Goal: Task Accomplishment & Management: Manage account settings

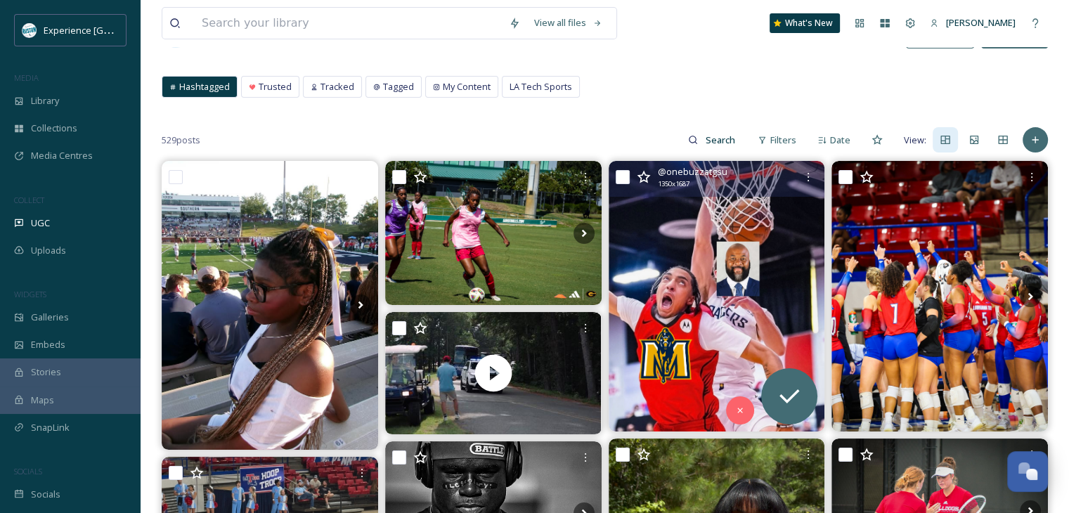
scroll to position [141, 0]
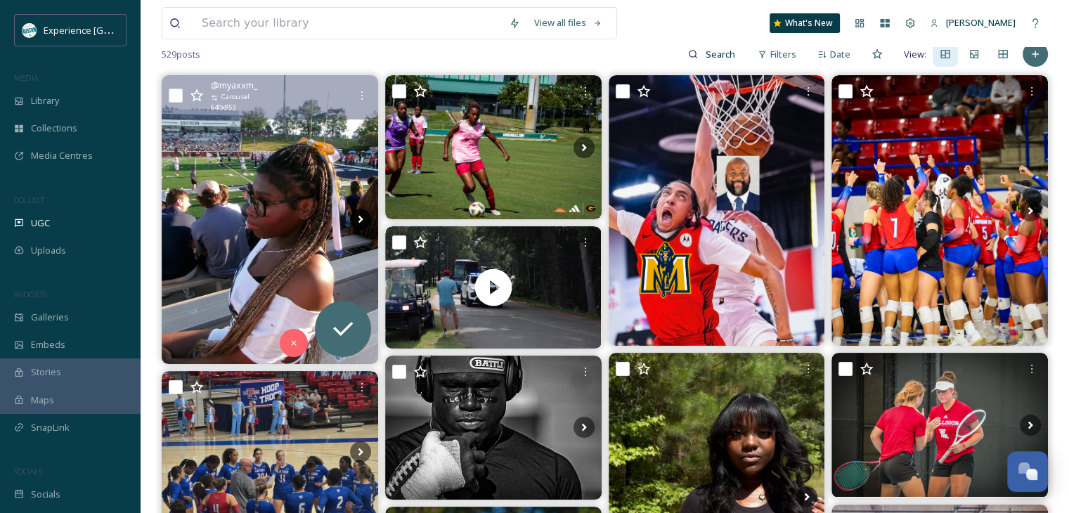
click at [356, 220] on icon at bounding box center [360, 219] width 21 height 21
click at [361, 219] on icon at bounding box center [360, 220] width 5 height 8
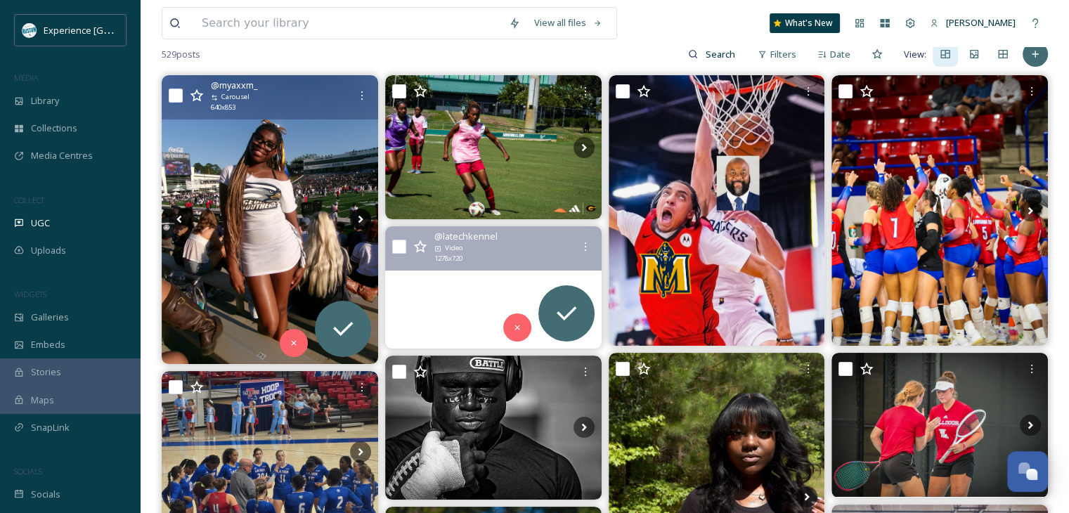
click at [361, 221] on icon at bounding box center [360, 219] width 21 height 21
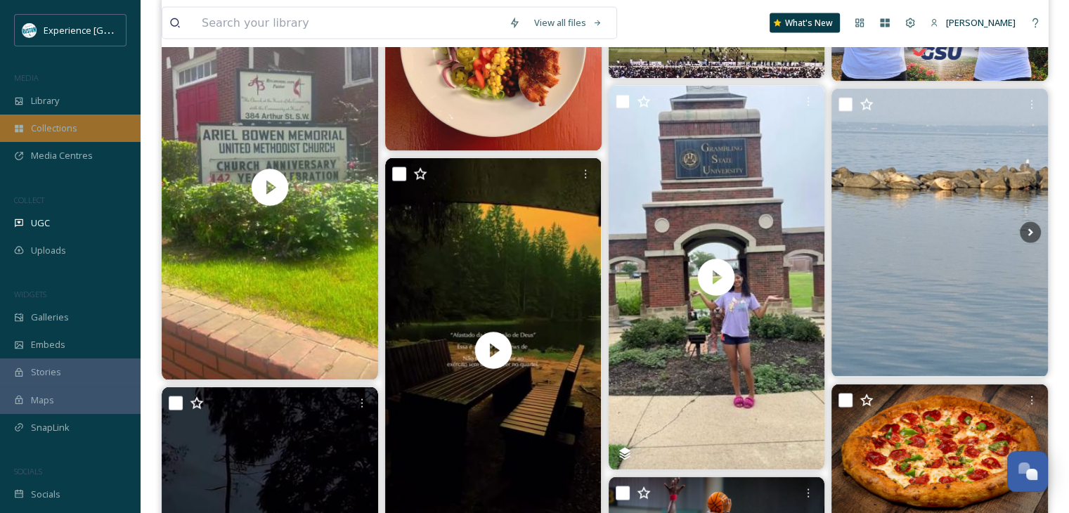
scroll to position [2812, 0]
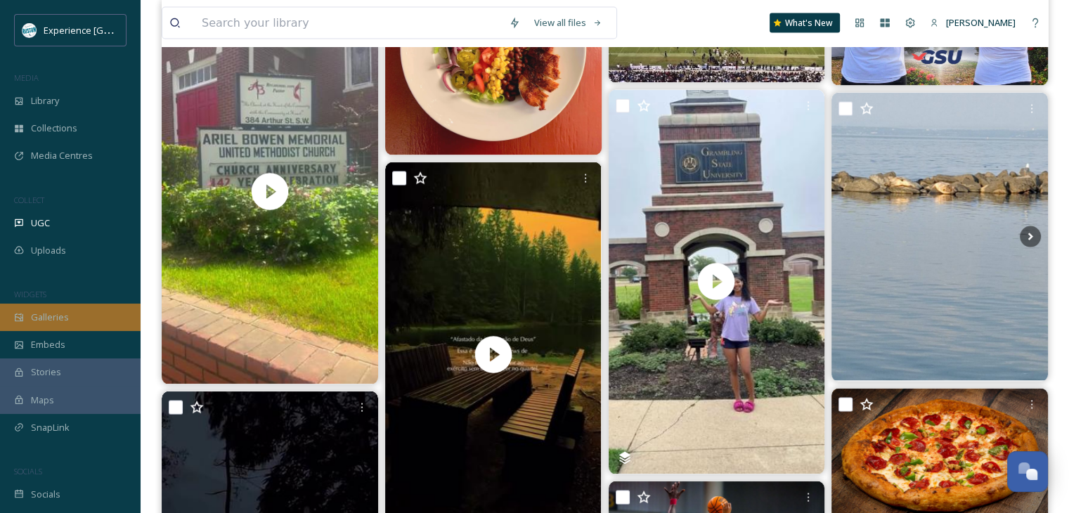
click at [67, 318] on span "Galleries" at bounding box center [50, 317] width 38 height 13
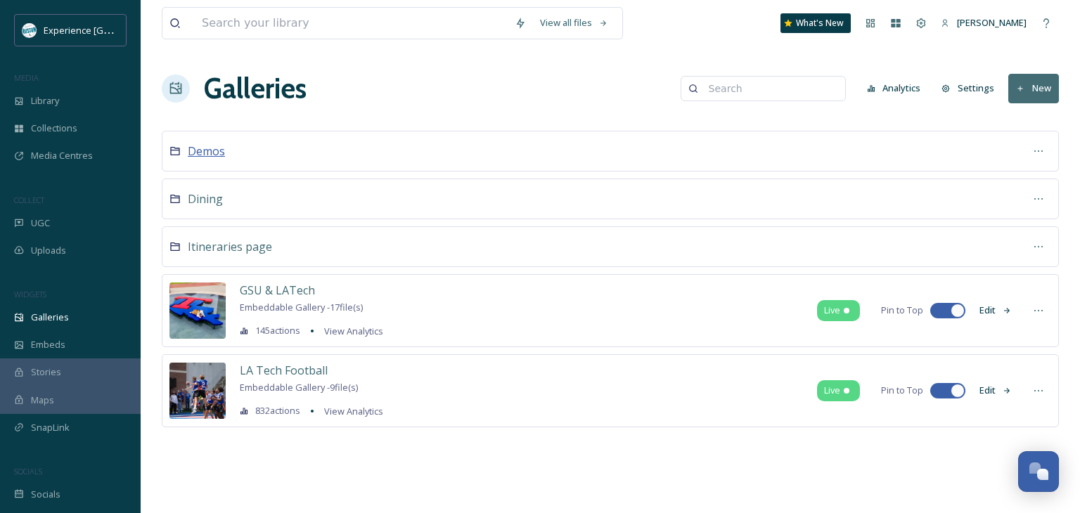
click at [207, 147] on span "Demos" at bounding box center [206, 150] width 37 height 15
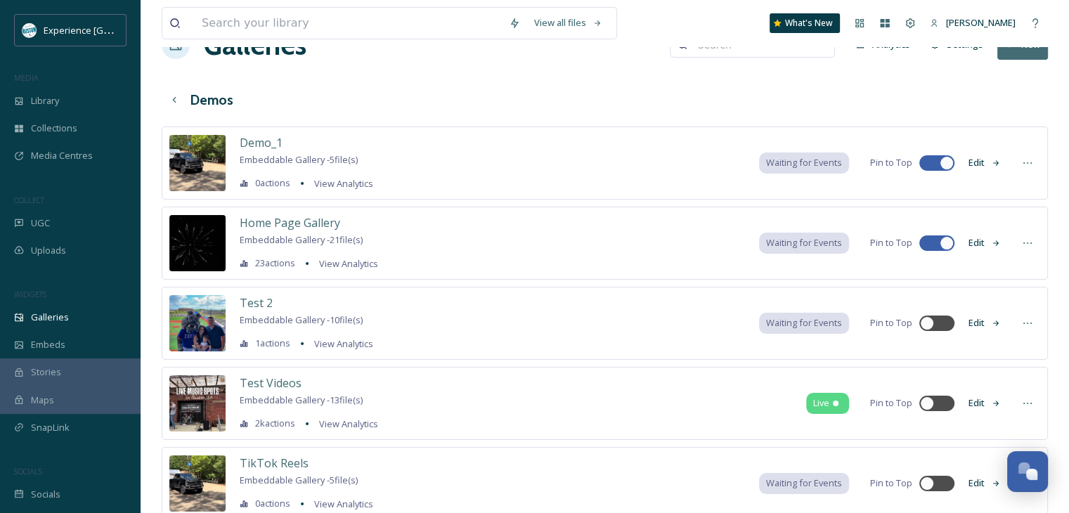
scroll to position [91, 0]
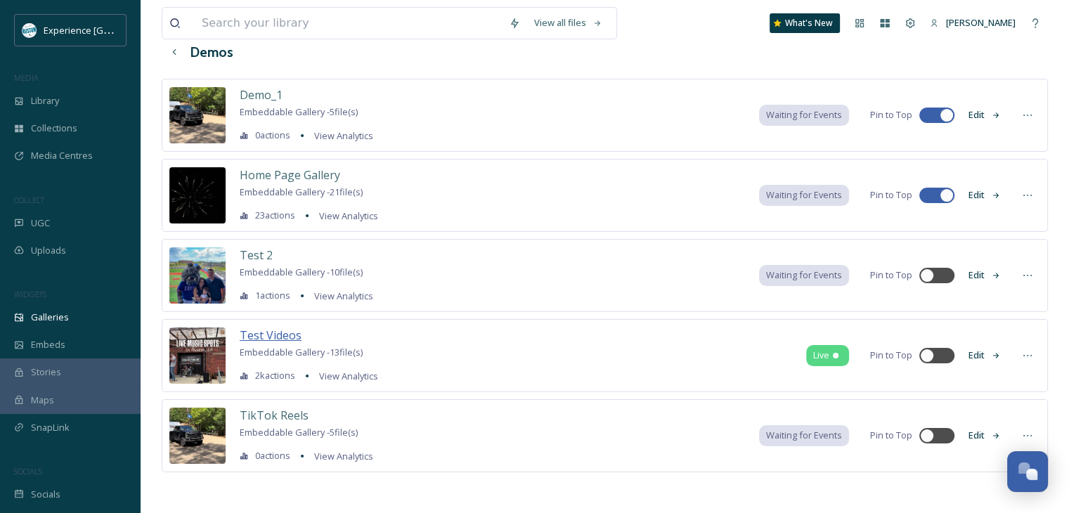
click at [284, 334] on span "Test Videos" at bounding box center [271, 335] width 62 height 15
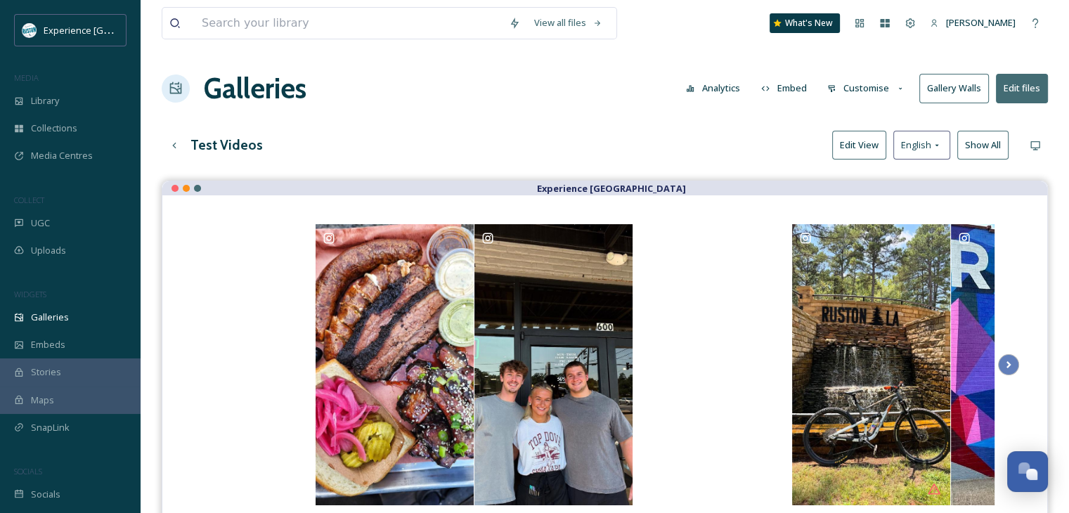
click at [226, 140] on h3 "Test Videos" at bounding box center [226, 145] width 72 height 20
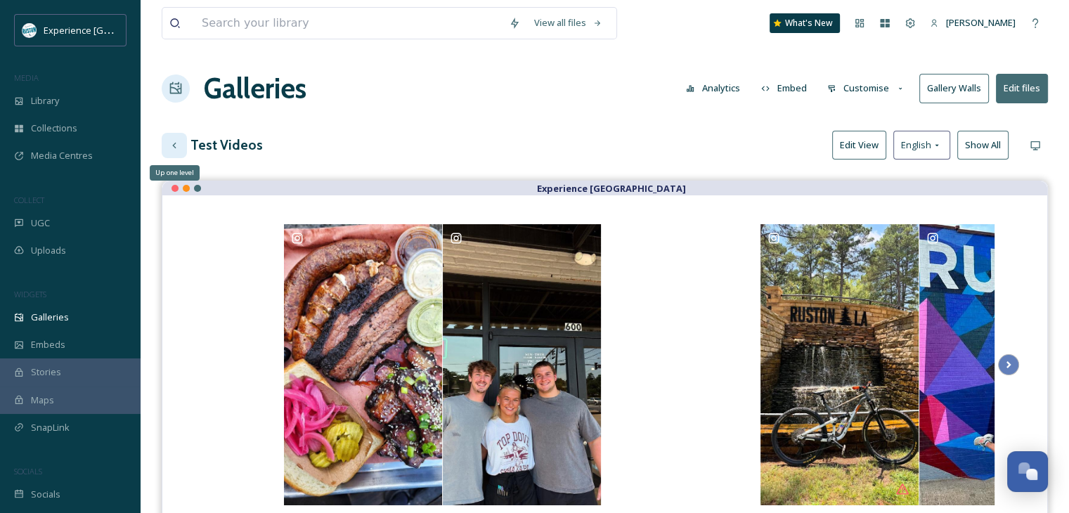
click at [169, 141] on icon at bounding box center [174, 145] width 11 height 11
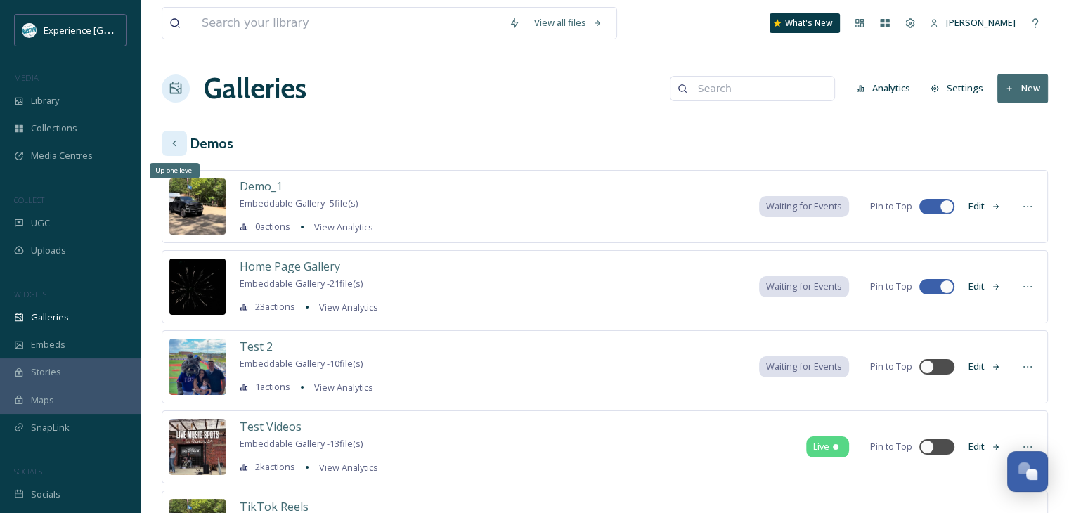
click at [183, 148] on div "Up one level" at bounding box center [174, 143] width 25 height 25
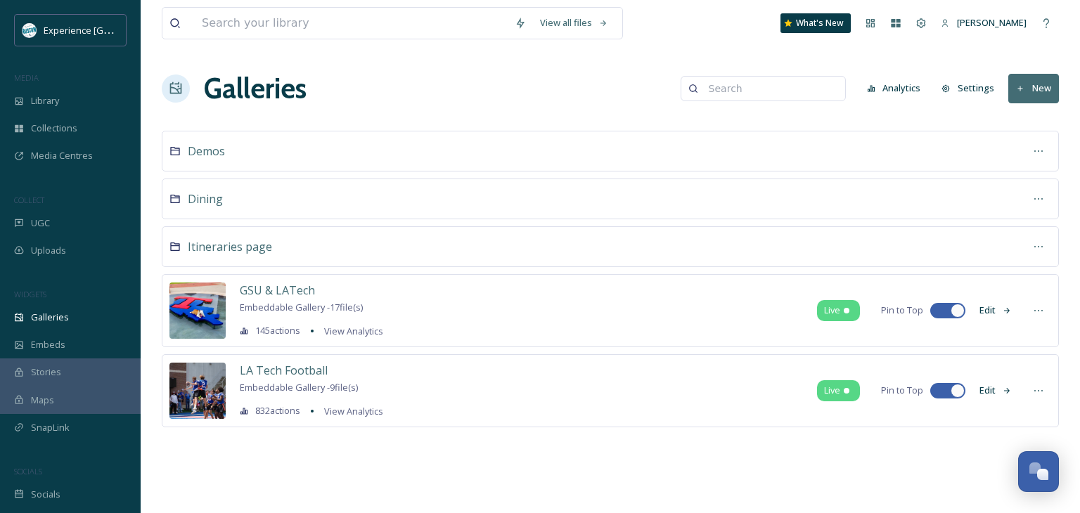
click at [1033, 82] on button "New" at bounding box center [1033, 88] width 51 height 29
click at [1019, 121] on div "Gallery" at bounding box center [1027, 121] width 62 height 27
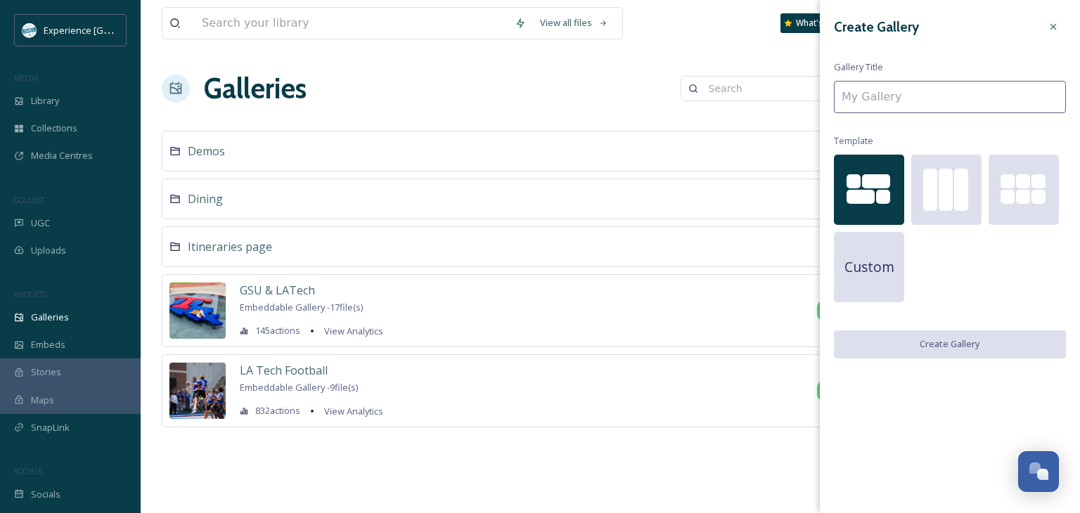
click at [900, 101] on input at bounding box center [950, 97] width 232 height 32
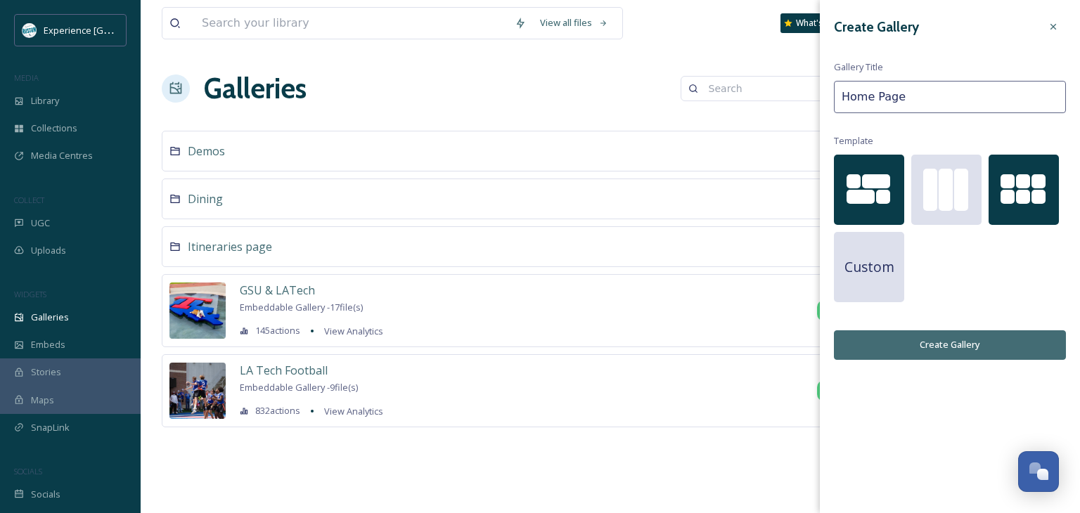
type input "Home Page"
click at [1015, 183] on div at bounding box center [1023, 181] width 70 height 15
click at [957, 339] on button "Create Gallery" at bounding box center [950, 344] width 232 height 29
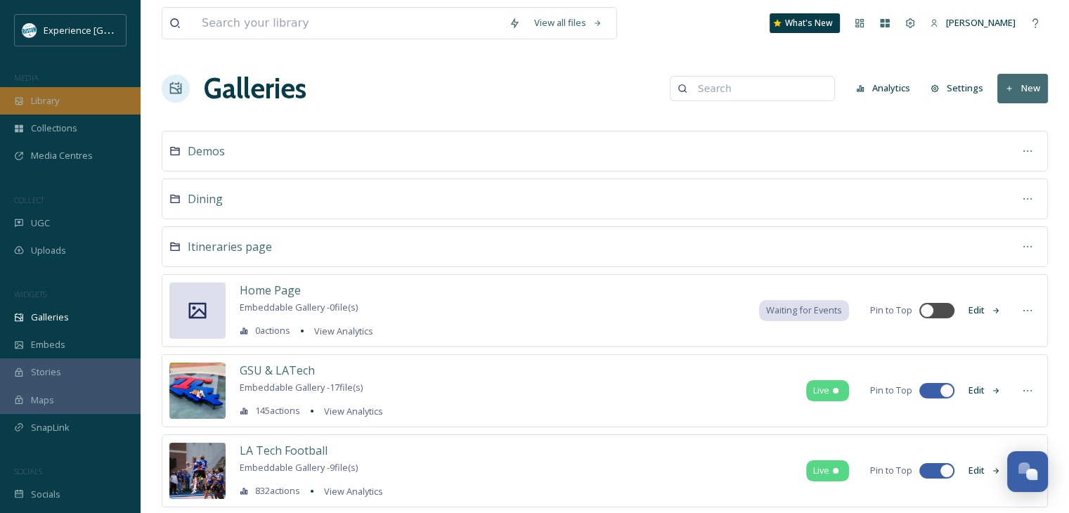
click at [75, 110] on div "Library" at bounding box center [70, 100] width 141 height 27
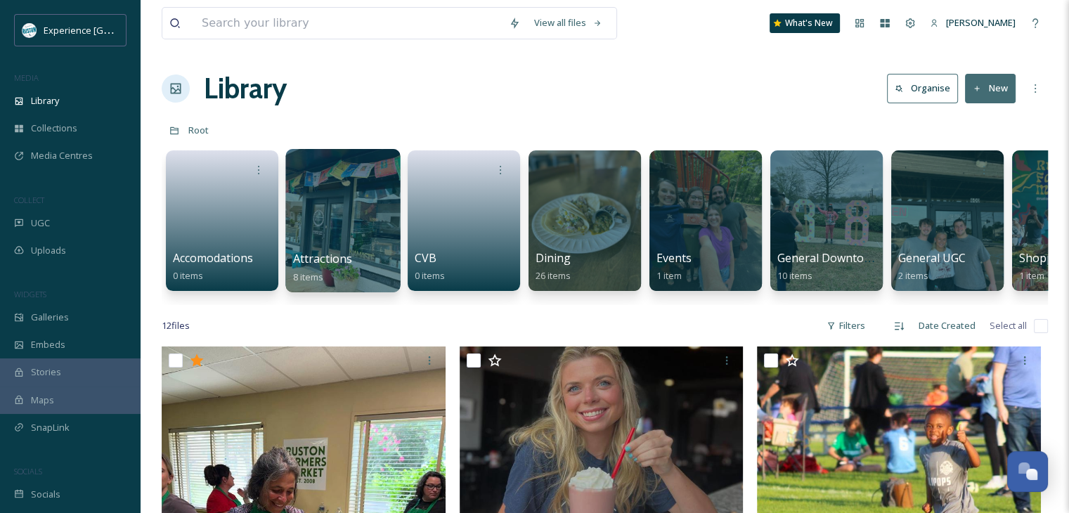
click at [354, 243] on div at bounding box center [342, 220] width 115 height 143
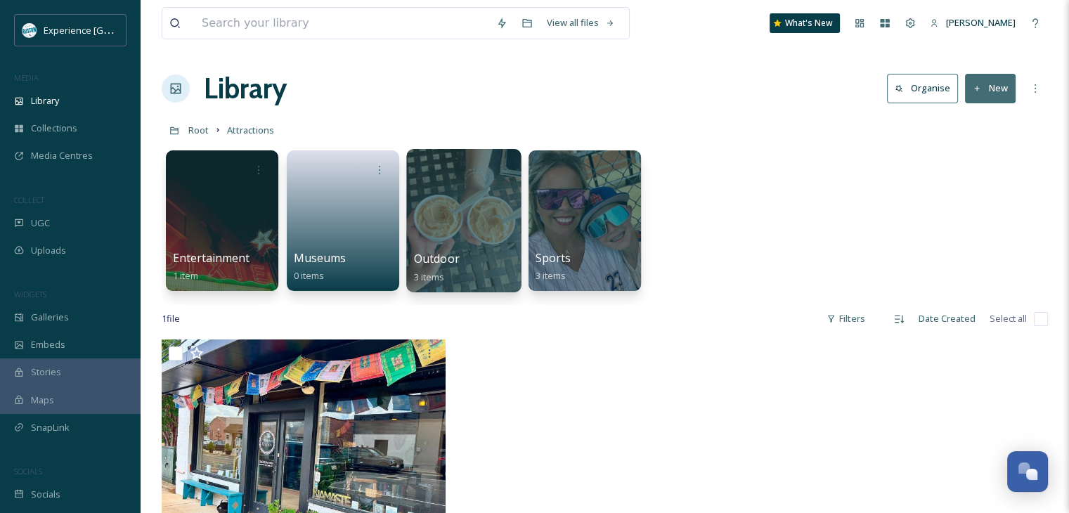
click at [490, 217] on div at bounding box center [463, 220] width 115 height 143
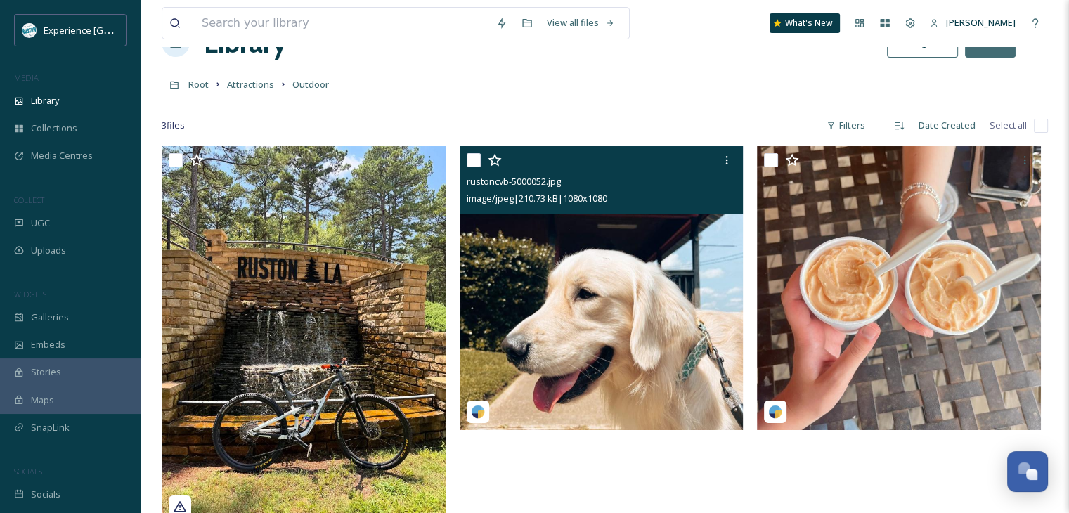
scroll to position [70, 0]
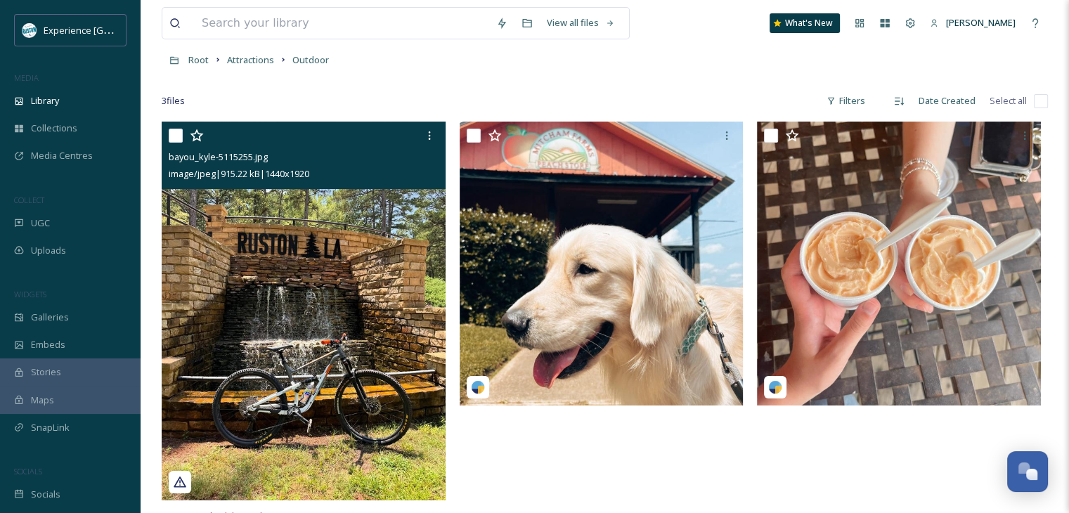
click at [176, 138] on input "checkbox" at bounding box center [176, 136] width 14 height 14
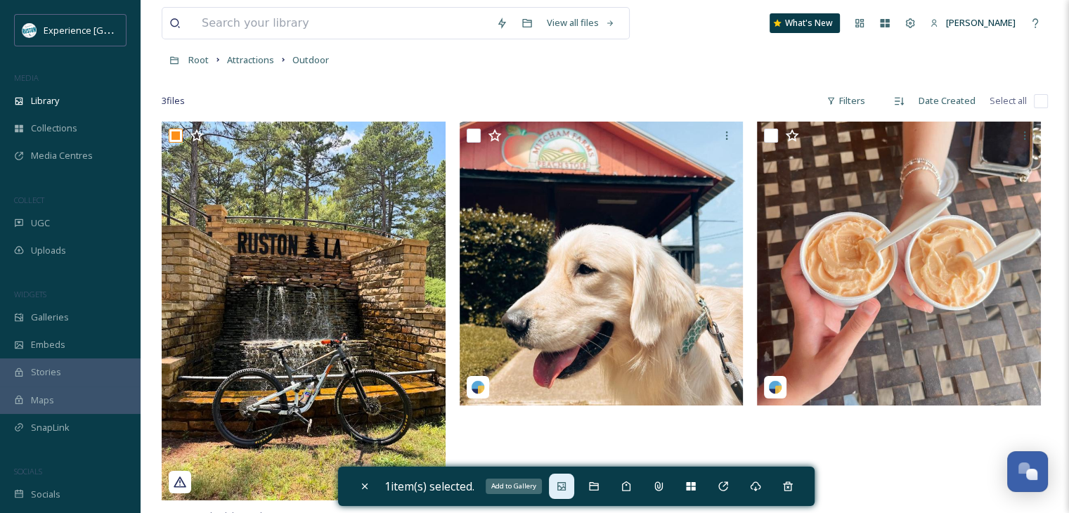
click at [565, 489] on icon at bounding box center [561, 486] width 11 height 11
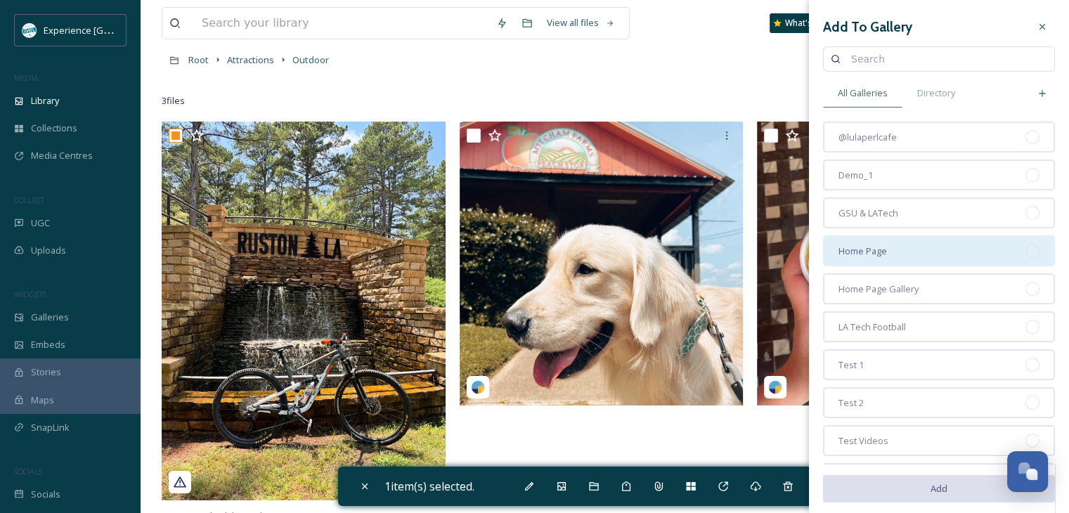
click at [914, 245] on div "Home Page" at bounding box center [939, 250] width 232 height 31
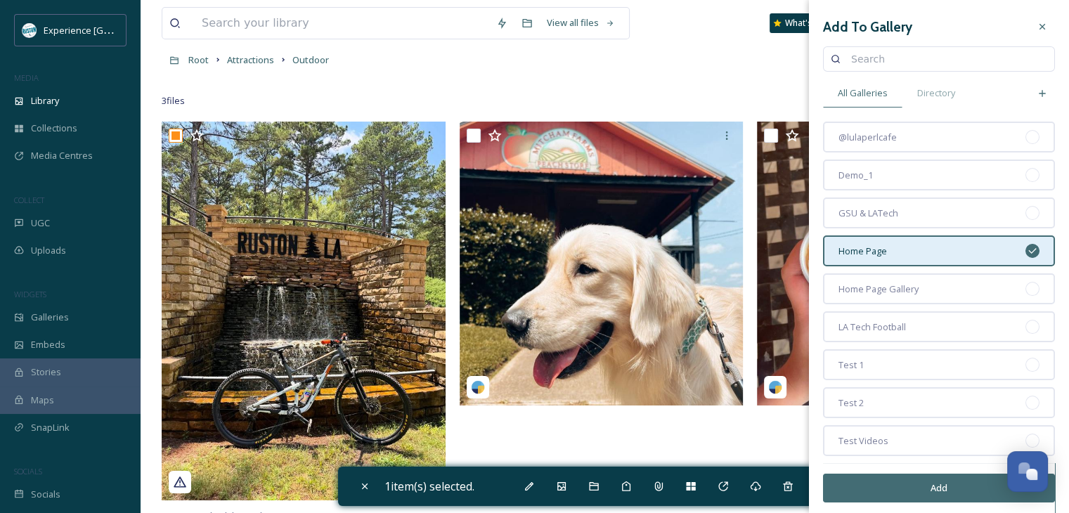
click at [891, 487] on button "Add" at bounding box center [939, 488] width 232 height 29
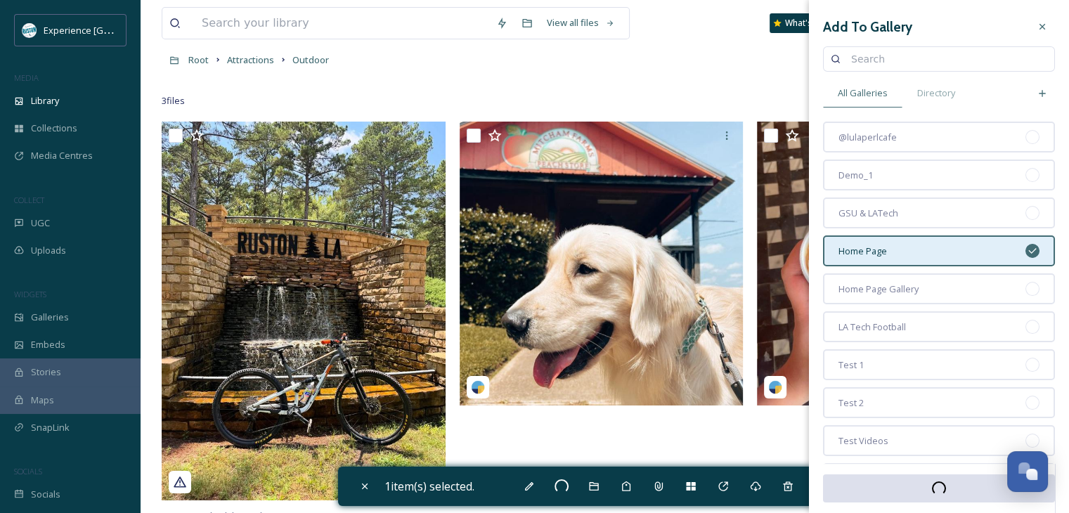
checkbox input "false"
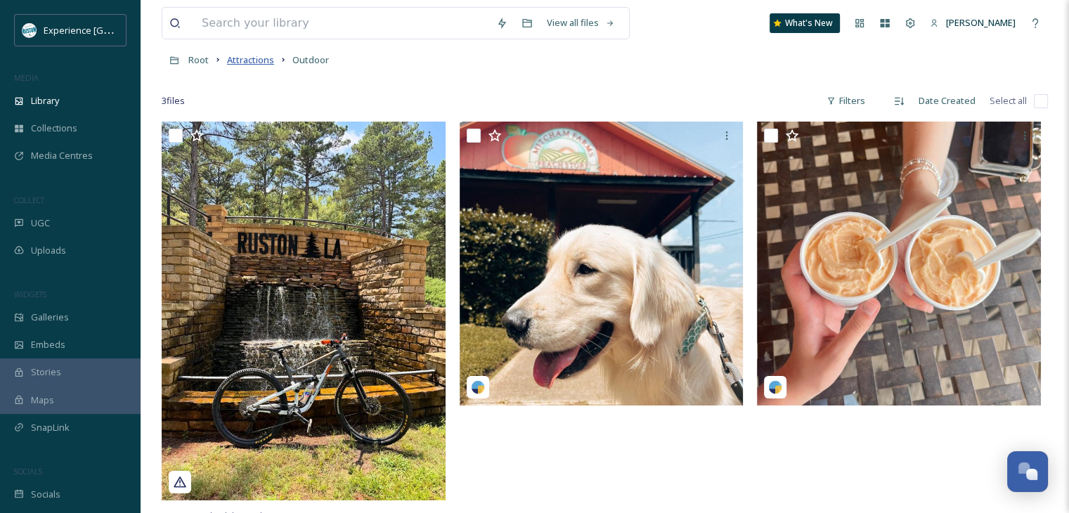
click at [235, 58] on span "Attractions" at bounding box center [250, 59] width 47 height 13
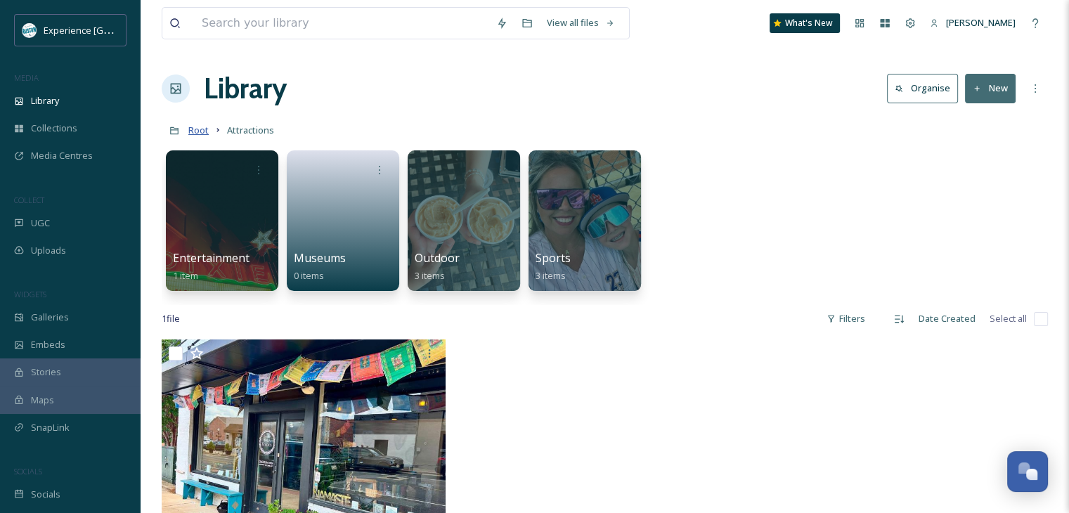
click at [200, 127] on span "Root" at bounding box center [198, 130] width 20 height 13
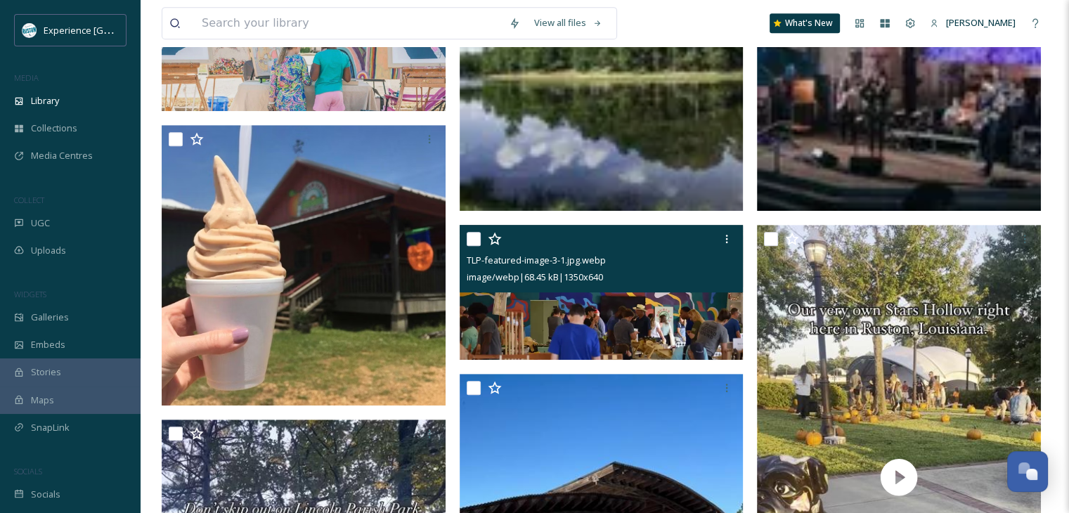
scroll to position [633, 0]
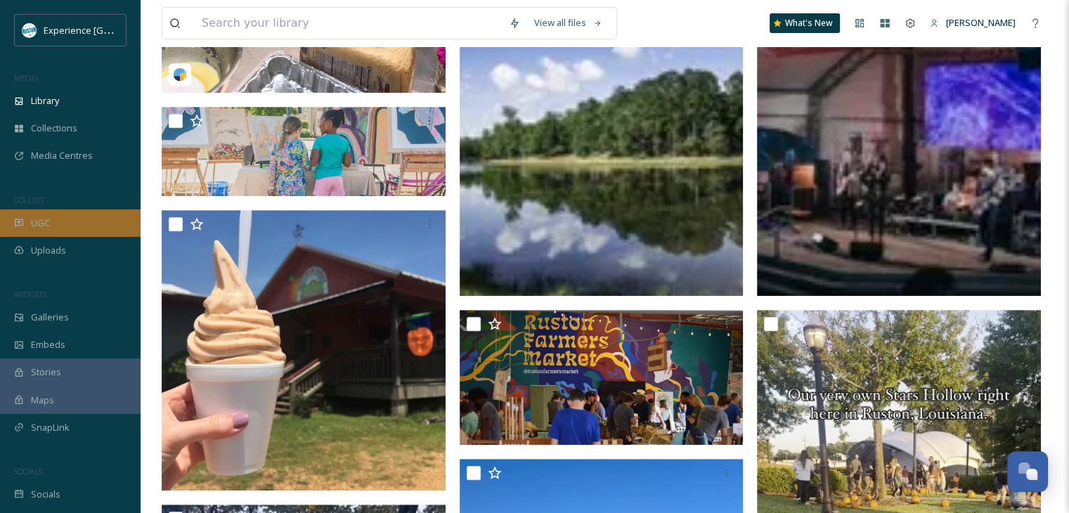
click at [66, 228] on div "UGC" at bounding box center [70, 222] width 141 height 27
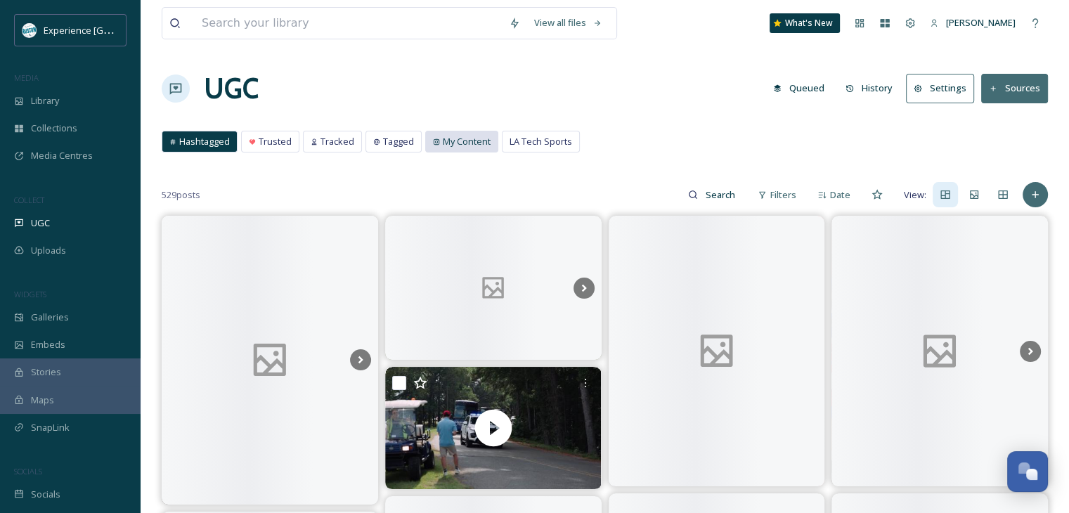
click at [482, 146] on span "My Content" at bounding box center [467, 141] width 48 height 13
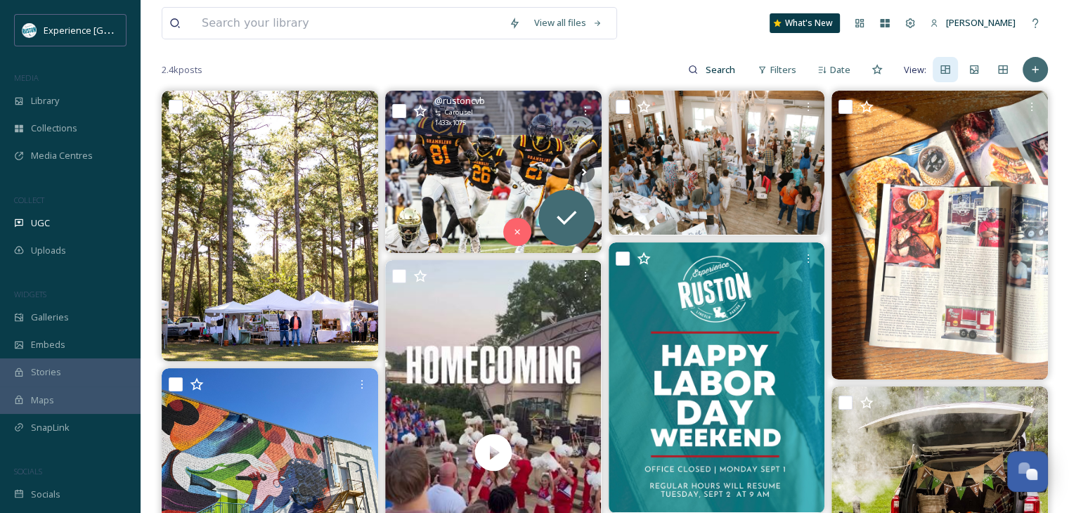
scroll to position [141, 0]
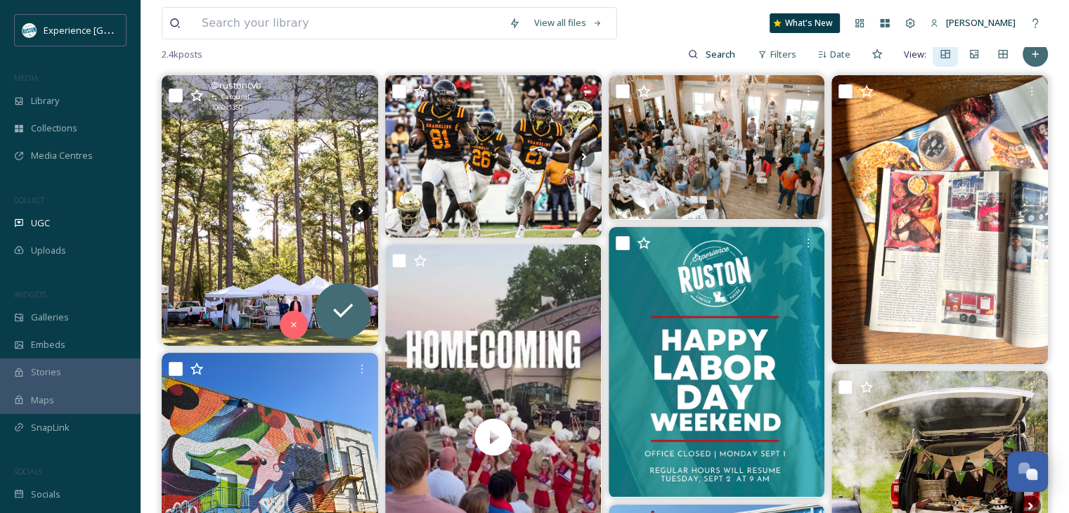
click at [366, 212] on icon at bounding box center [360, 210] width 21 height 21
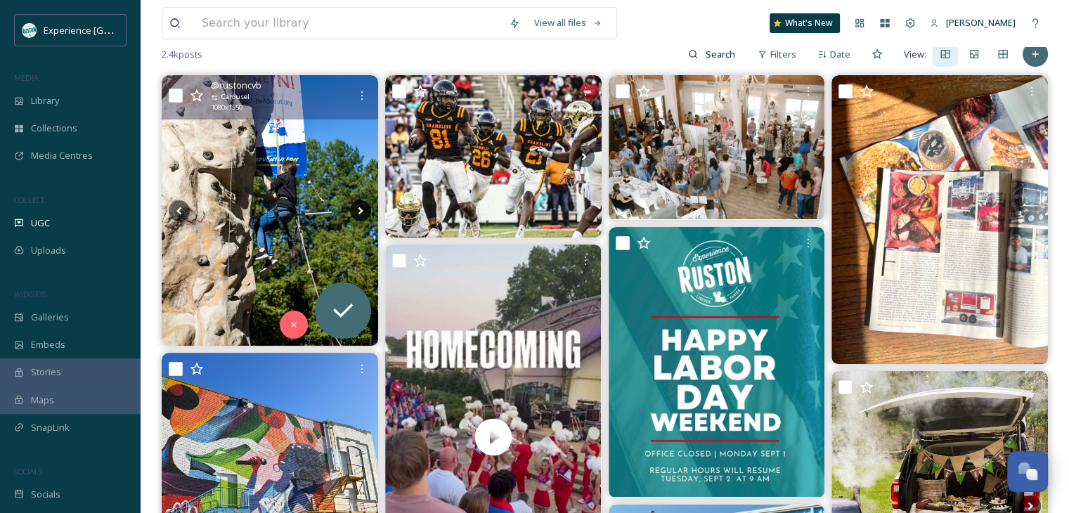
click at [362, 212] on icon at bounding box center [360, 210] width 21 height 21
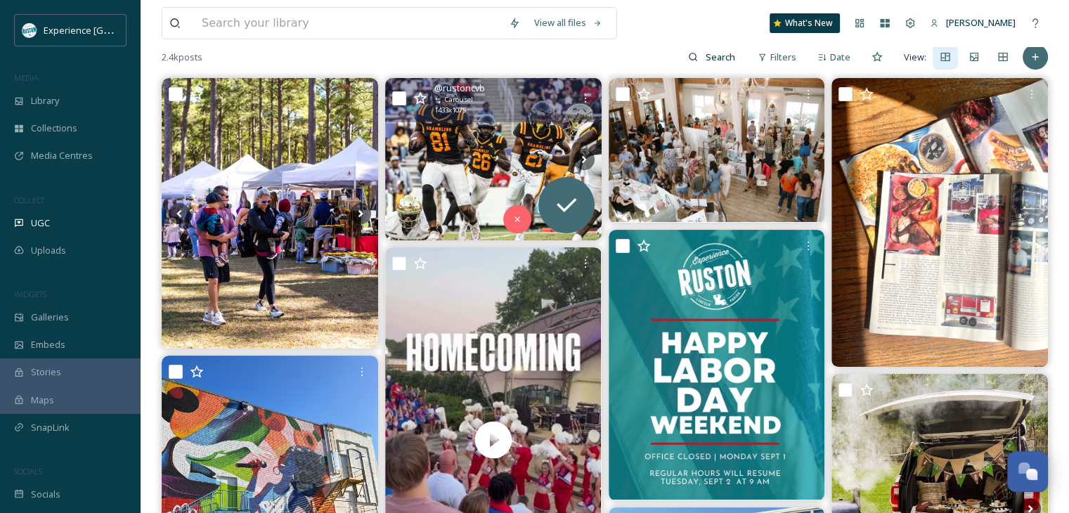
scroll to position [0, 0]
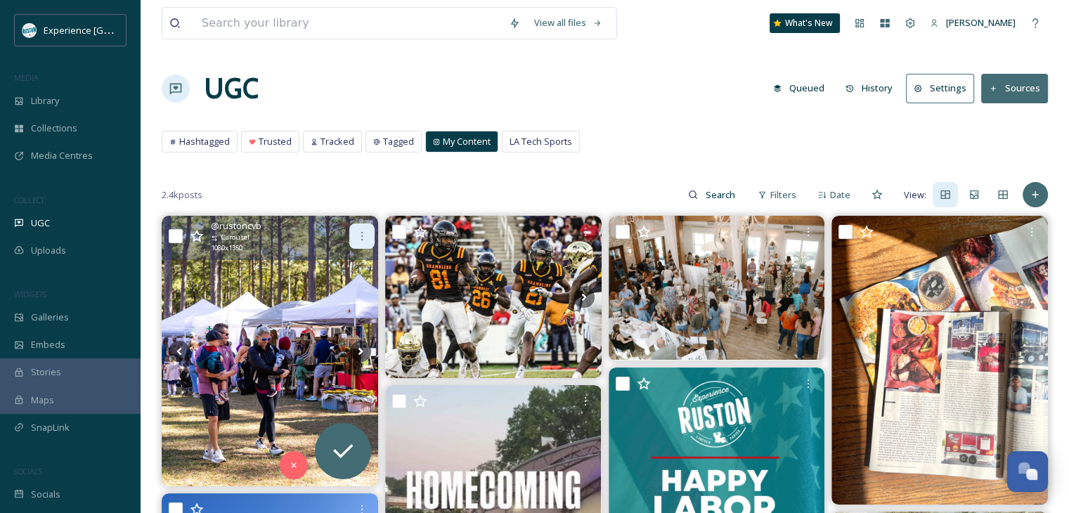
click at [357, 228] on div at bounding box center [361, 236] width 25 height 25
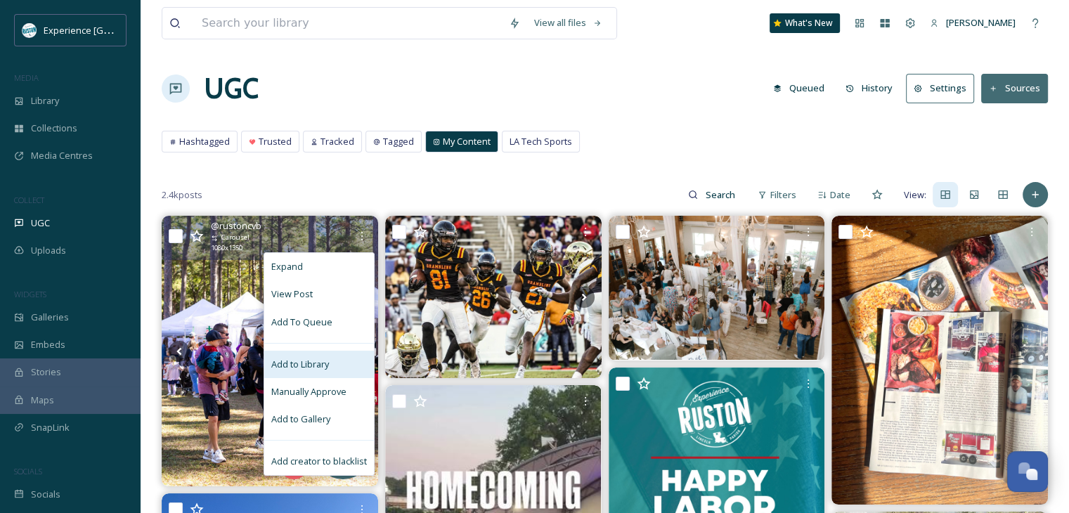
click at [309, 366] on span "Add to Library" at bounding box center [300, 364] width 58 height 13
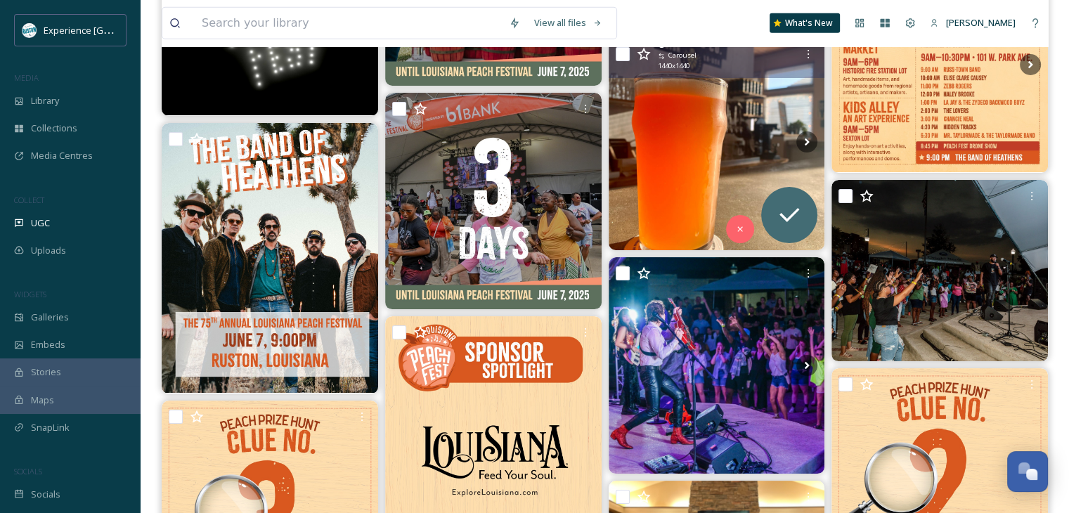
scroll to position [4358, 0]
click at [809, 143] on icon at bounding box center [806, 141] width 21 height 21
click at [810, 137] on icon at bounding box center [806, 141] width 21 height 21
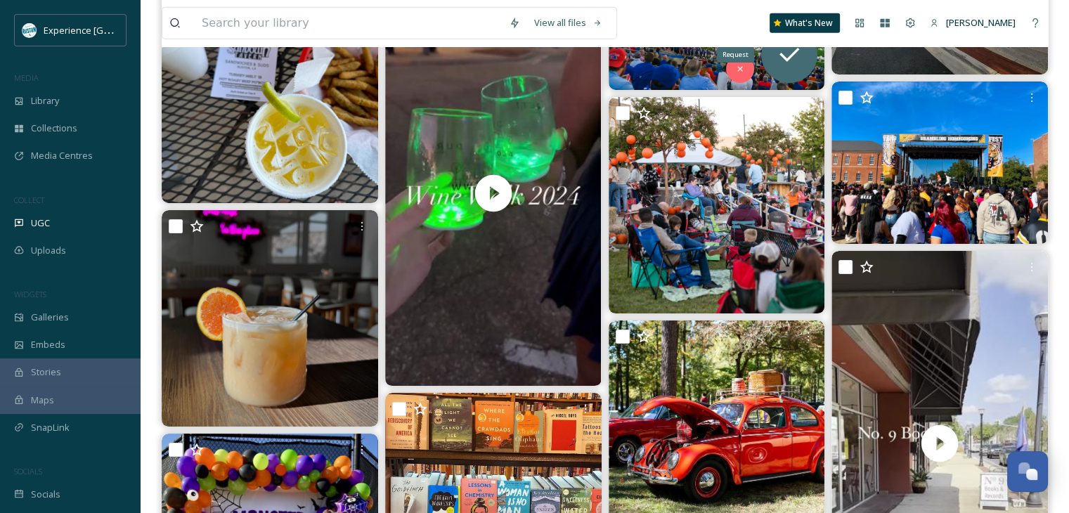
scroll to position [14059, 0]
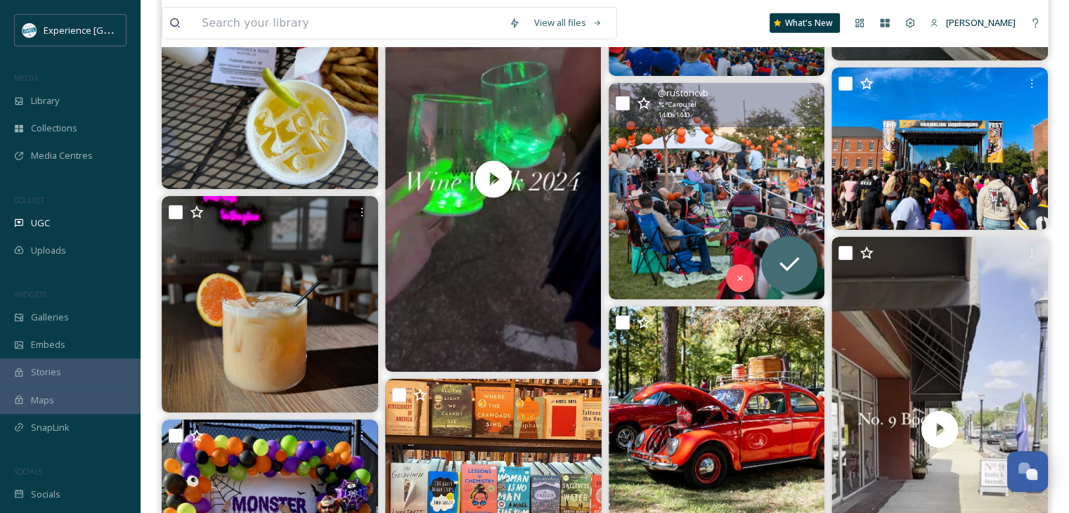
click at [628, 103] on input "checkbox" at bounding box center [623, 103] width 14 height 14
checkbox input "true"
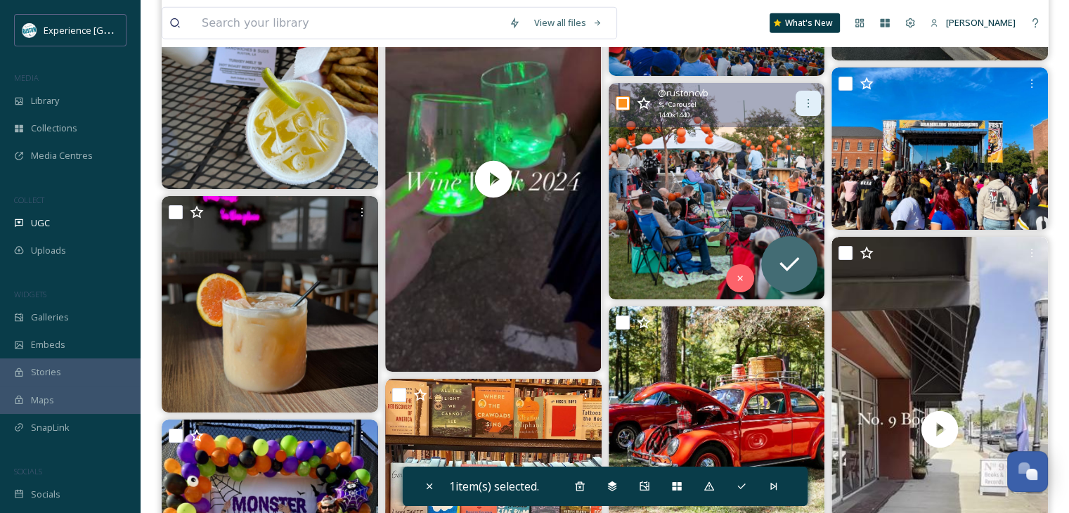
click at [804, 100] on icon at bounding box center [808, 103] width 11 height 11
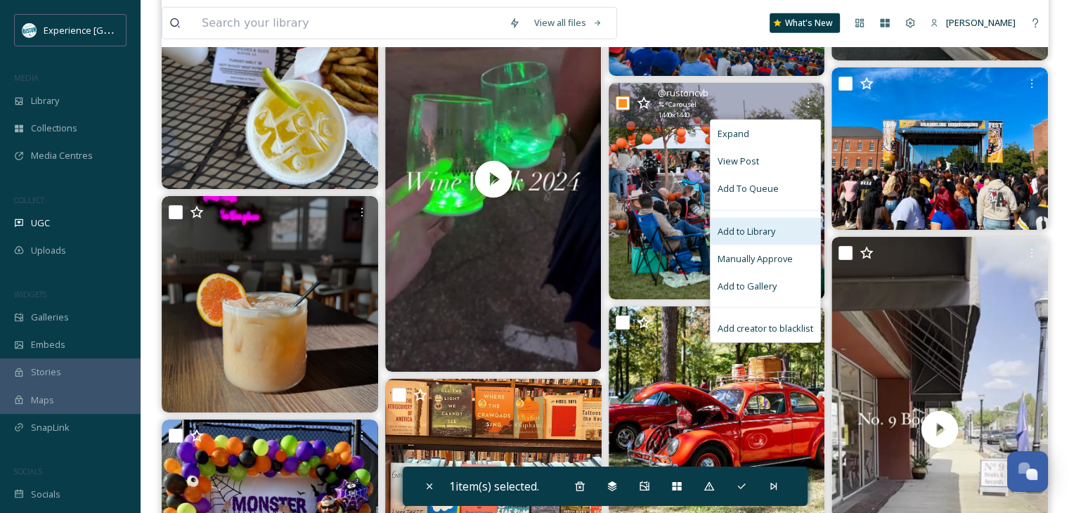
click at [761, 222] on div "Add to Library" at bounding box center [766, 231] width 110 height 27
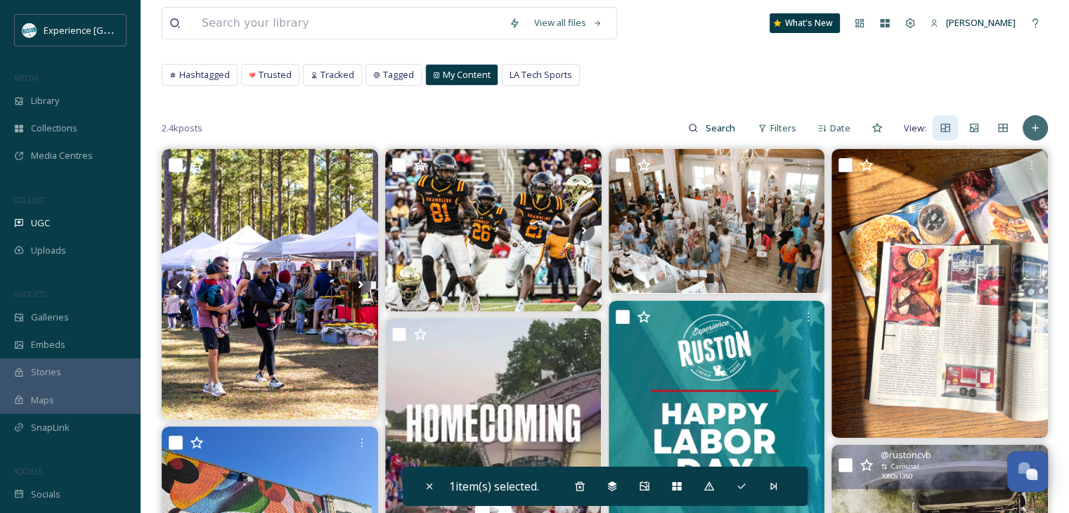
scroll to position [14, 0]
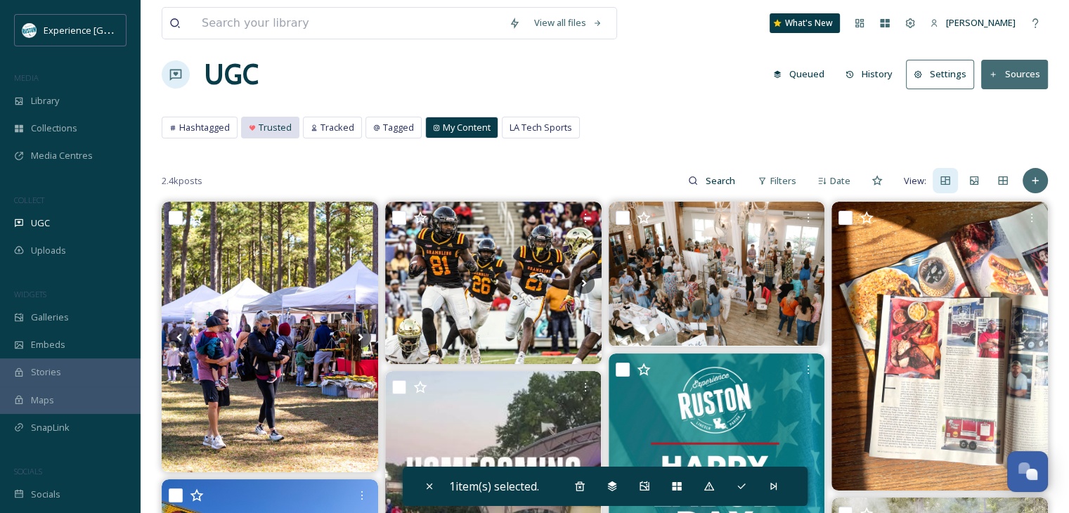
click at [290, 130] on span "Trusted" at bounding box center [275, 127] width 33 height 13
click at [278, 126] on span "Trusted" at bounding box center [275, 127] width 33 height 13
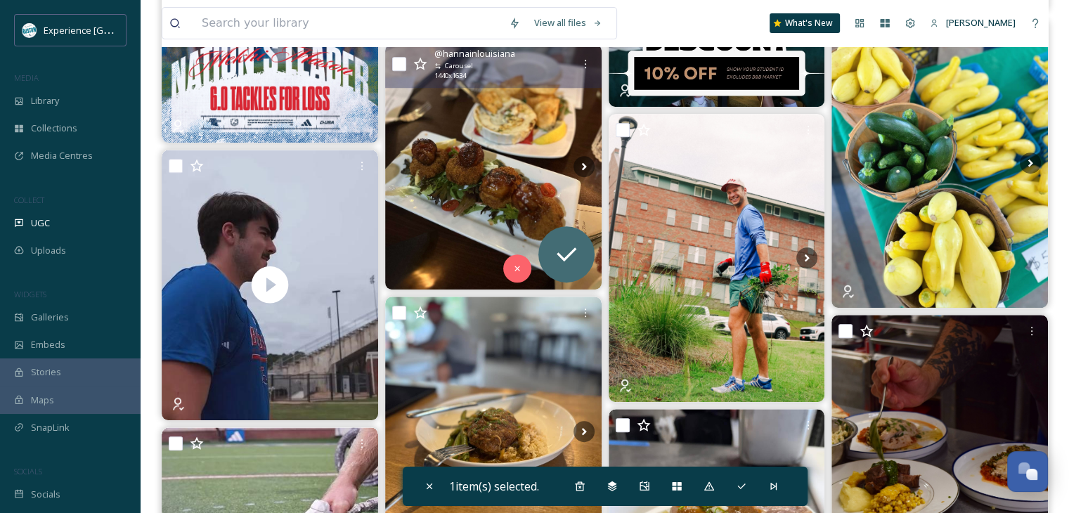
scroll to position [633, 0]
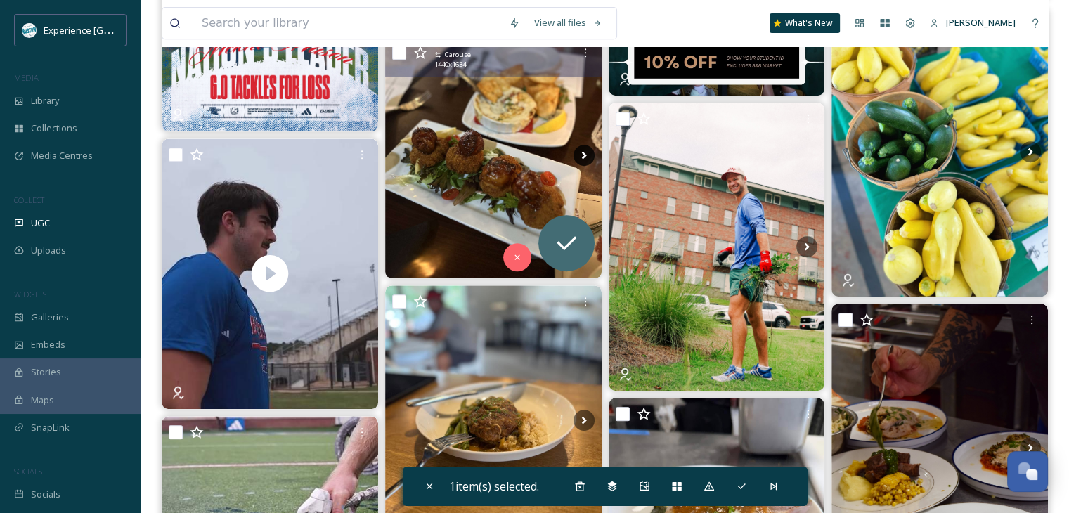
click at [583, 149] on icon at bounding box center [584, 155] width 21 height 21
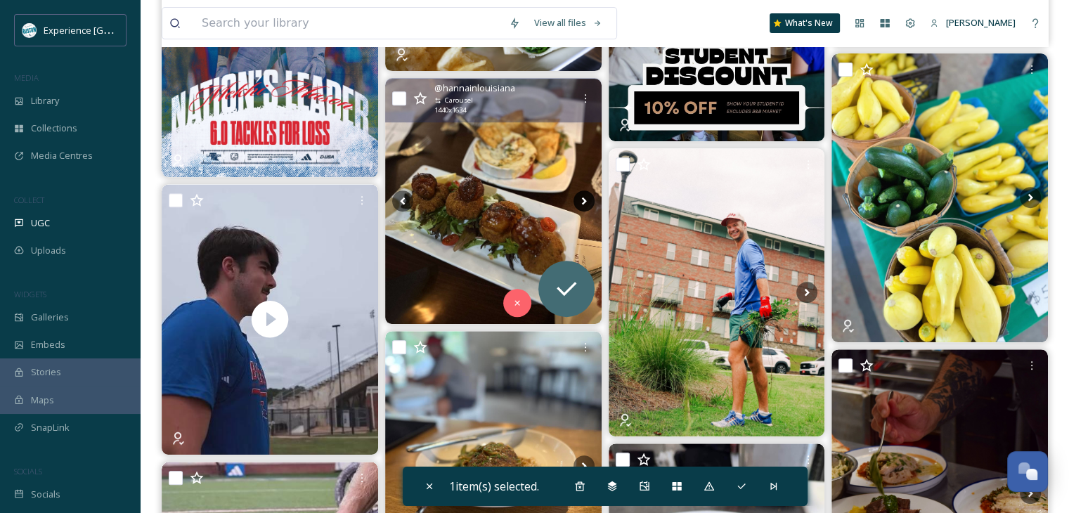
scroll to position [562, 0]
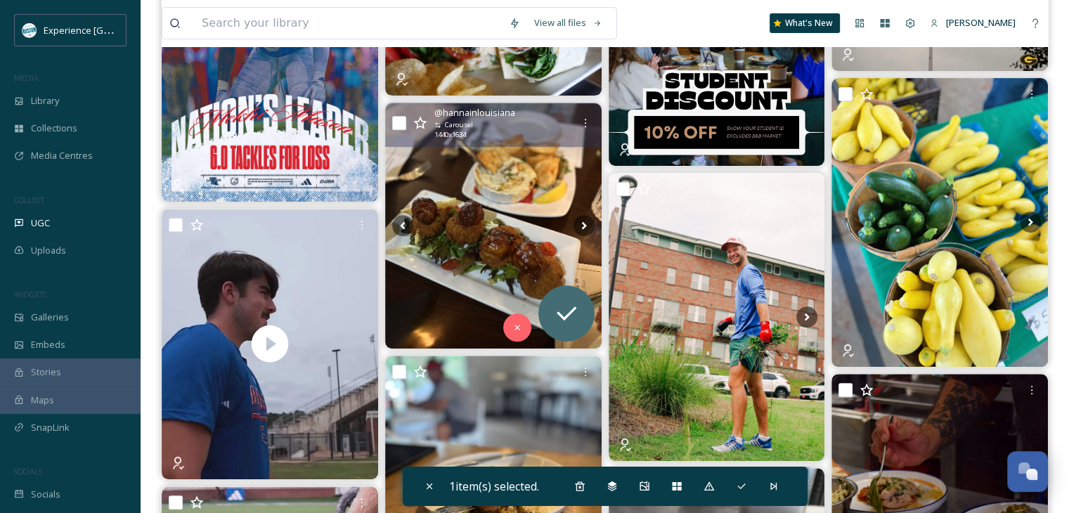
click at [482, 223] on img at bounding box center [493, 225] width 217 height 245
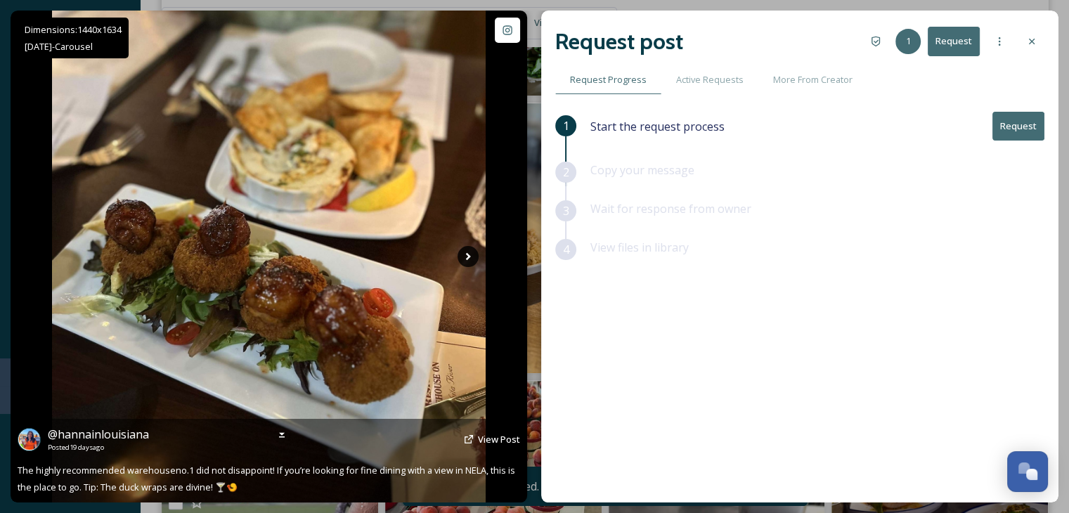
click at [460, 261] on icon at bounding box center [468, 256] width 21 height 21
click at [463, 258] on icon at bounding box center [468, 256] width 21 height 21
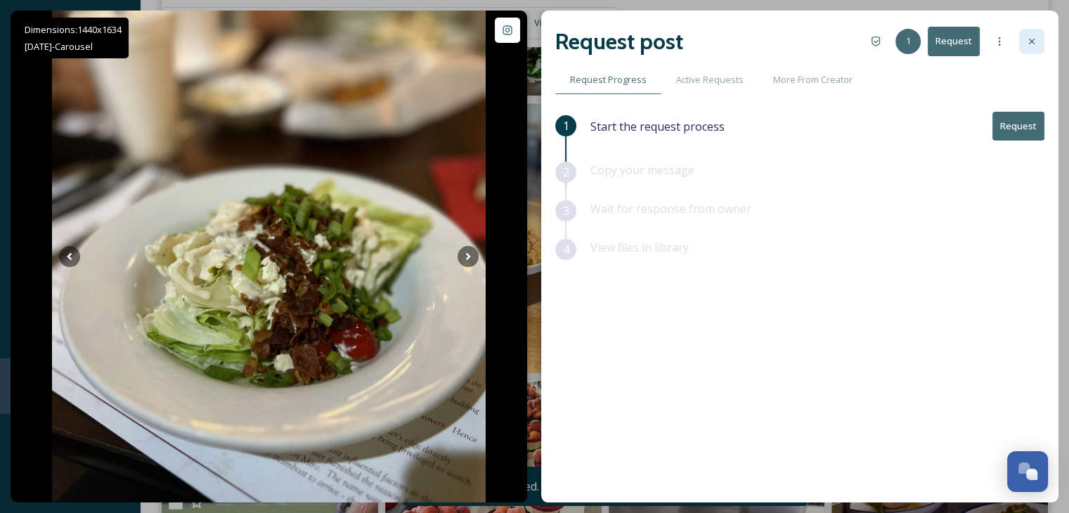
click at [1033, 41] on icon at bounding box center [1031, 41] width 11 height 11
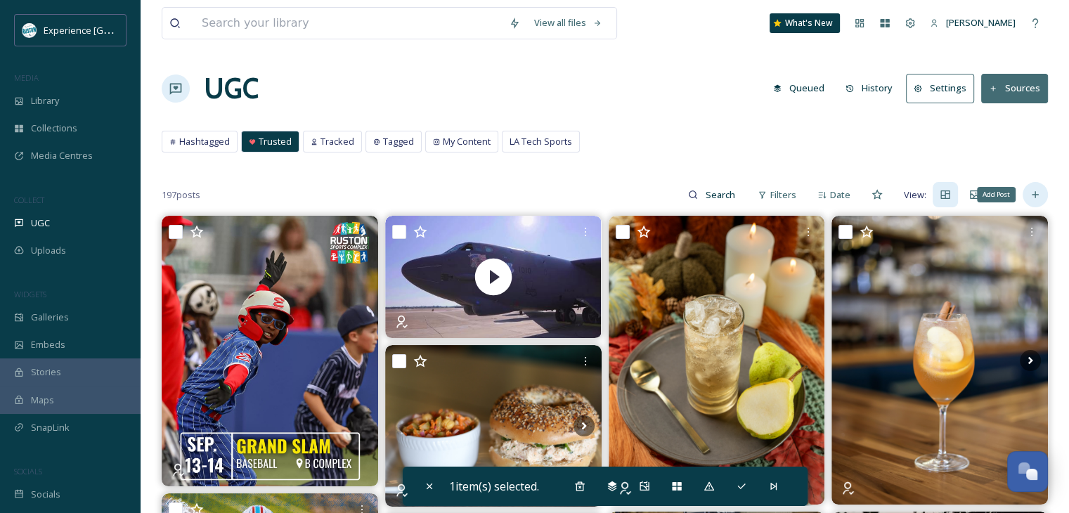
click at [1030, 195] on icon at bounding box center [1035, 194] width 11 height 11
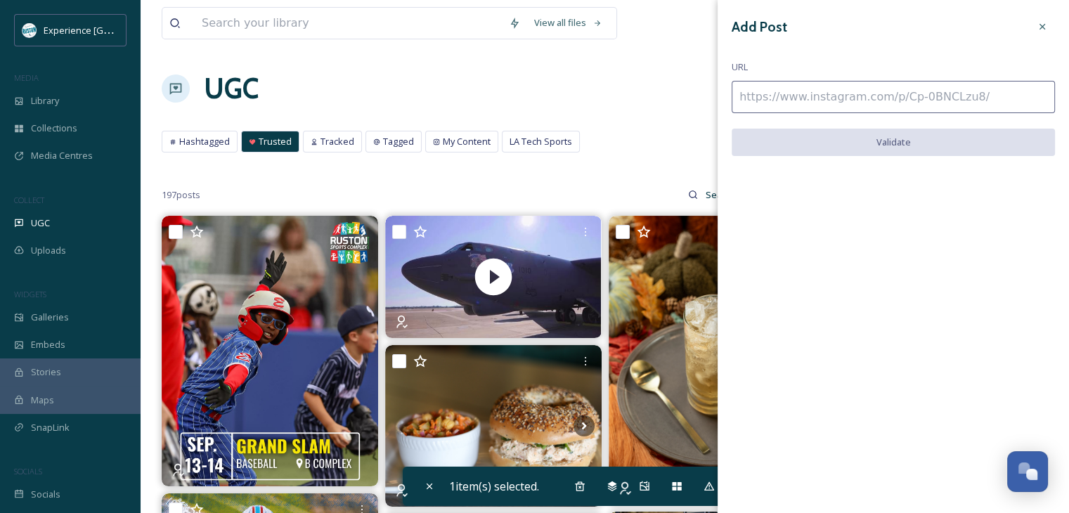
click at [885, 84] on input at bounding box center [893, 97] width 323 height 32
paste input "[URL][DOMAIN_NAME]"
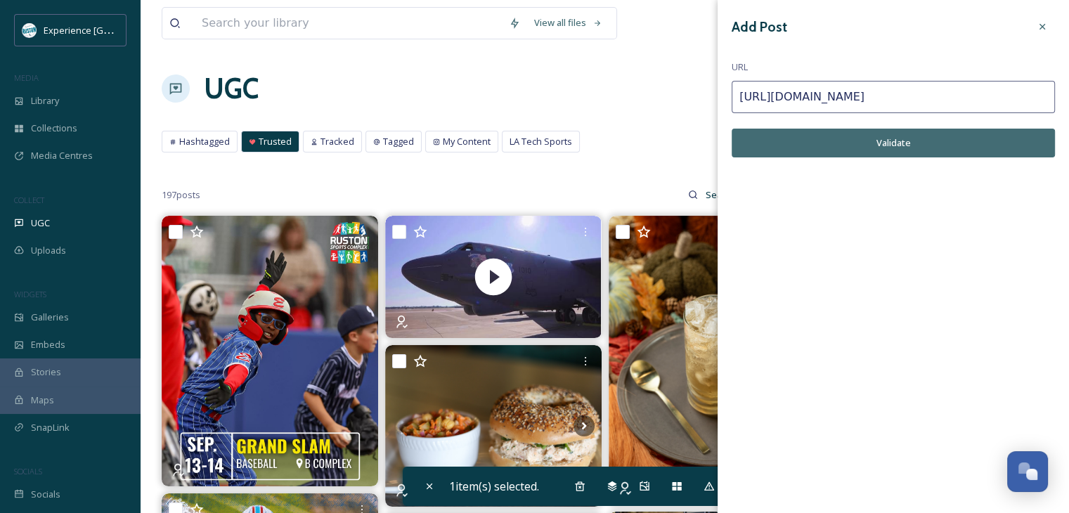
click at [910, 149] on button "Validate" at bounding box center [893, 143] width 323 height 29
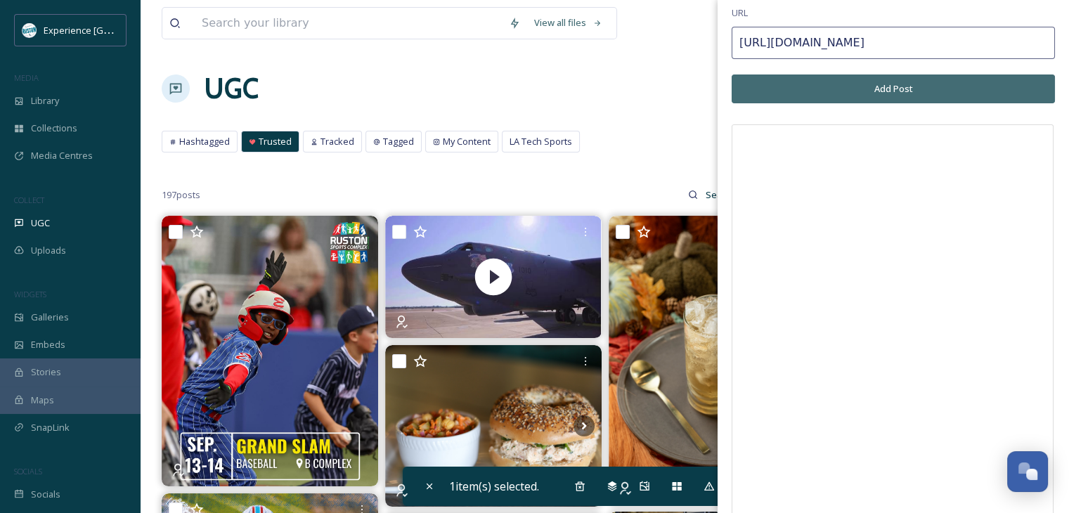
scroll to position [70, 0]
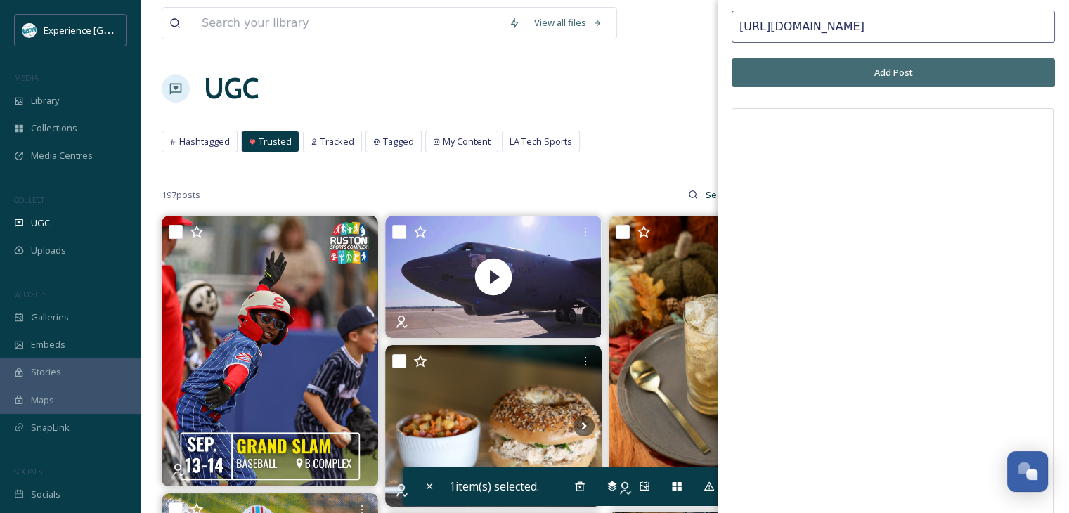
click at [860, 30] on input "[URL][DOMAIN_NAME]" at bounding box center [893, 27] width 323 height 32
paste input
type input "[URL][DOMAIN_NAME]"
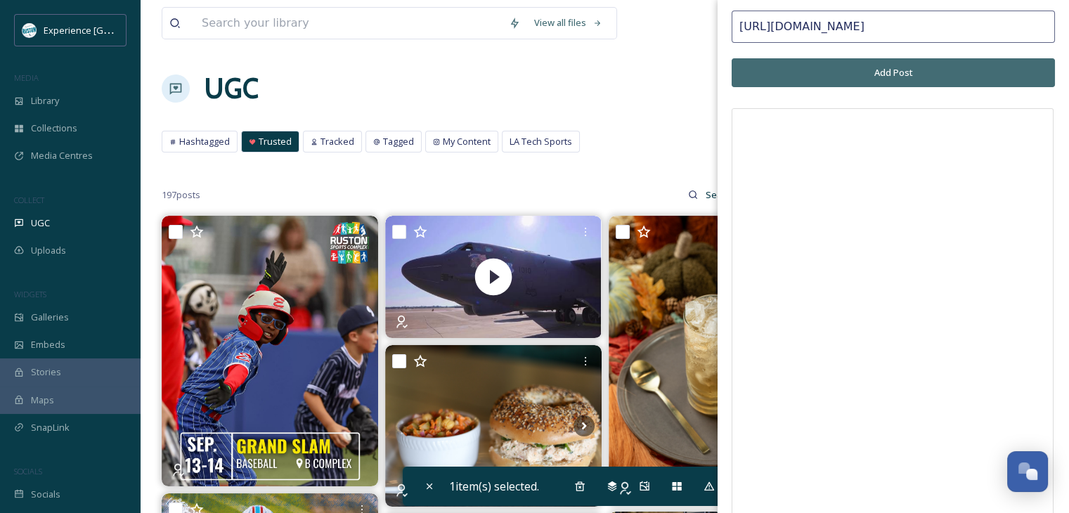
click at [880, 68] on button "Add Post" at bounding box center [893, 72] width 323 height 29
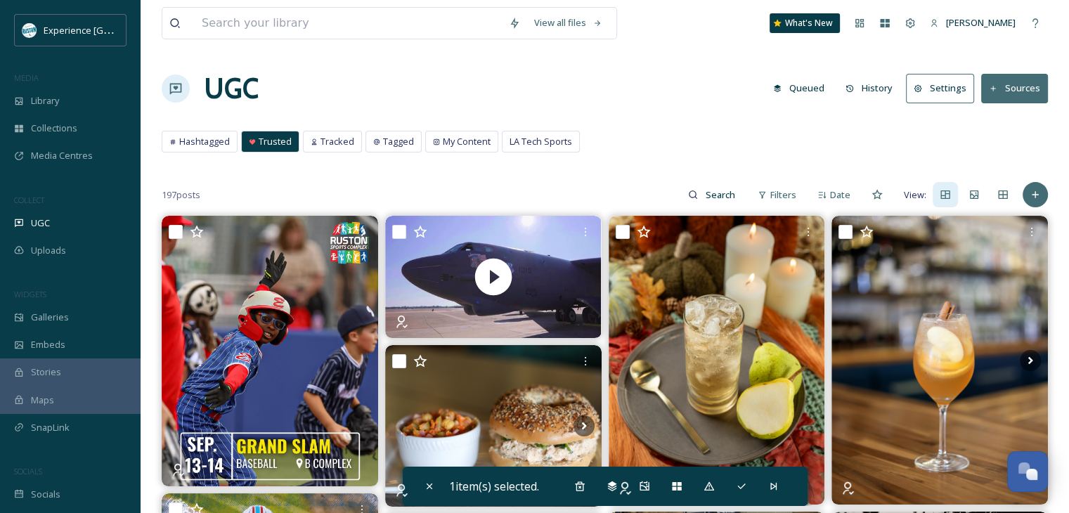
click at [648, 77] on div "UGC Queued History Settings Sources" at bounding box center [605, 88] width 886 height 42
click at [719, 193] on input at bounding box center [721, 195] width 46 height 28
type input "utility"
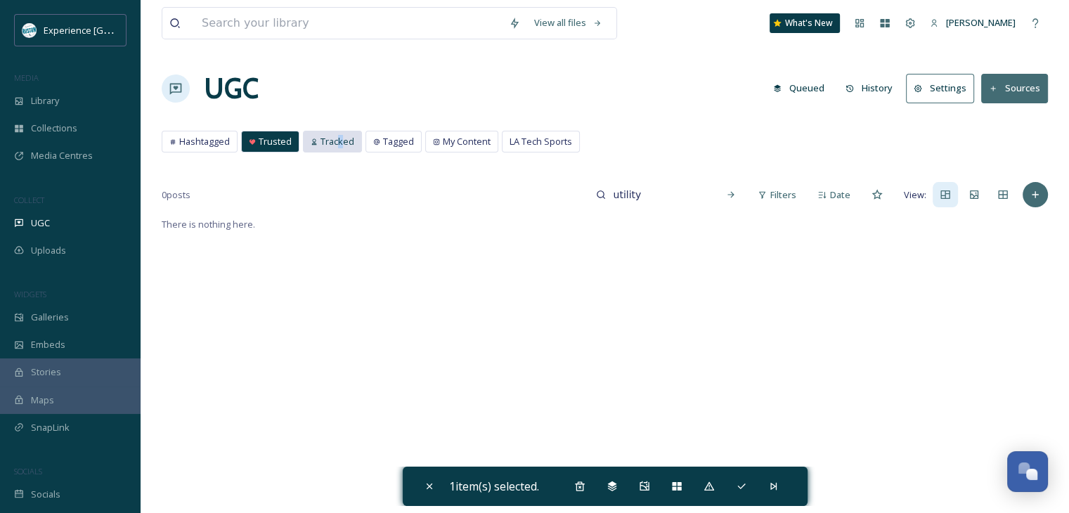
click at [339, 150] on div "Tracked" at bounding box center [333, 141] width 58 height 20
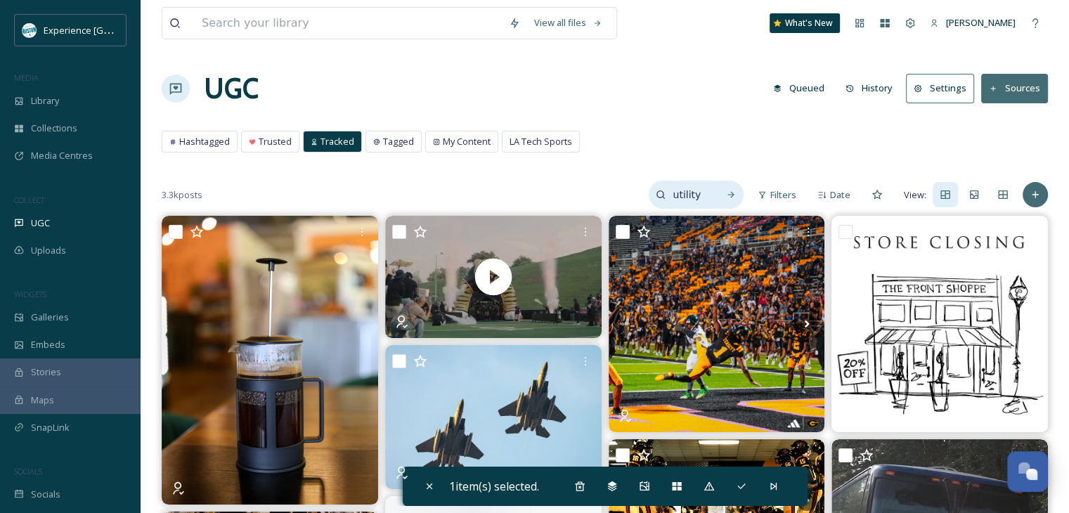
click at [695, 195] on input "utility" at bounding box center [689, 195] width 46 height 28
click at [694, 195] on input "utility" at bounding box center [658, 195] width 105 height 28
click at [685, 188] on input "utility" at bounding box center [658, 195] width 105 height 28
click at [658, 193] on input "utility" at bounding box center [658, 195] width 105 height 28
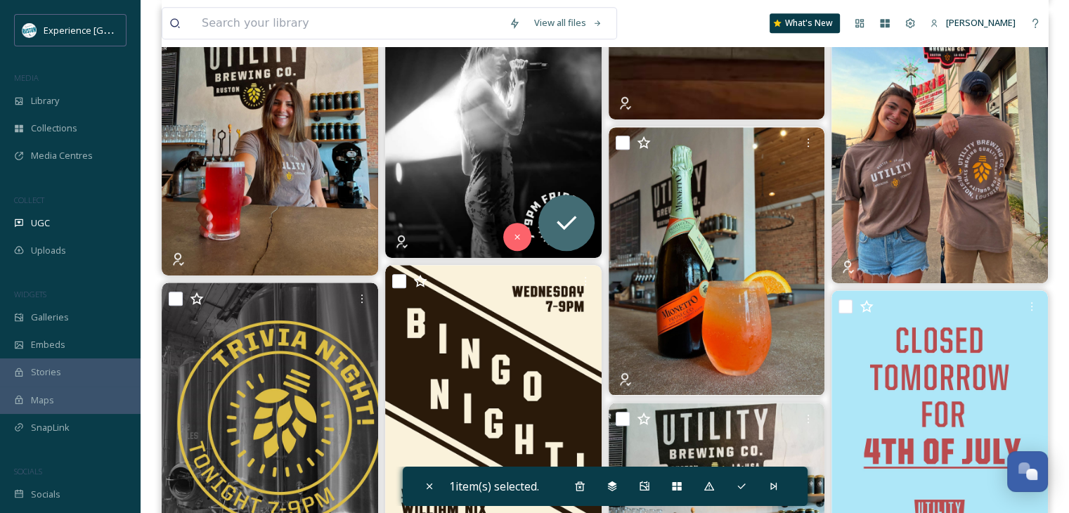
scroll to position [914, 0]
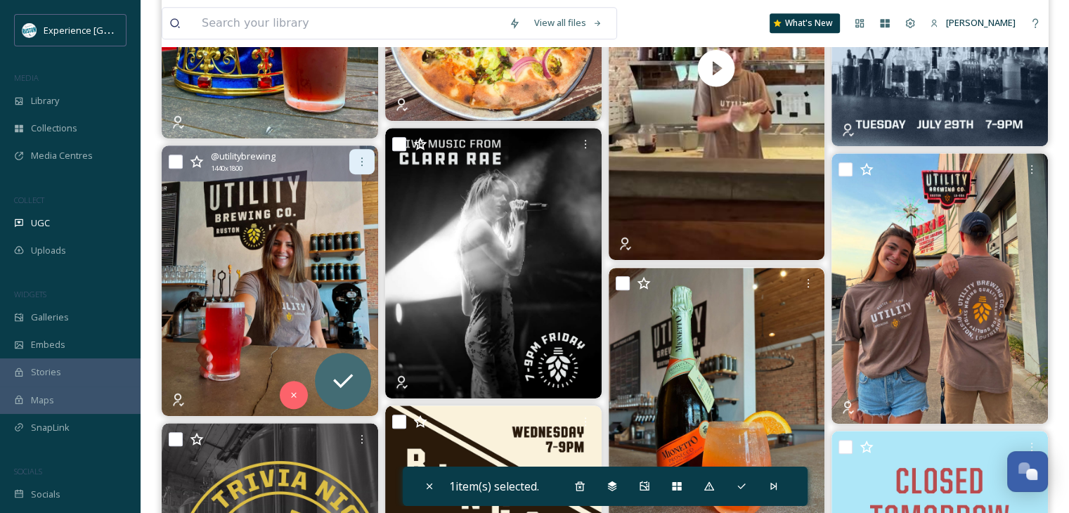
click at [360, 157] on icon at bounding box center [361, 161] width 11 height 11
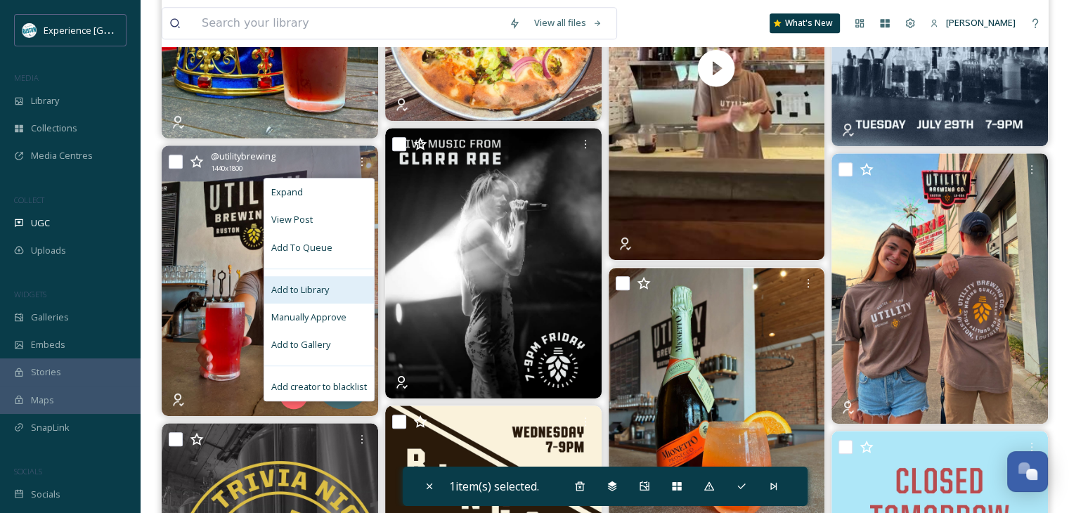
click at [324, 281] on div "Add to Library" at bounding box center [319, 289] width 110 height 27
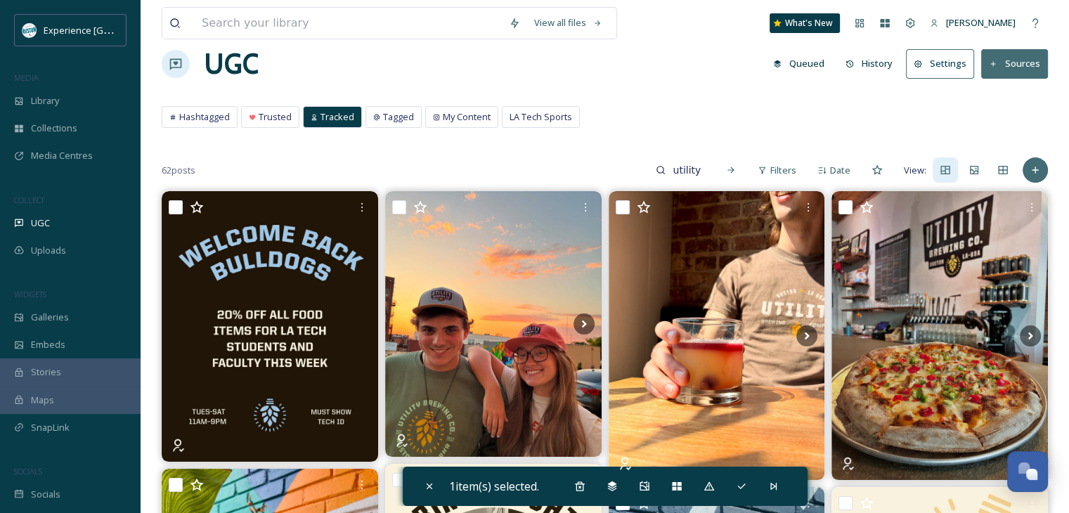
scroll to position [0, 0]
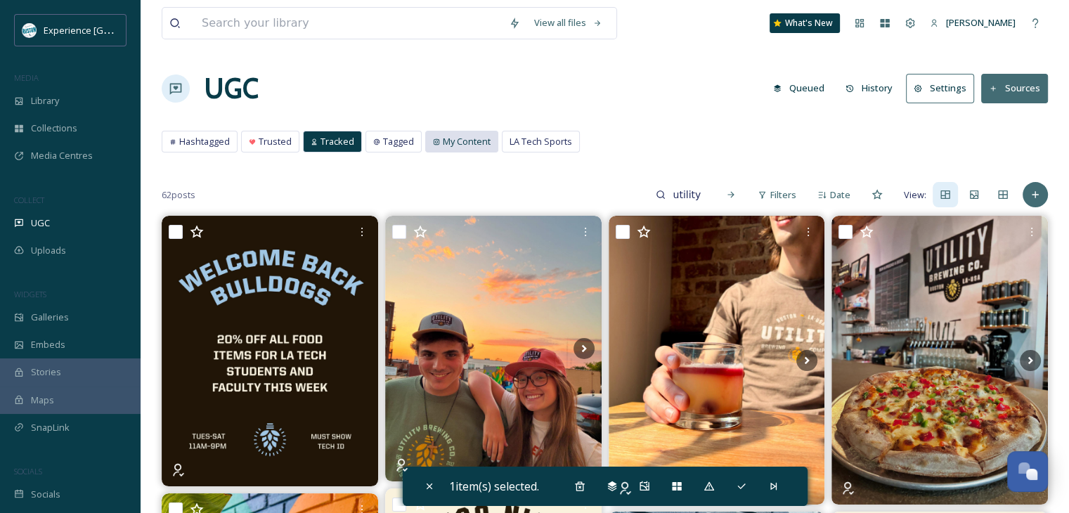
click at [471, 141] on span "My Content" at bounding box center [467, 141] width 48 height 13
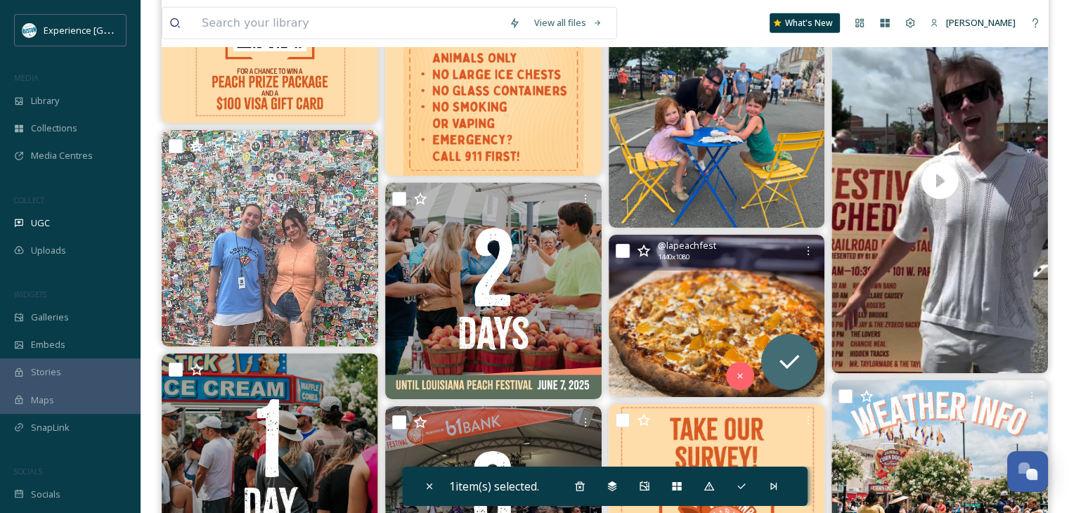
scroll to position [3515, 0]
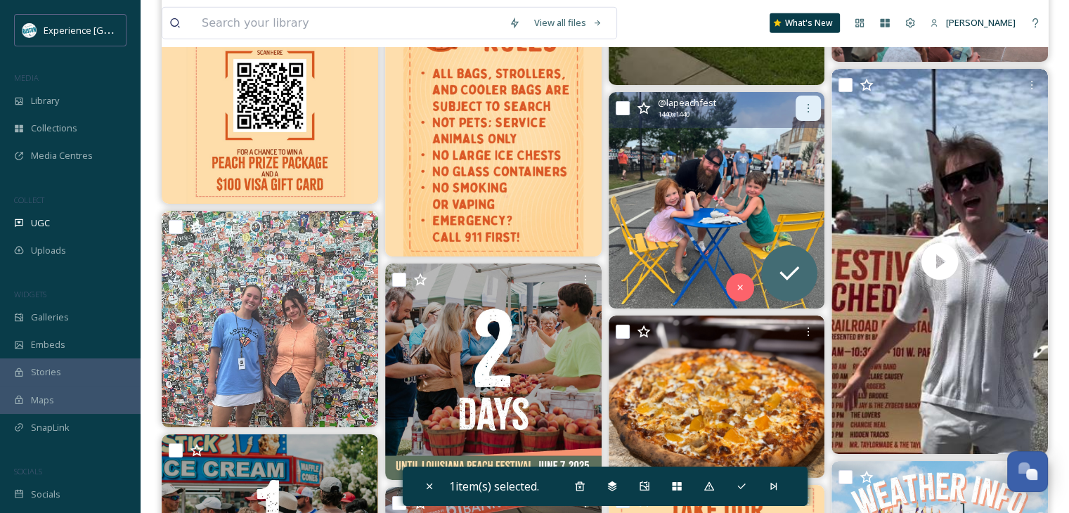
click at [801, 110] on div at bounding box center [808, 108] width 25 height 25
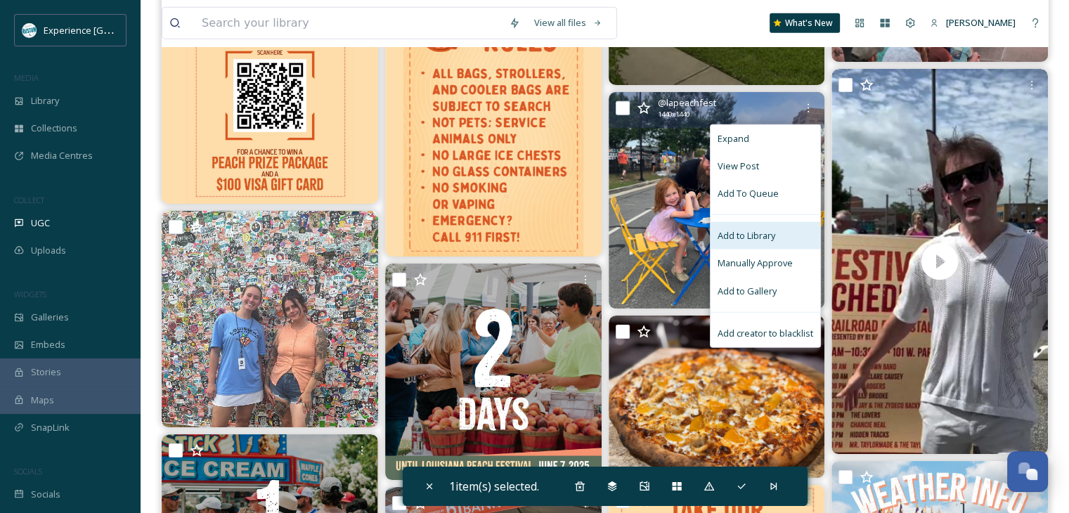
click at [756, 229] on span "Add to Library" at bounding box center [747, 235] width 58 height 13
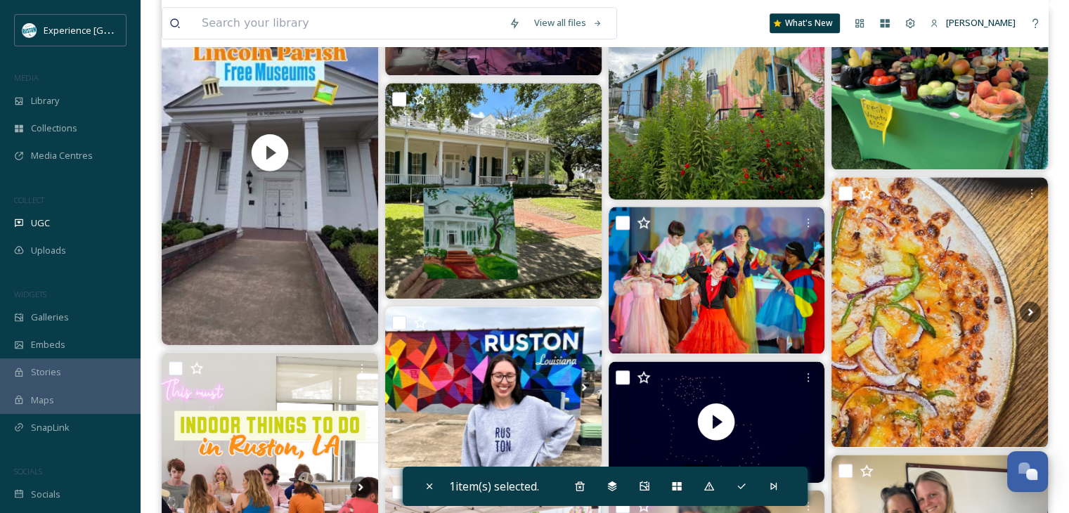
scroll to position [0, 0]
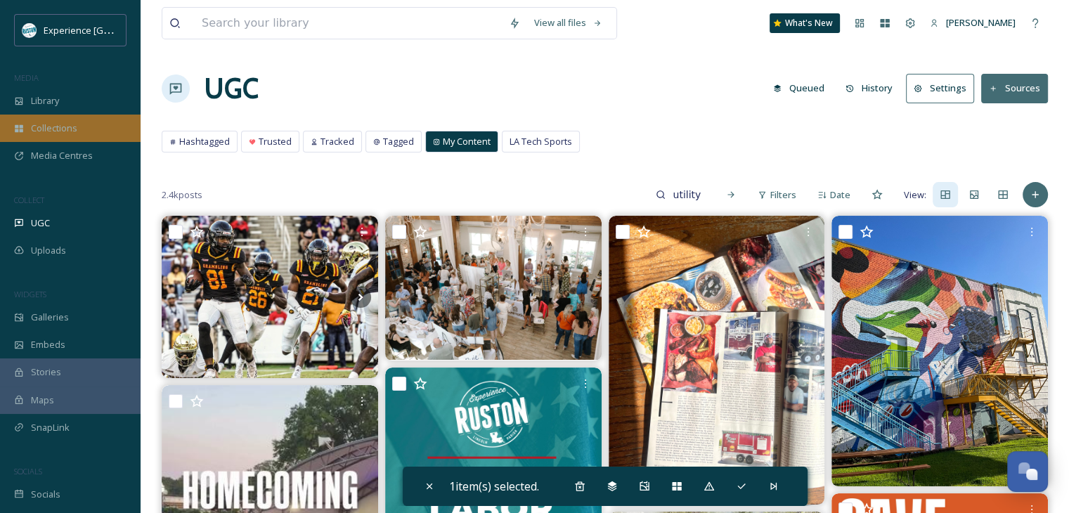
click at [90, 127] on div "Collections" at bounding box center [70, 128] width 141 height 27
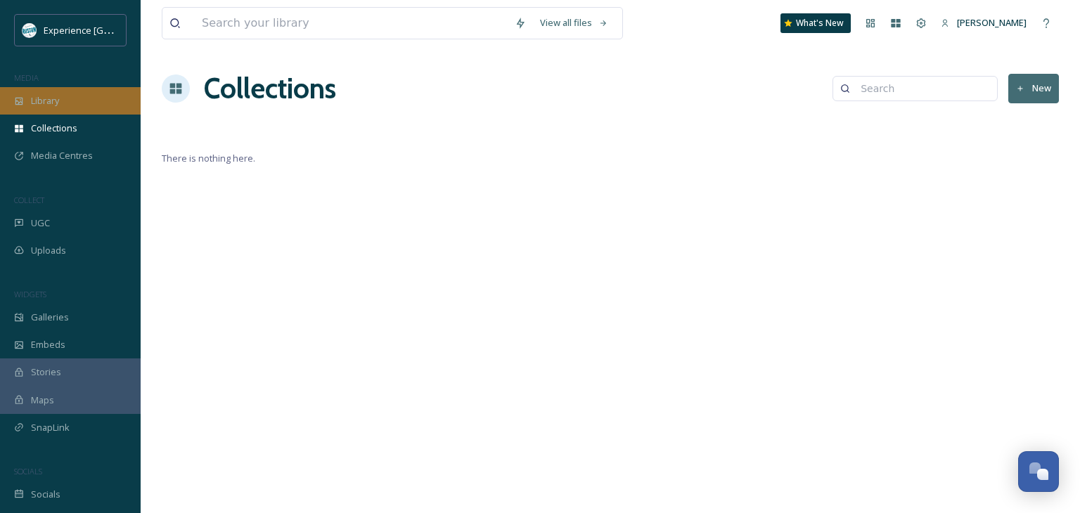
click at [75, 101] on div "Library" at bounding box center [70, 100] width 141 height 27
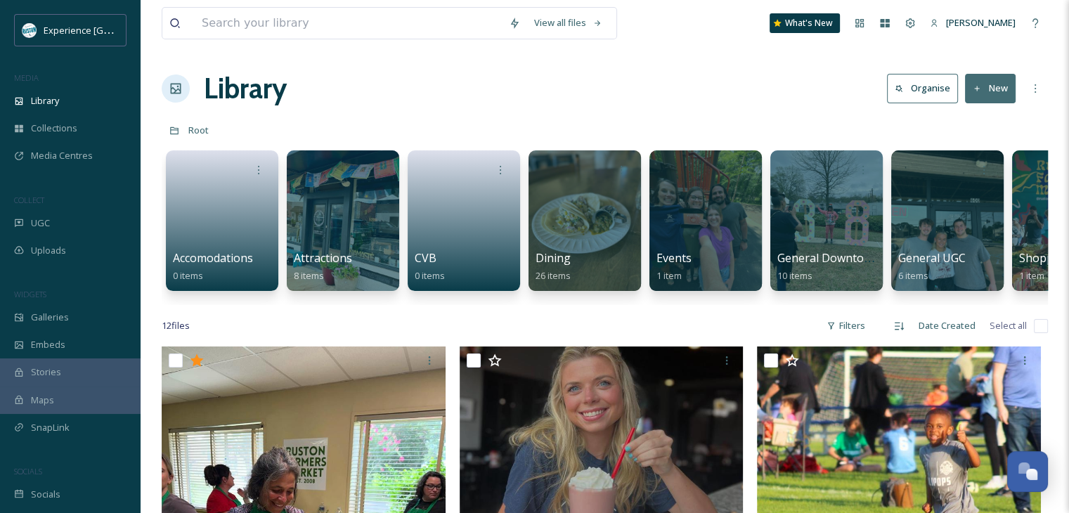
click at [981, 87] on icon at bounding box center [977, 88] width 9 height 9
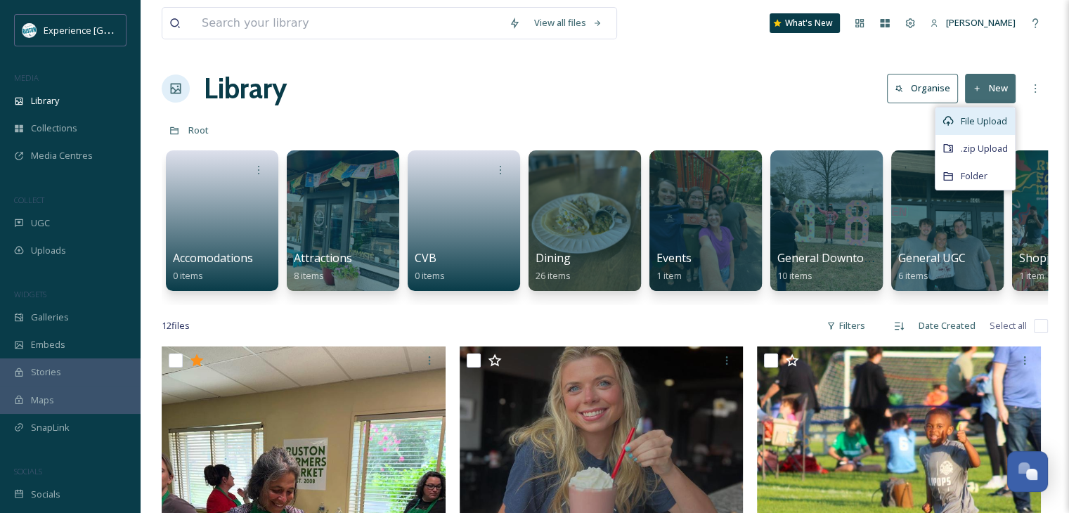
click at [973, 123] on span "File Upload" at bounding box center [984, 121] width 46 height 13
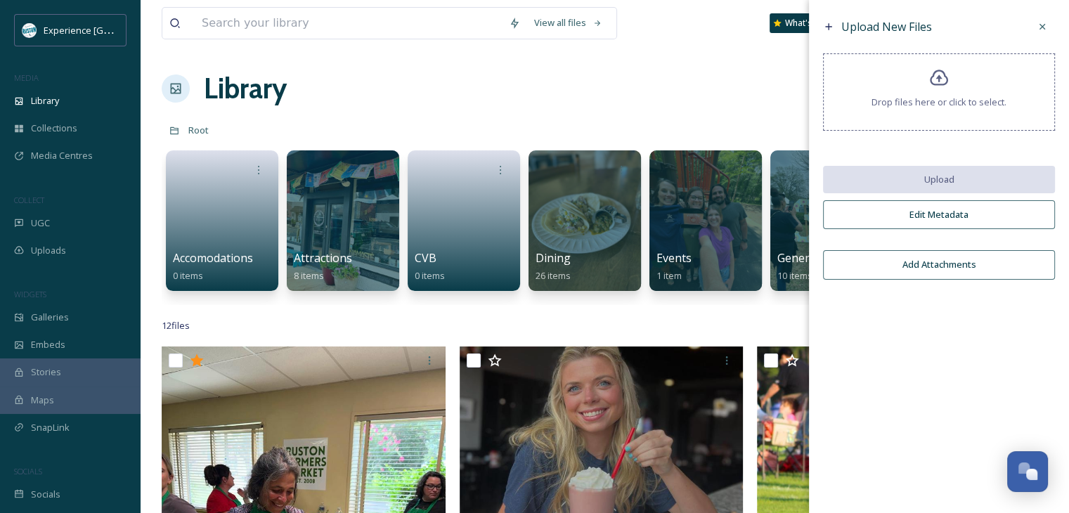
click at [934, 103] on span "Drop files here or click to select." at bounding box center [939, 102] width 135 height 13
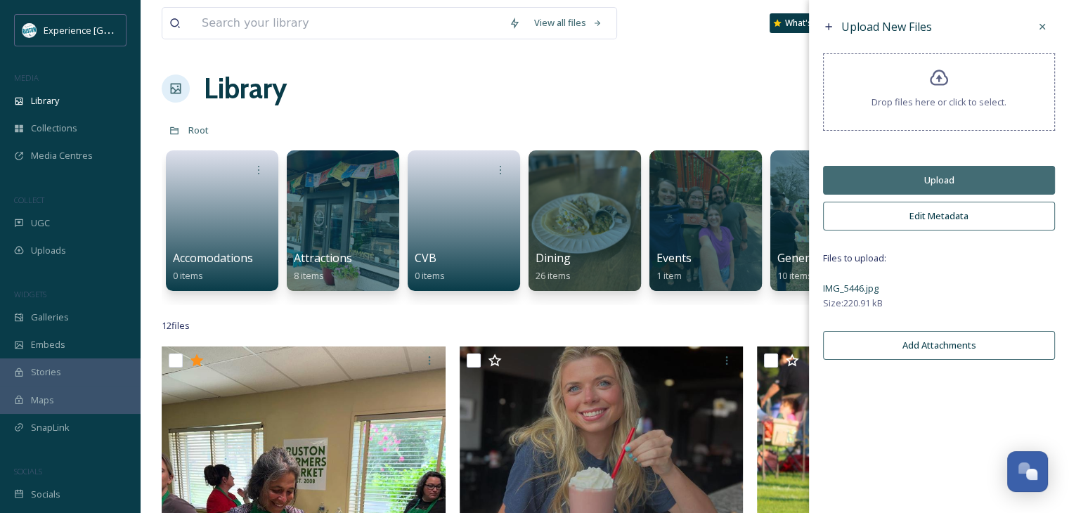
click at [942, 341] on button "Add Attachments" at bounding box center [939, 345] width 232 height 29
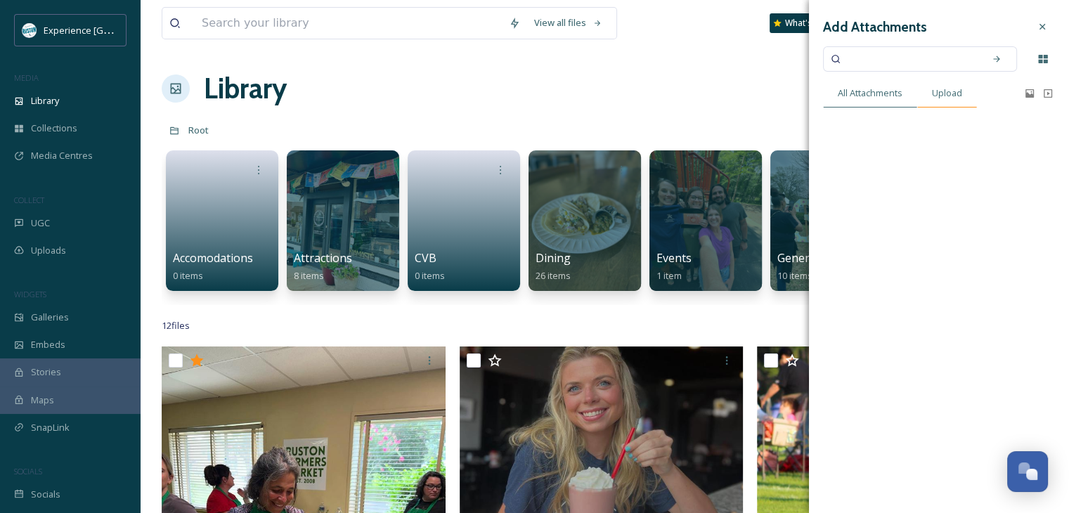
click at [933, 94] on span "Upload" at bounding box center [947, 92] width 30 height 13
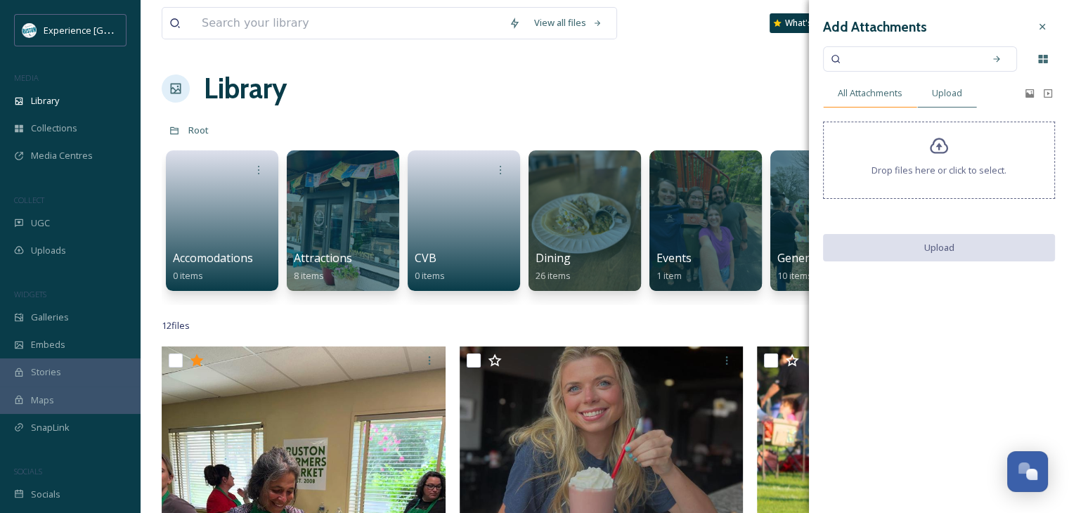
click at [875, 95] on span "All Attachments" at bounding box center [870, 92] width 65 height 13
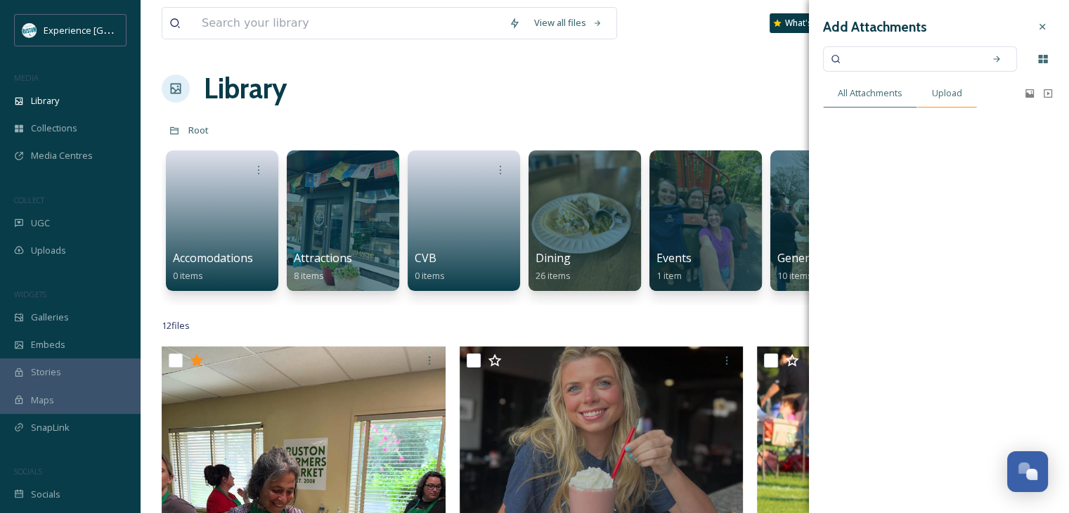
click at [926, 93] on div "Upload" at bounding box center [947, 93] width 60 height 29
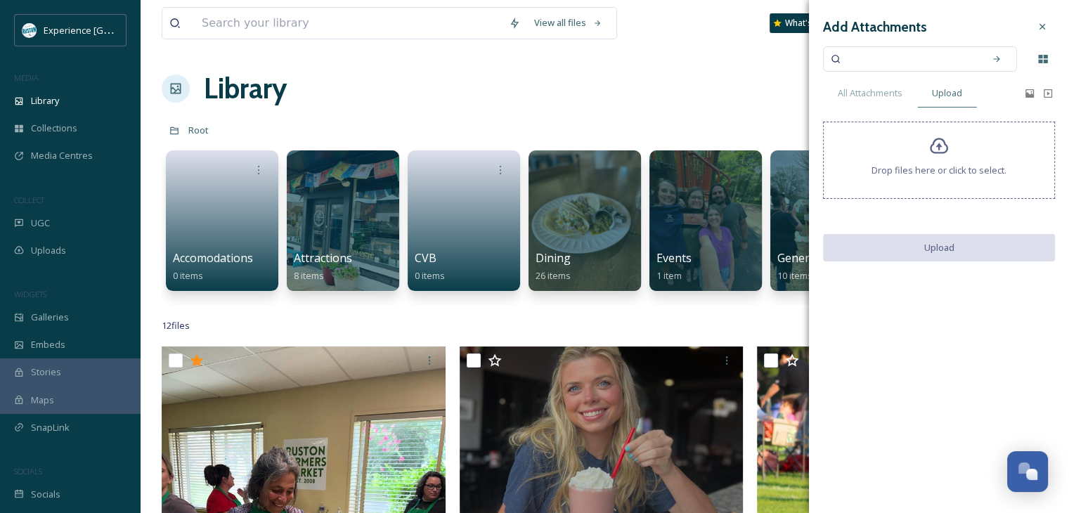
click at [942, 164] on span "Drop files here or click to select." at bounding box center [939, 170] width 135 height 13
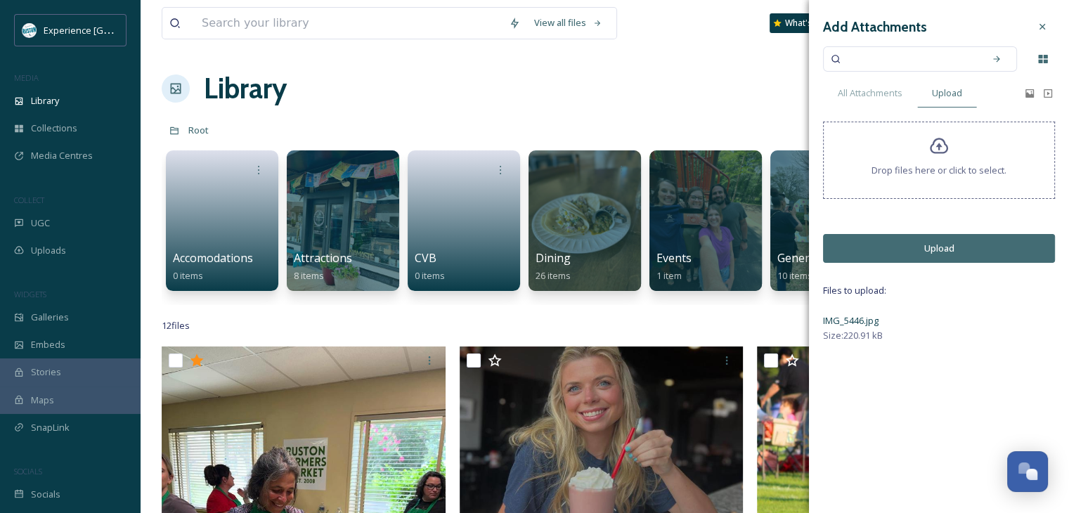
click at [925, 248] on button "Upload" at bounding box center [939, 248] width 232 height 29
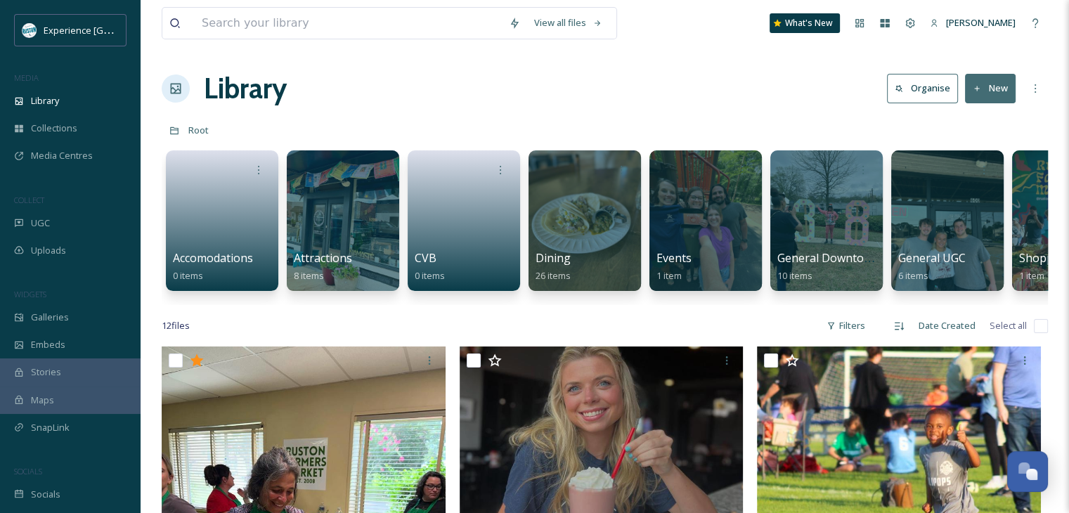
click at [924, 207] on div at bounding box center [947, 220] width 115 height 143
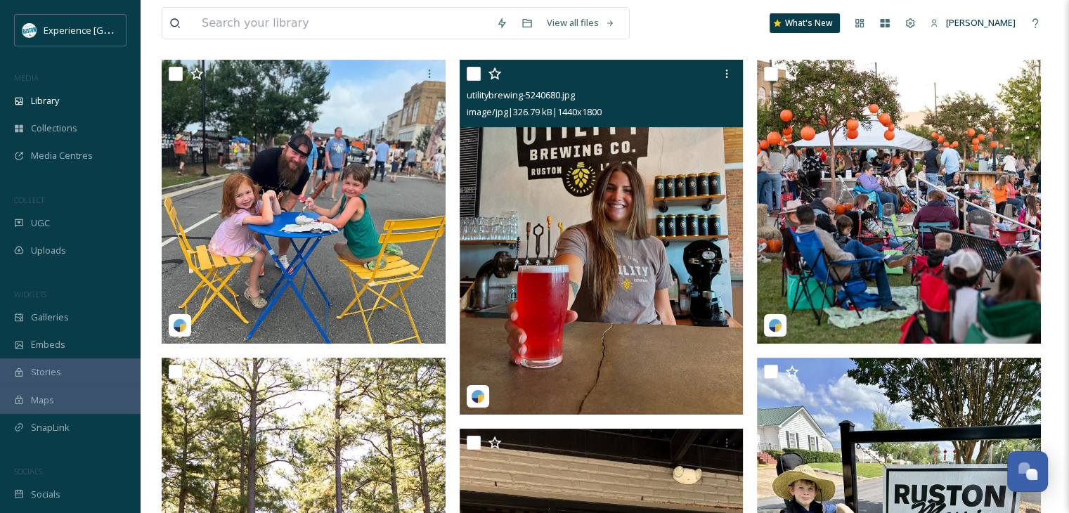
scroll to position [141, 0]
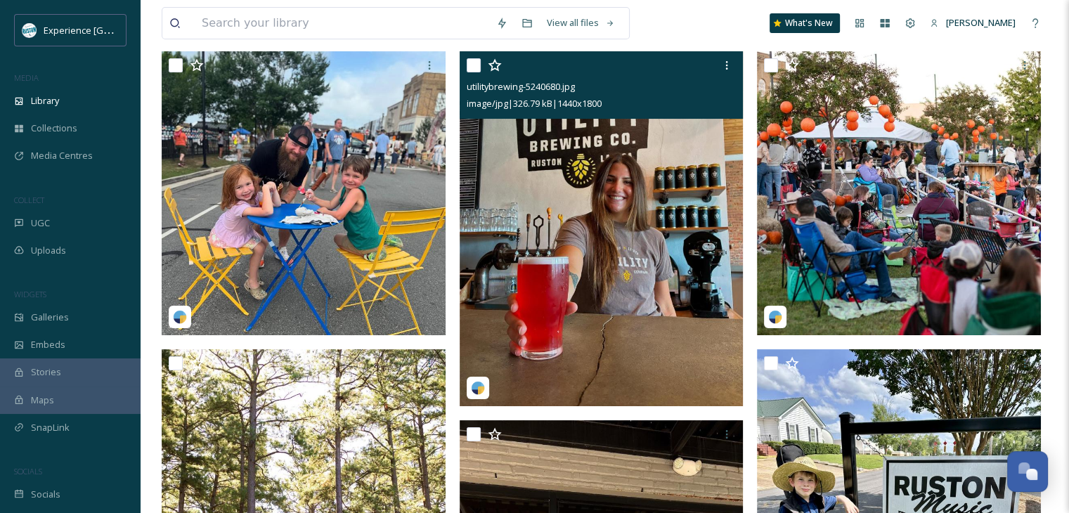
click at [472, 70] on input "checkbox" at bounding box center [474, 65] width 14 height 14
checkbox input "true"
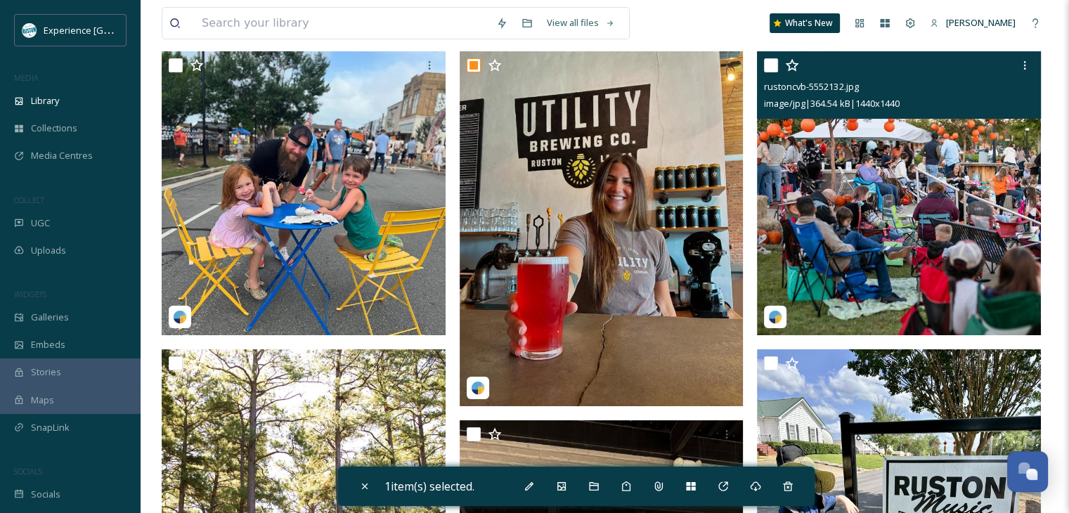
click at [768, 72] on input "checkbox" at bounding box center [771, 65] width 14 height 14
checkbox input "true"
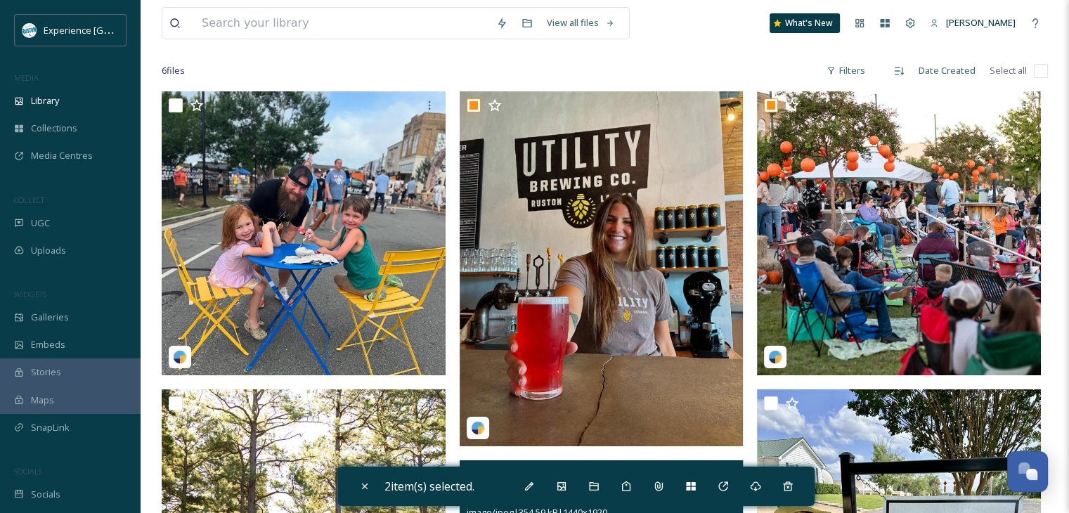
scroll to position [98, 0]
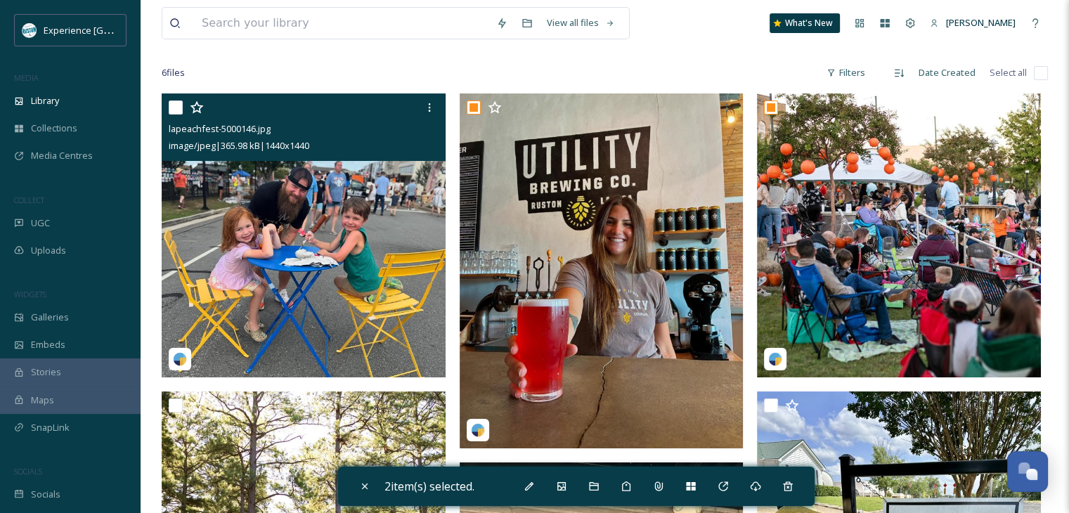
click at [174, 110] on input "checkbox" at bounding box center [176, 108] width 14 height 14
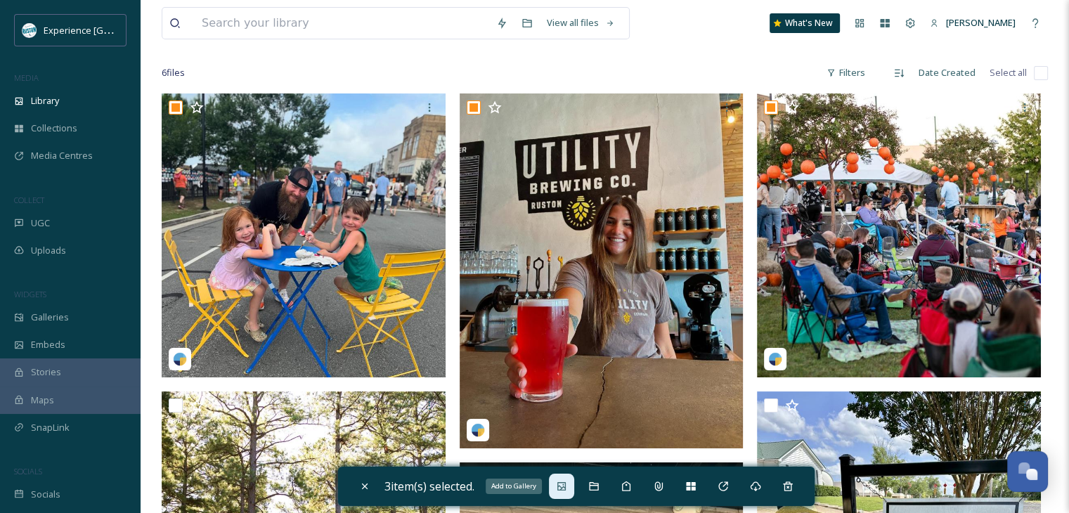
click at [564, 486] on icon at bounding box center [561, 486] width 8 height 8
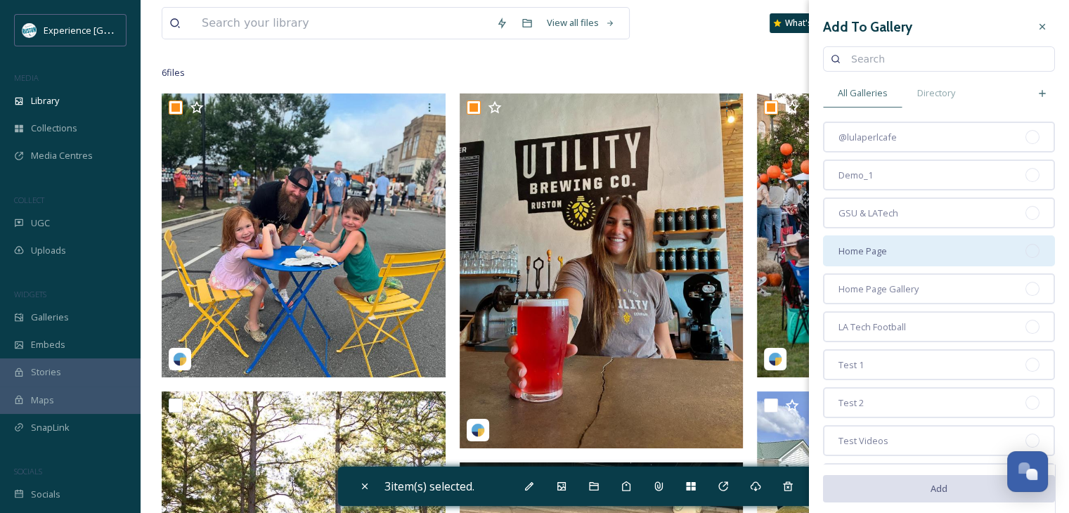
click at [894, 253] on div "Home Page" at bounding box center [939, 250] width 232 height 31
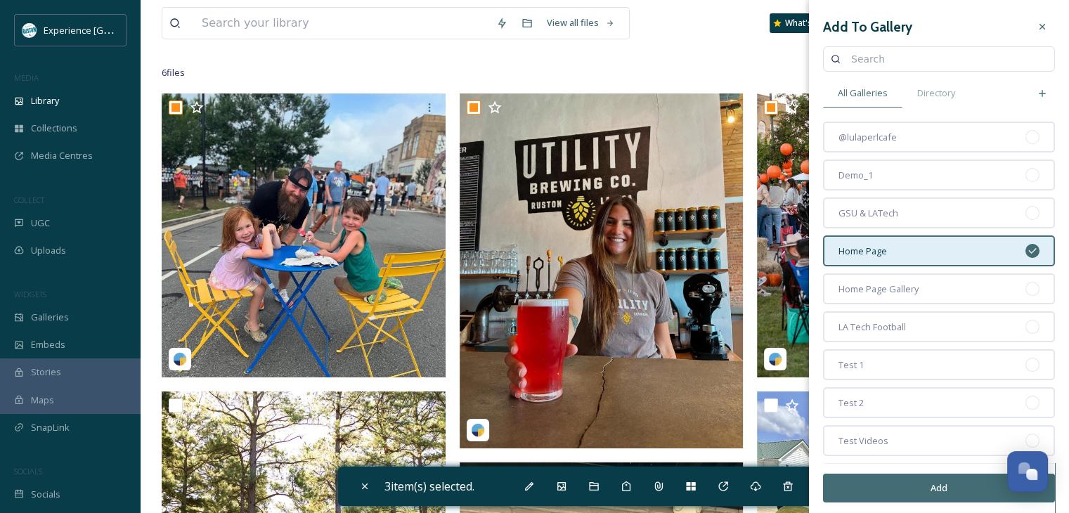
click at [906, 490] on button "Add" at bounding box center [939, 488] width 232 height 29
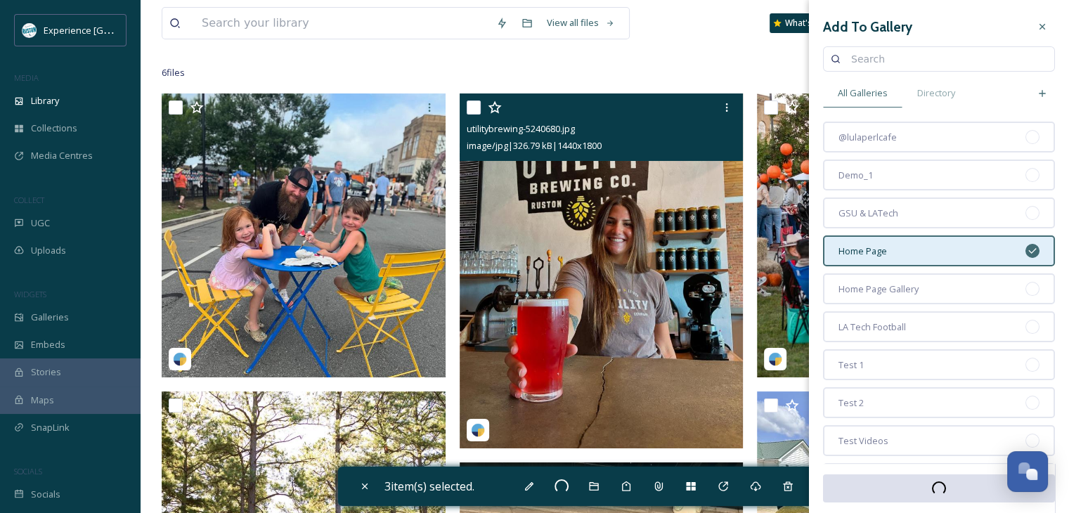
checkbox input "false"
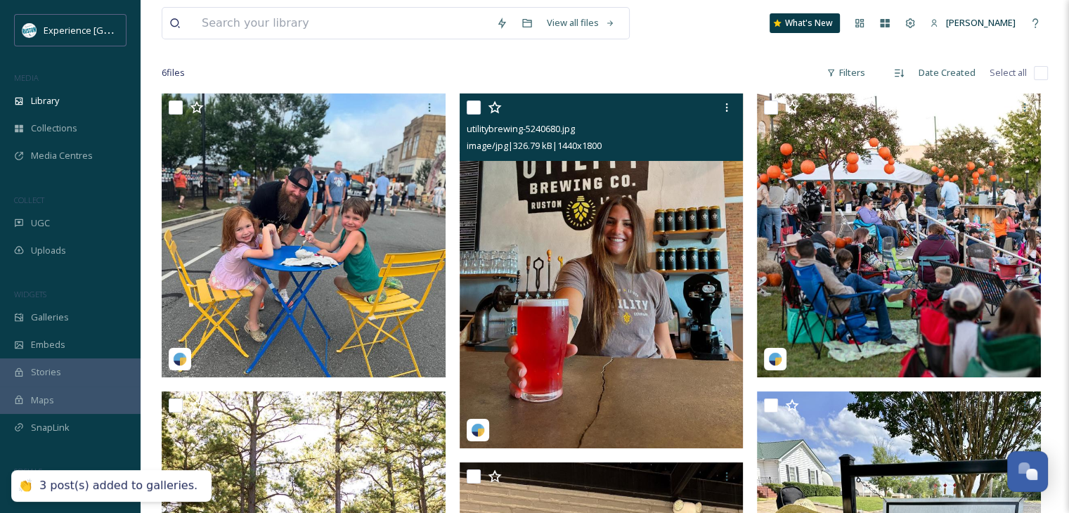
scroll to position [0, 0]
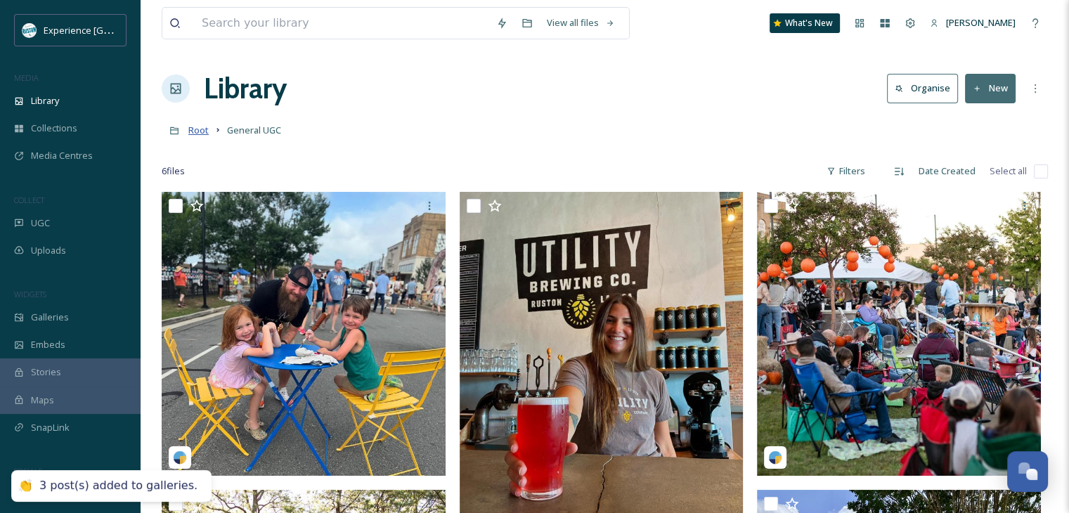
click at [202, 133] on span "Root" at bounding box center [198, 130] width 20 height 13
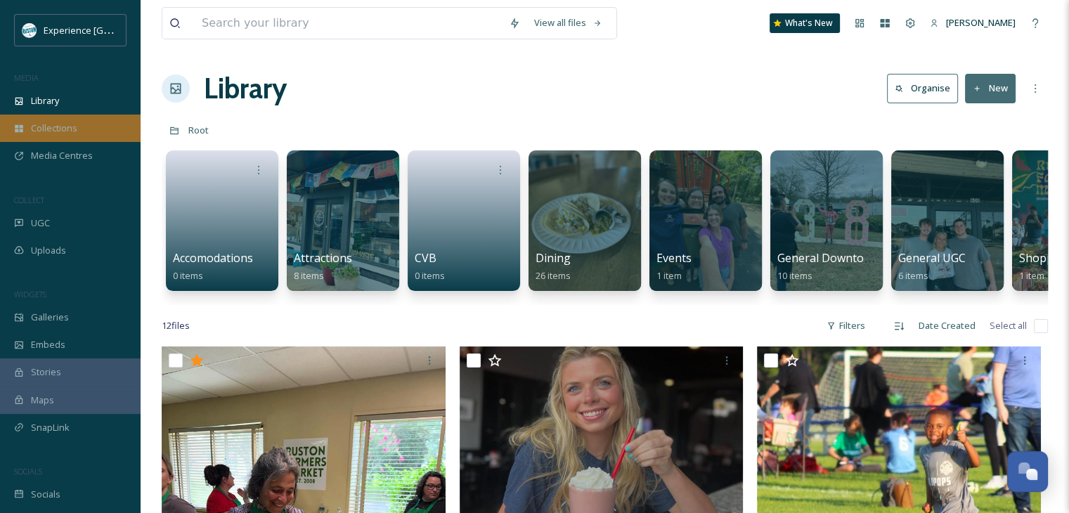
click at [86, 131] on div "Collections" at bounding box center [70, 128] width 141 height 27
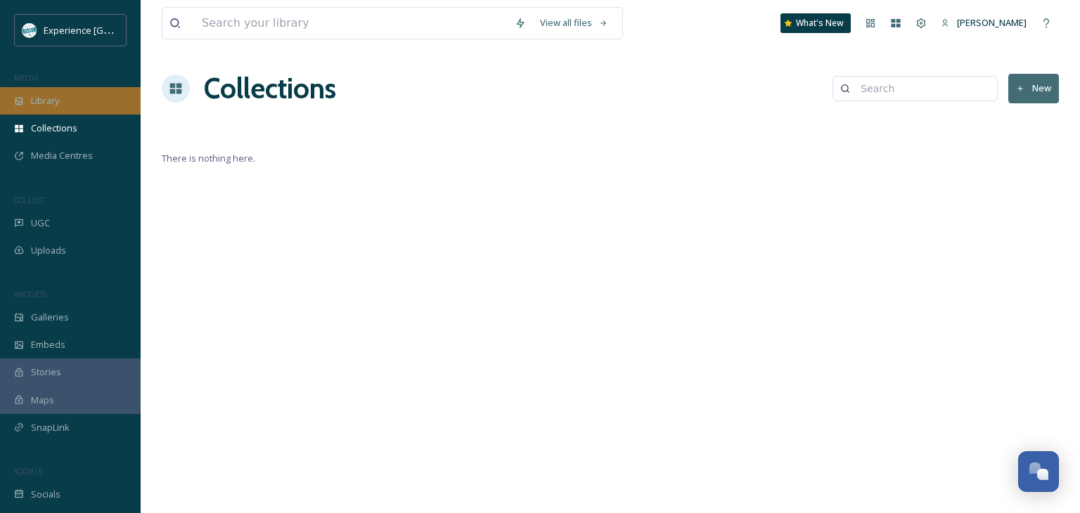
click at [81, 107] on div "Library" at bounding box center [70, 100] width 141 height 27
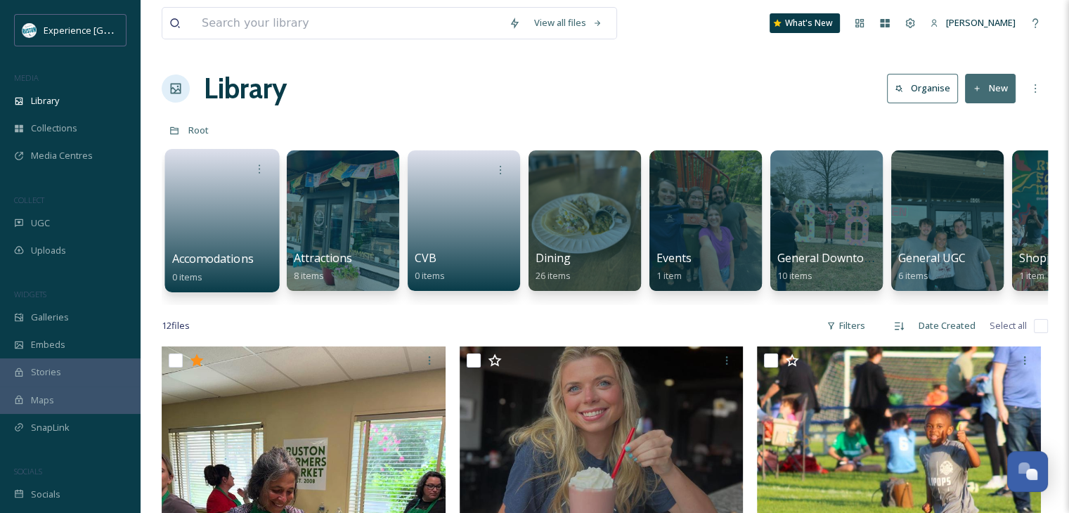
click at [249, 222] on link at bounding box center [222, 216] width 101 height 68
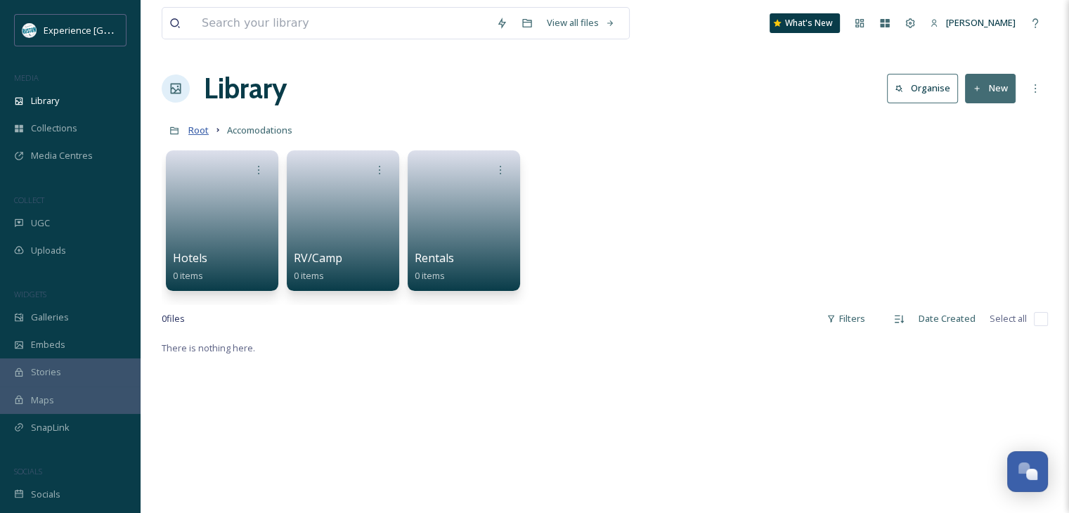
click at [199, 134] on span "Root" at bounding box center [198, 130] width 20 height 13
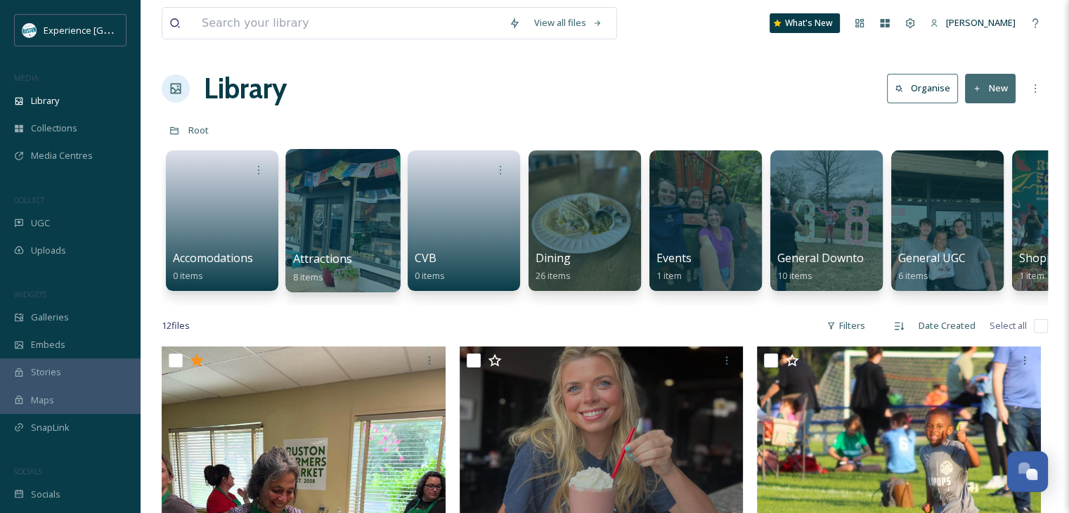
click at [305, 205] on div at bounding box center [342, 220] width 115 height 143
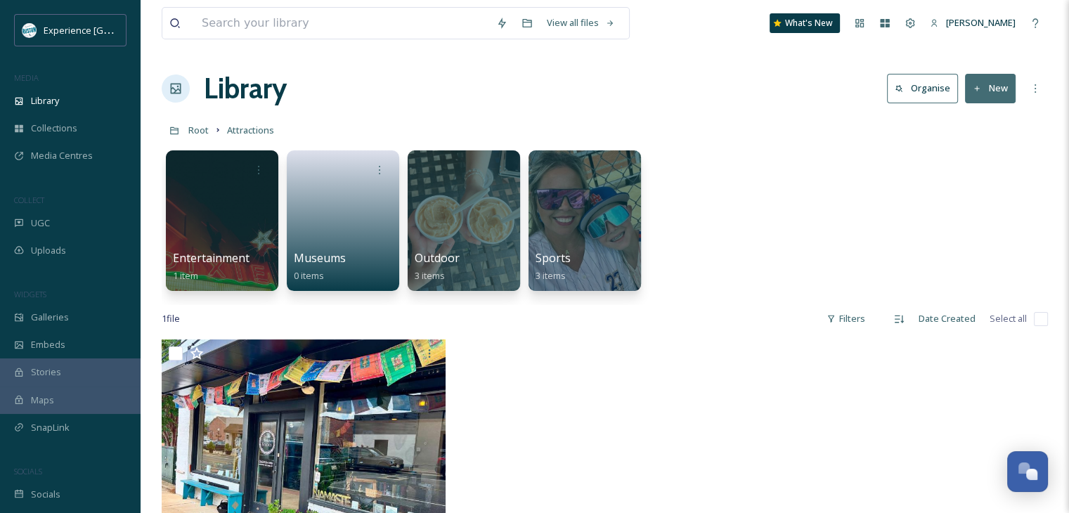
click at [208, 128] on span "Root" at bounding box center [198, 130] width 20 height 13
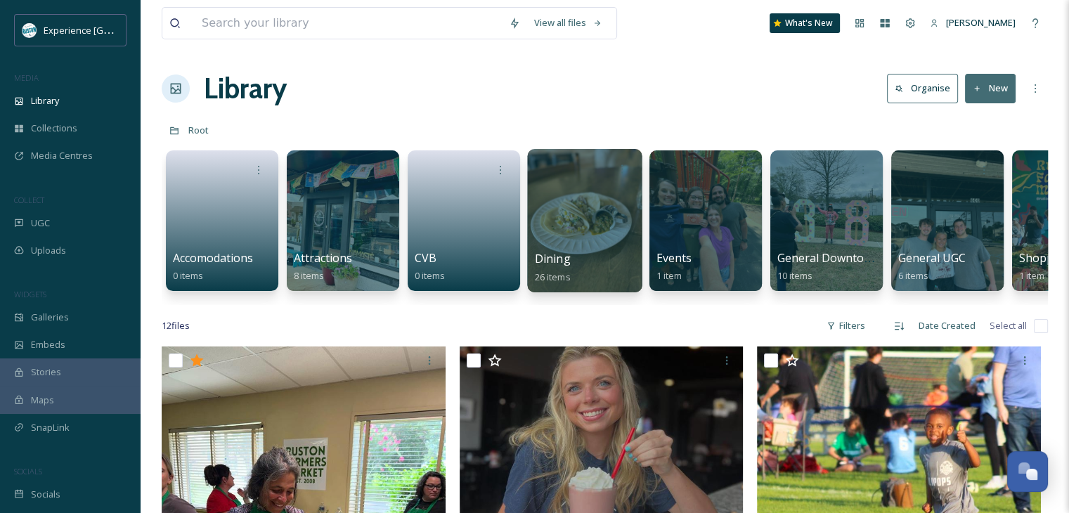
click at [619, 239] on div at bounding box center [584, 220] width 115 height 143
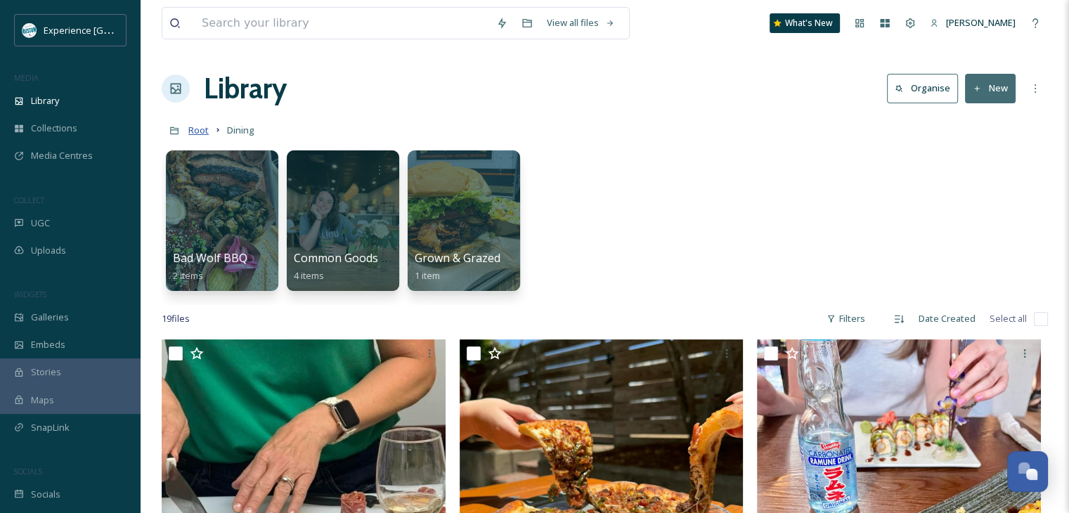
click at [205, 129] on span "Root" at bounding box center [198, 130] width 20 height 13
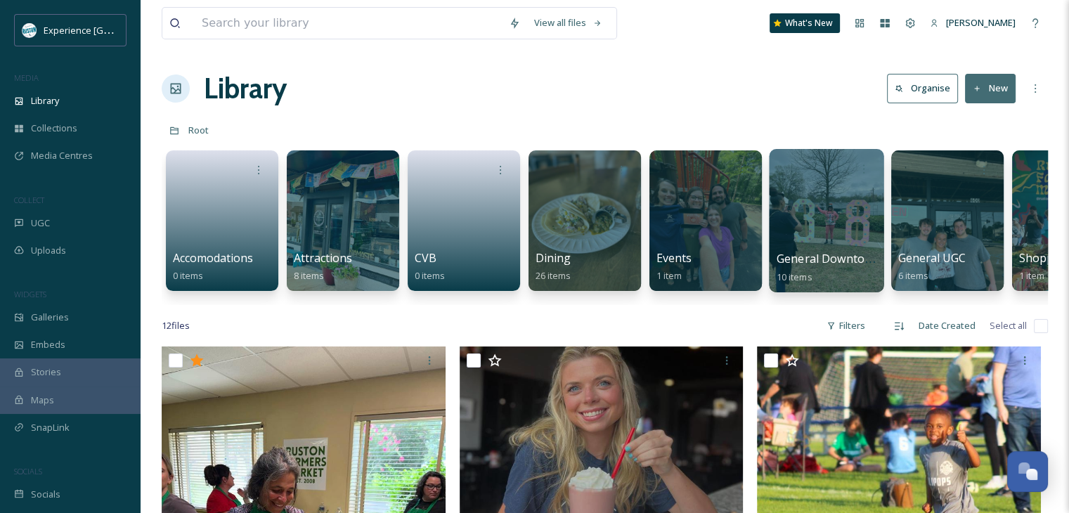
click at [866, 240] on div at bounding box center [826, 220] width 115 height 143
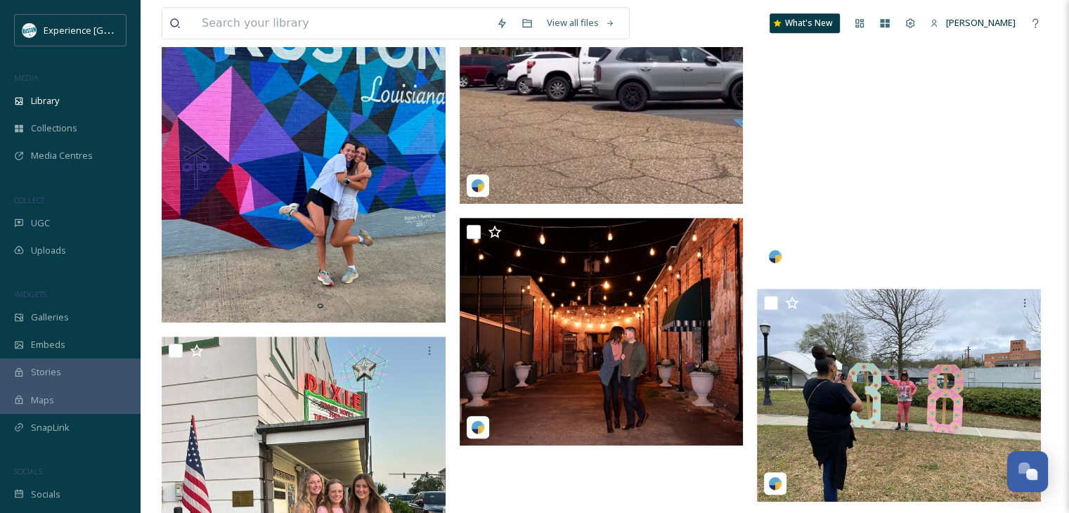
scroll to position [844, 0]
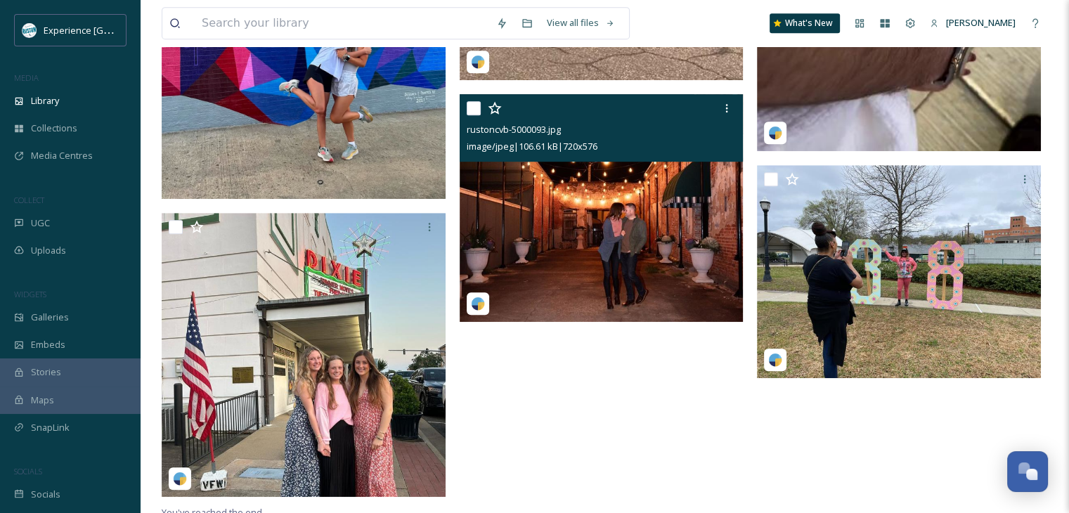
click at [470, 107] on input "checkbox" at bounding box center [474, 108] width 14 height 14
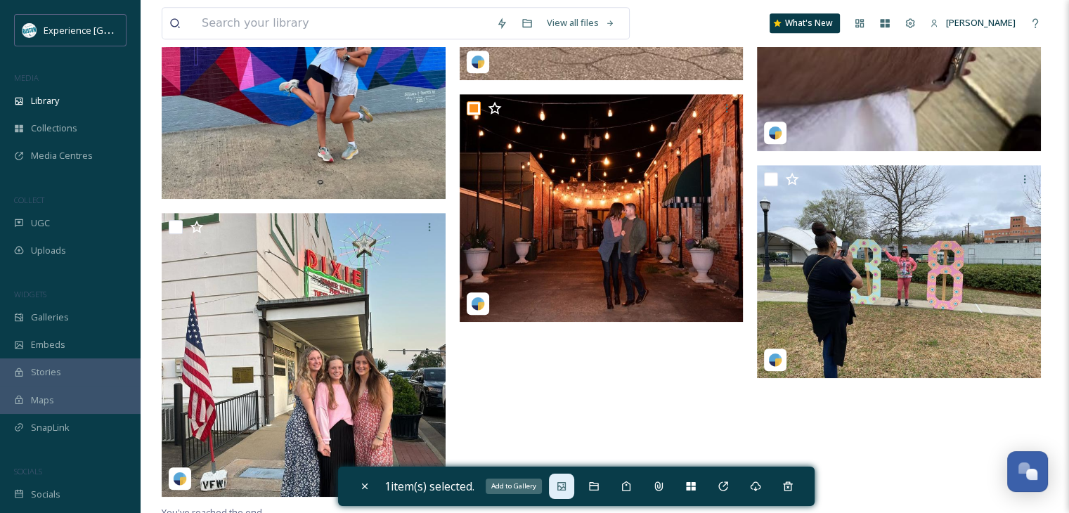
click at [559, 493] on div "Add to Gallery" at bounding box center [561, 486] width 25 height 25
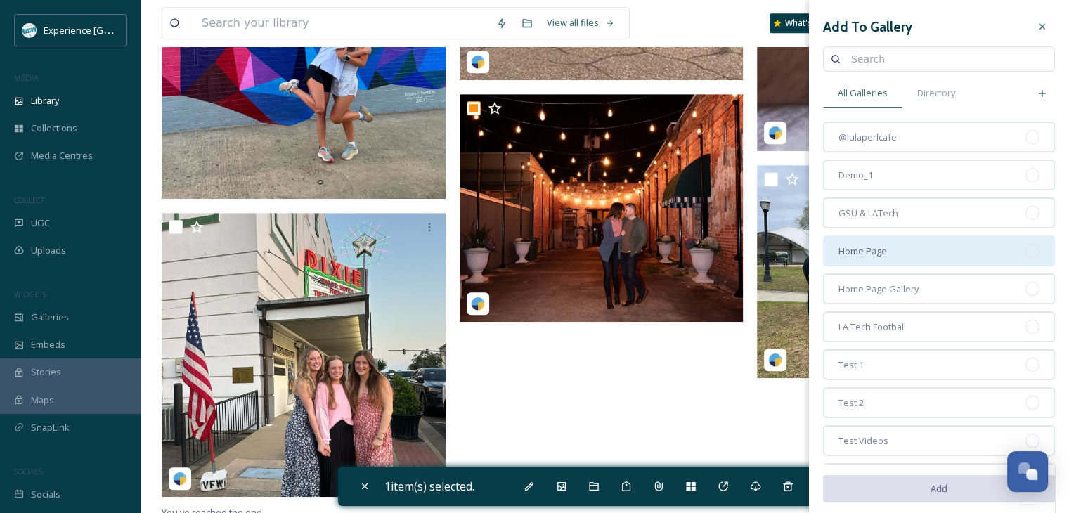
click at [983, 248] on div "Home Page" at bounding box center [939, 250] width 232 height 31
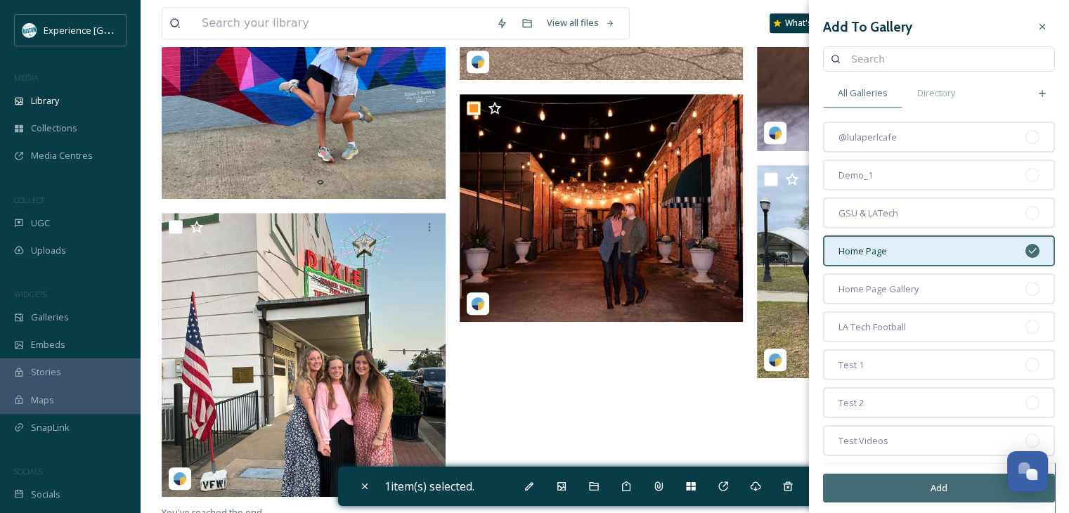
click at [902, 484] on button "Add" at bounding box center [939, 488] width 232 height 29
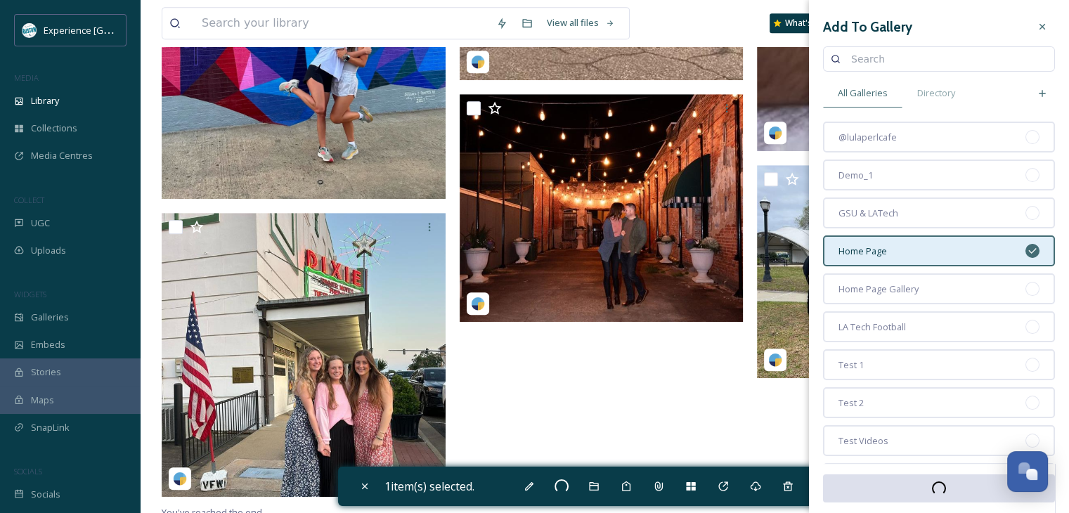
checkbox input "false"
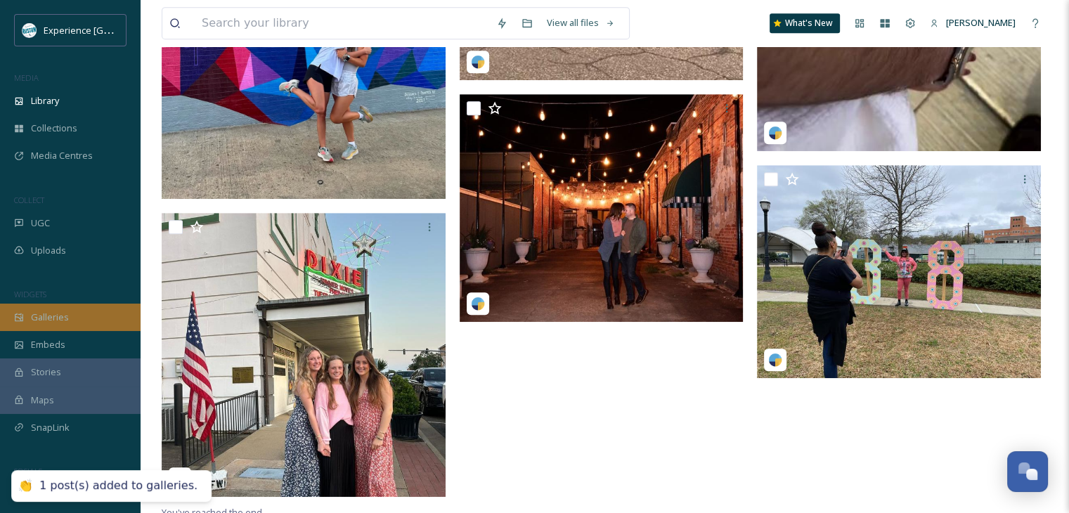
click at [53, 324] on div "Galleries" at bounding box center [70, 317] width 141 height 27
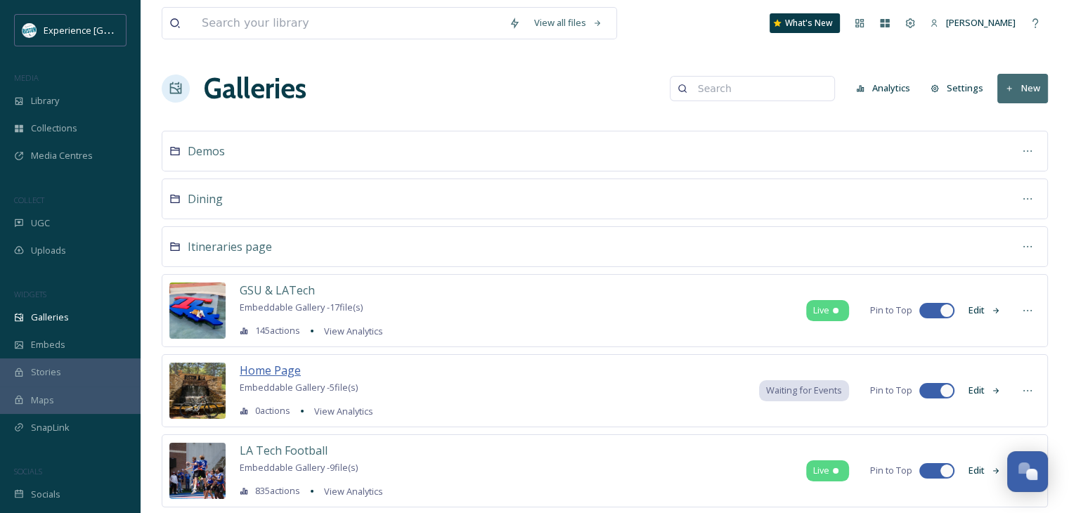
click at [273, 372] on span "Home Page" at bounding box center [270, 370] width 61 height 15
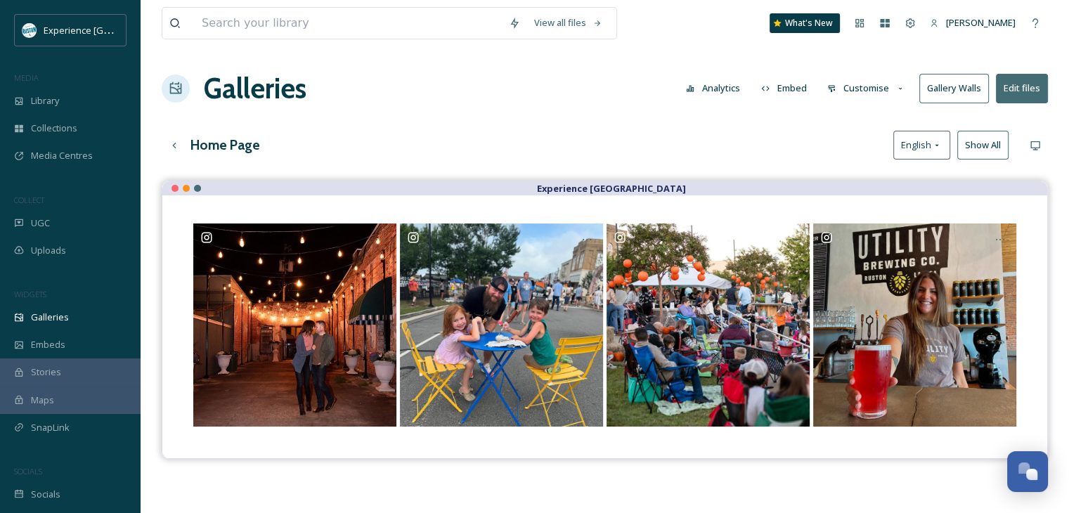
click at [866, 92] on button "Customise" at bounding box center [866, 88] width 92 height 27
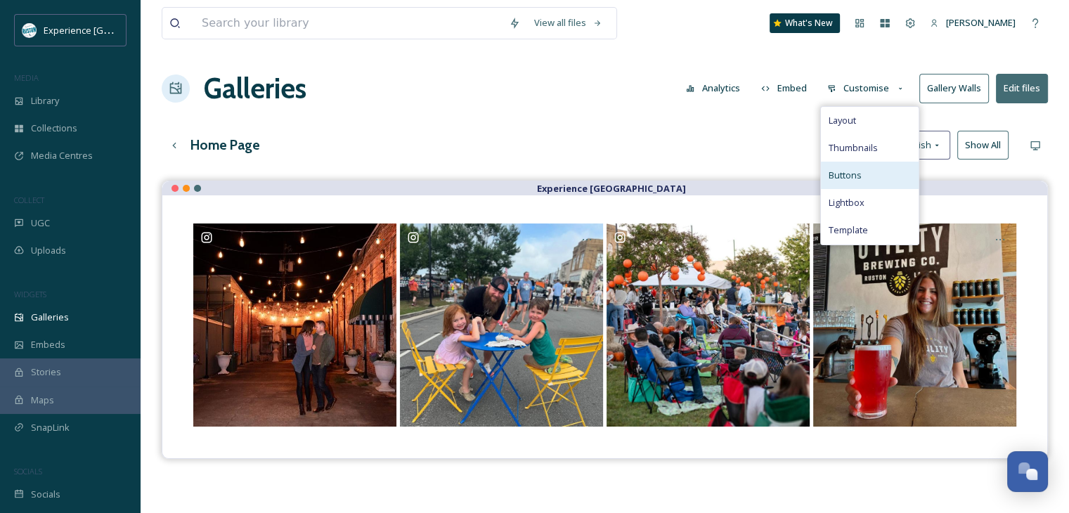
click at [870, 176] on div "Buttons" at bounding box center [870, 175] width 98 height 27
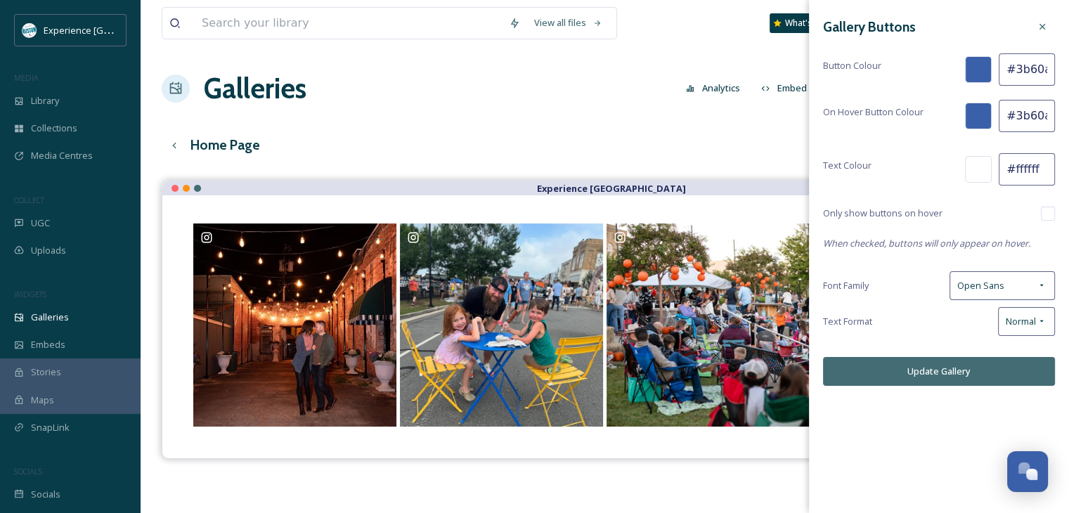
click at [754, 149] on div "Home Page English Show All" at bounding box center [605, 145] width 886 height 29
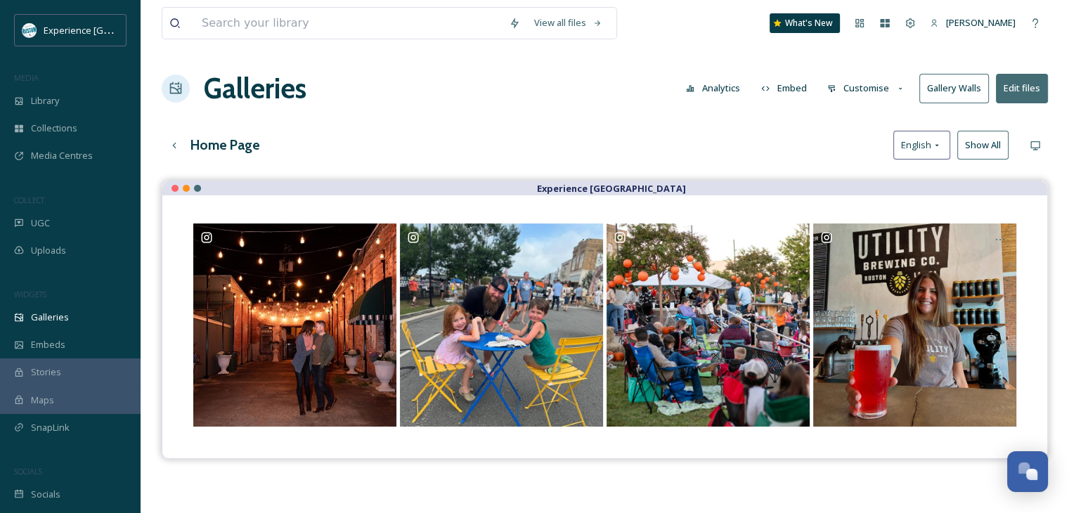
click at [849, 88] on button "Customise" at bounding box center [866, 88] width 92 height 27
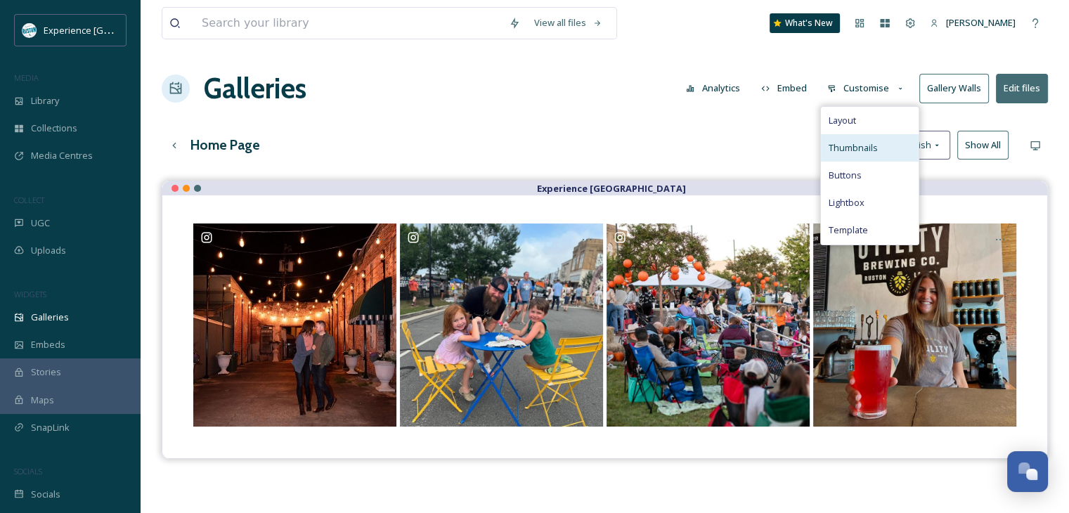
click at [852, 138] on div "Thumbnails" at bounding box center [870, 147] width 98 height 27
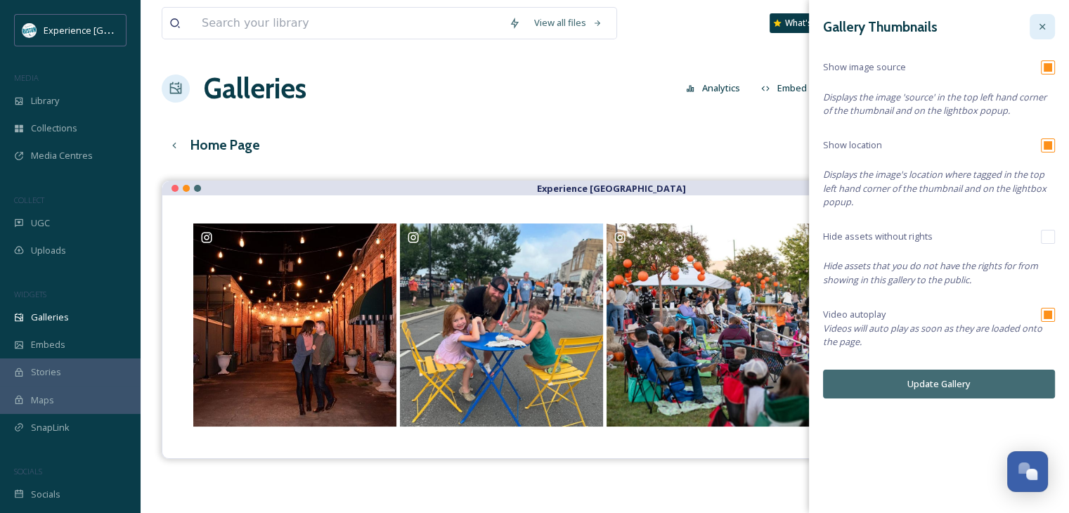
click at [1047, 20] on div at bounding box center [1042, 26] width 25 height 25
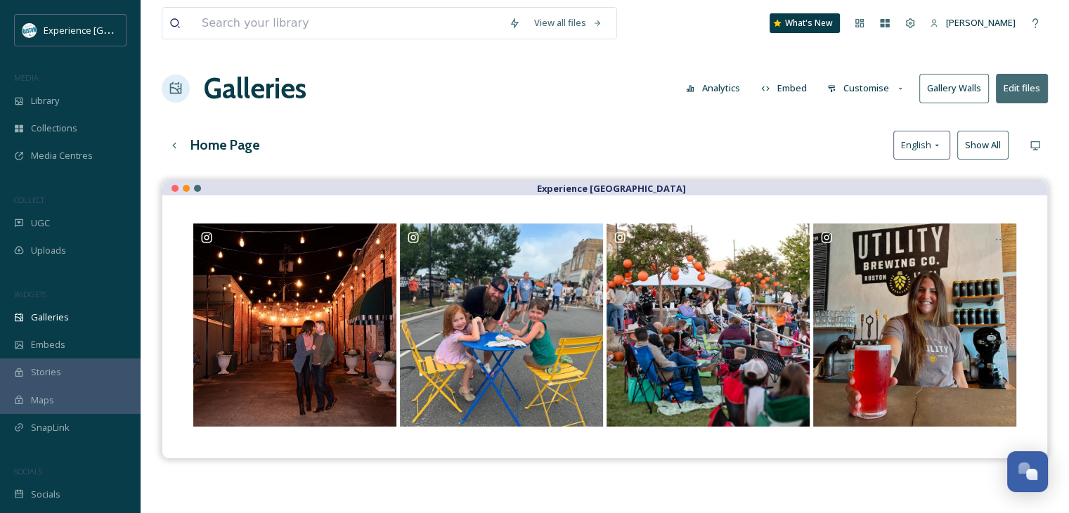
click at [891, 84] on button "Customise" at bounding box center [866, 88] width 92 height 27
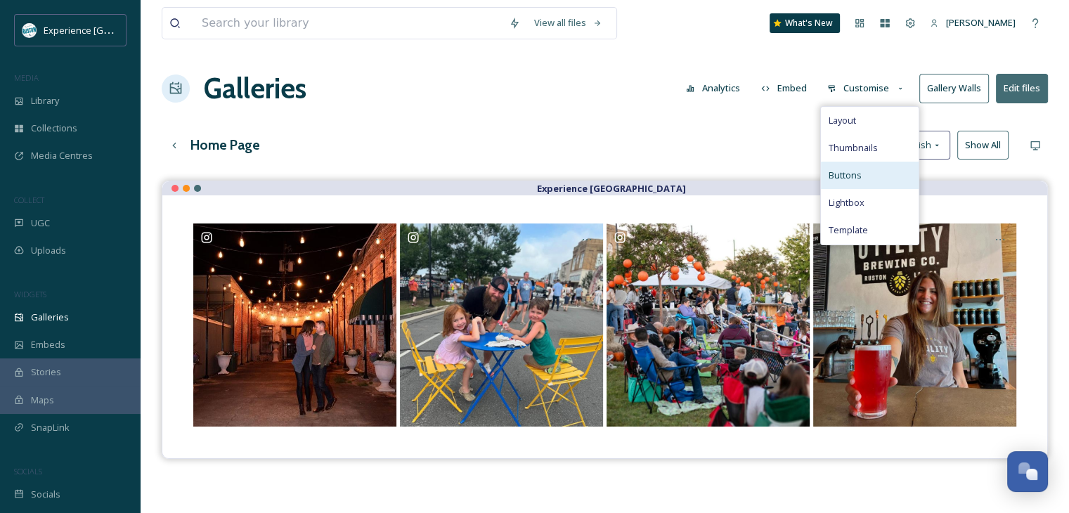
click at [874, 180] on div "Buttons" at bounding box center [870, 175] width 98 height 27
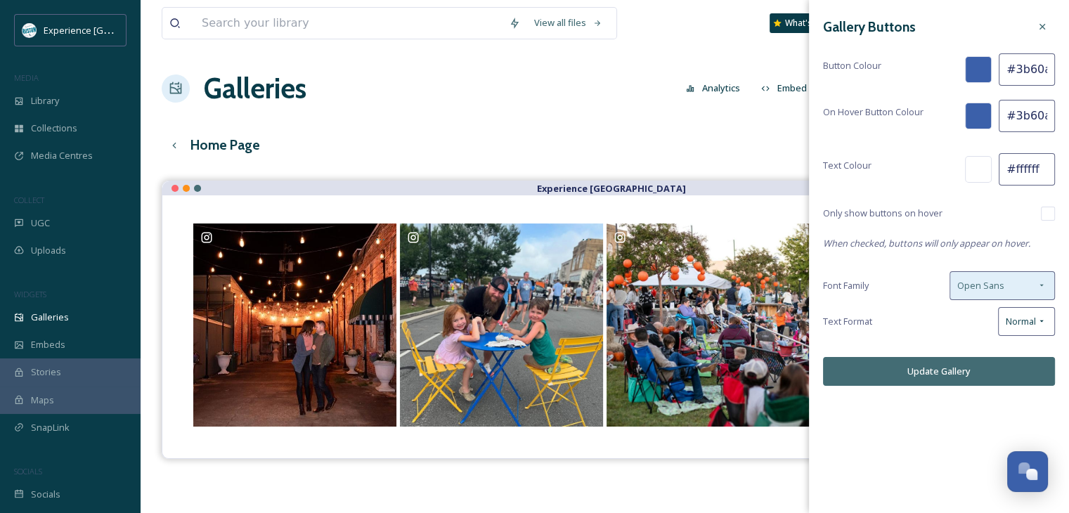
click at [984, 271] on div "Open Sans" at bounding box center [1002, 285] width 105 height 29
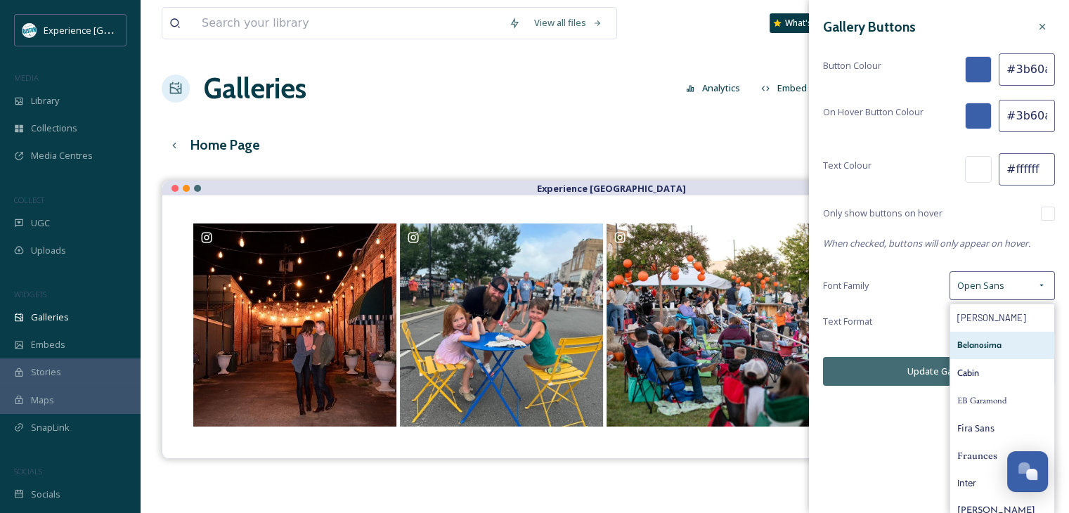
click at [990, 339] on span "Belanosima" at bounding box center [979, 345] width 44 height 13
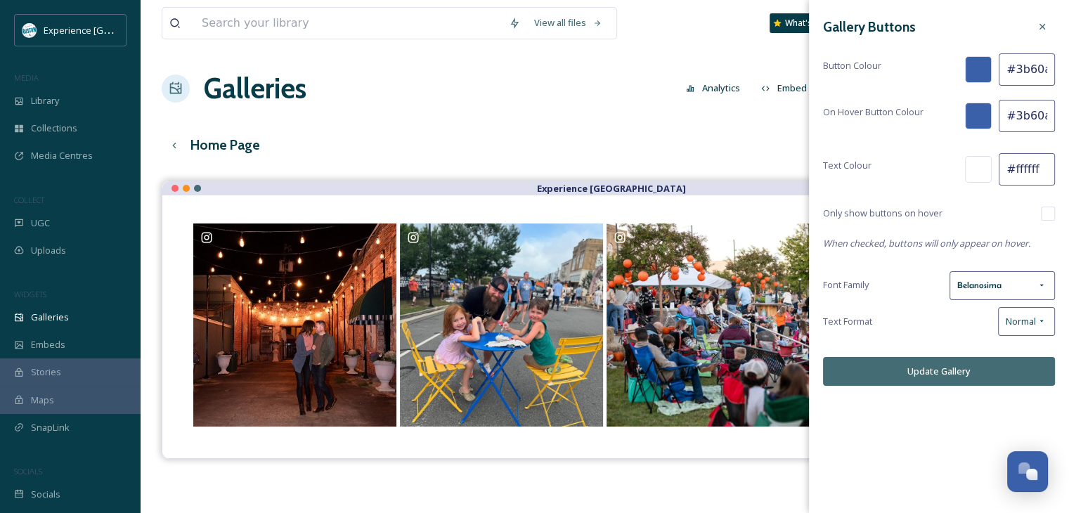
click at [1023, 69] on input "#3b60aa" at bounding box center [1027, 69] width 56 height 32
paste input "009fa9"
type input "#009fa9"
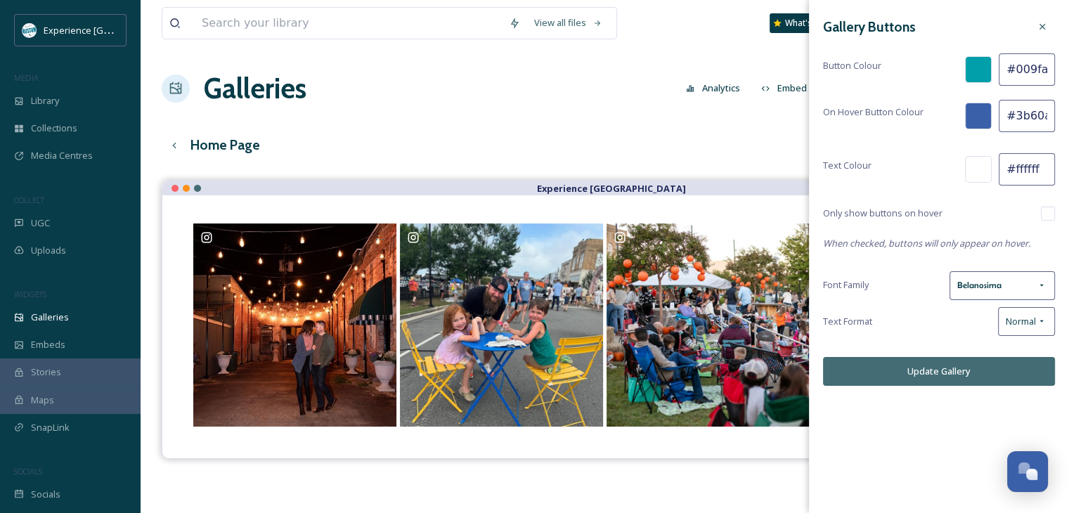
click at [1028, 119] on input "#3b60aa" at bounding box center [1027, 116] width 56 height 32
paste input "009fa9"
type input "#009fa9"
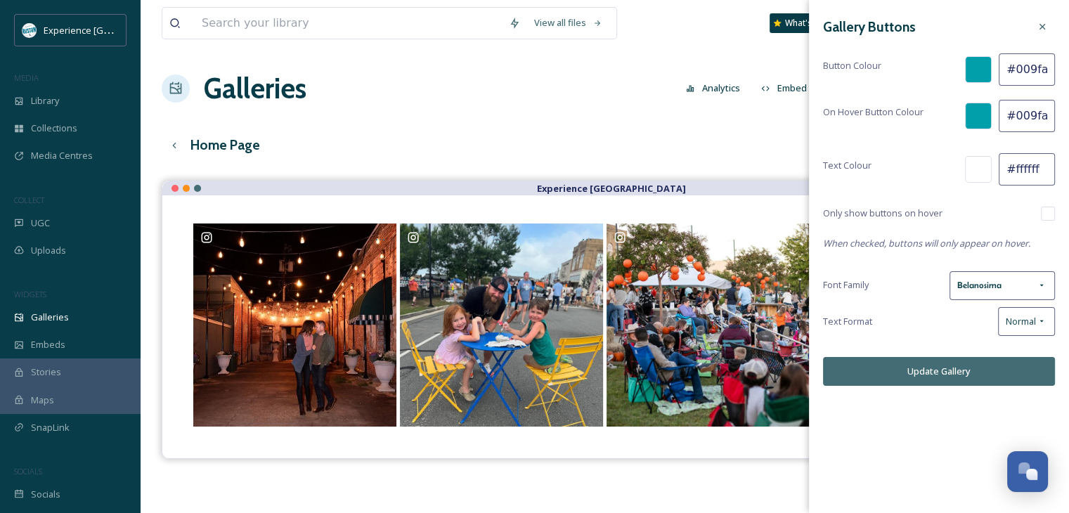
click at [943, 370] on button "Update Gallery" at bounding box center [939, 371] width 232 height 29
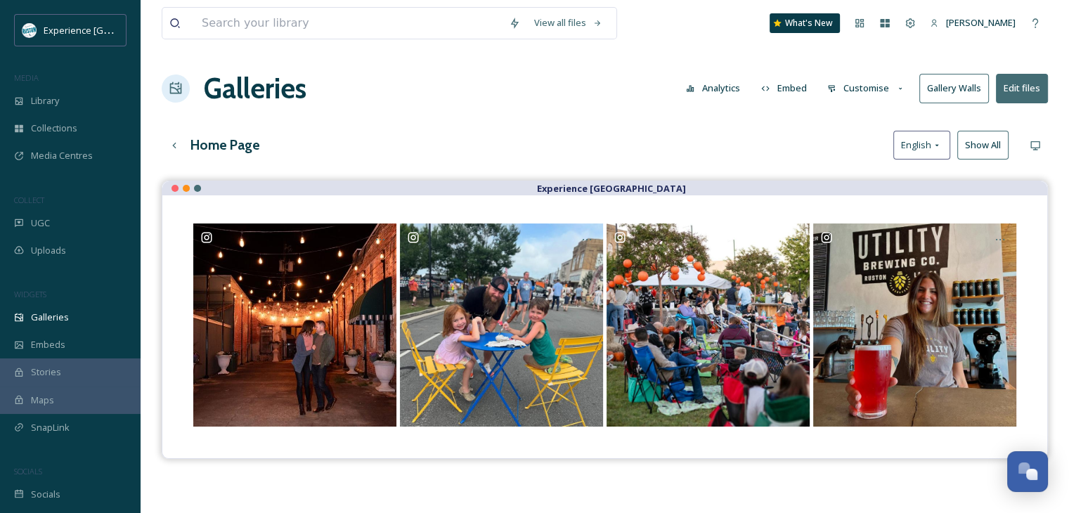
click at [848, 88] on button "Customise" at bounding box center [866, 88] width 92 height 27
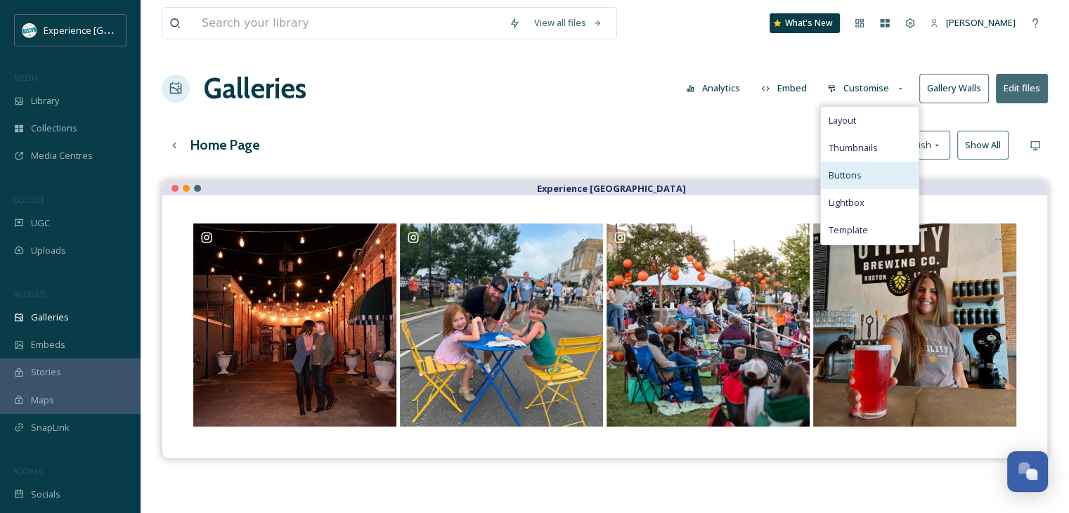
click at [870, 163] on div "Buttons" at bounding box center [870, 175] width 98 height 27
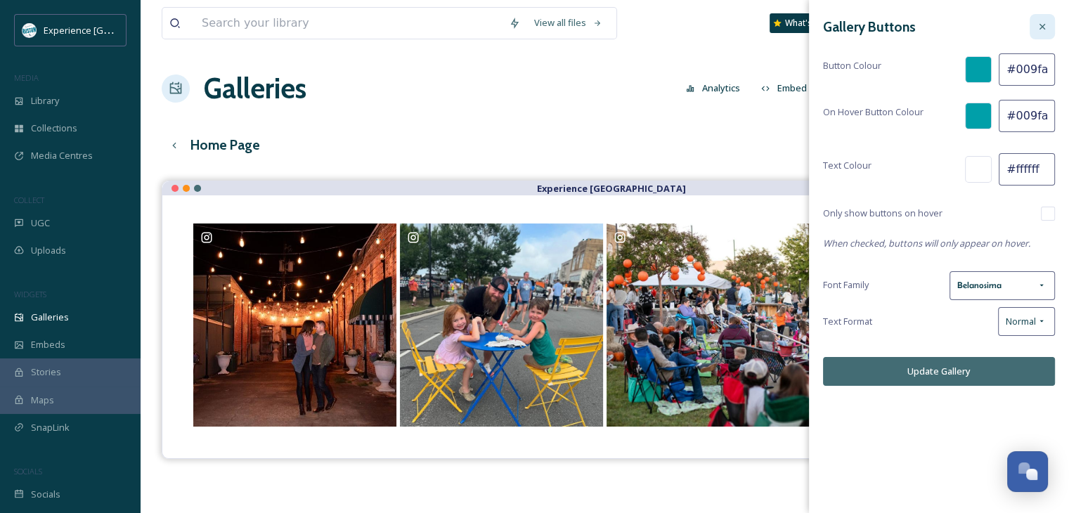
click at [1043, 30] on icon at bounding box center [1042, 26] width 11 height 11
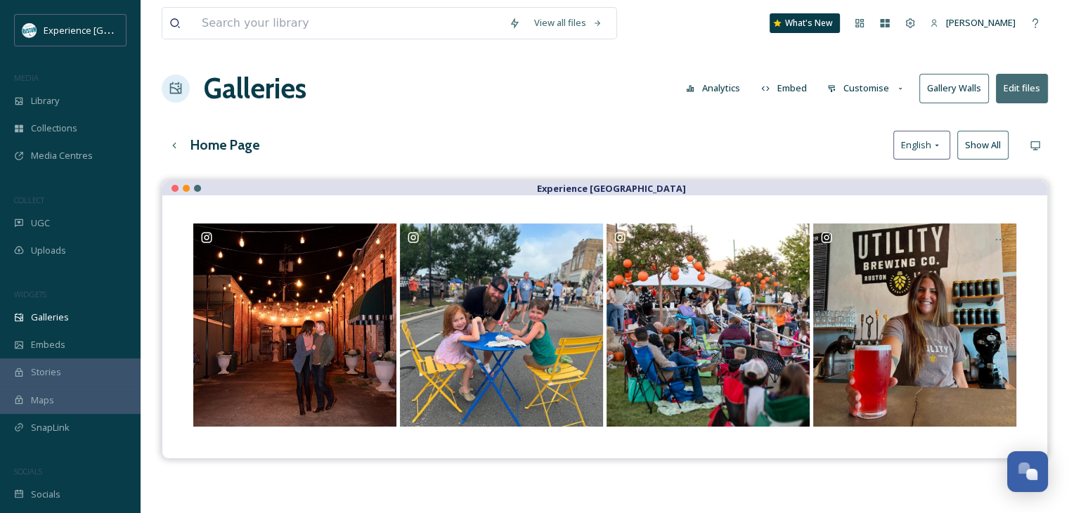
click at [884, 89] on button "Customise" at bounding box center [866, 88] width 92 height 27
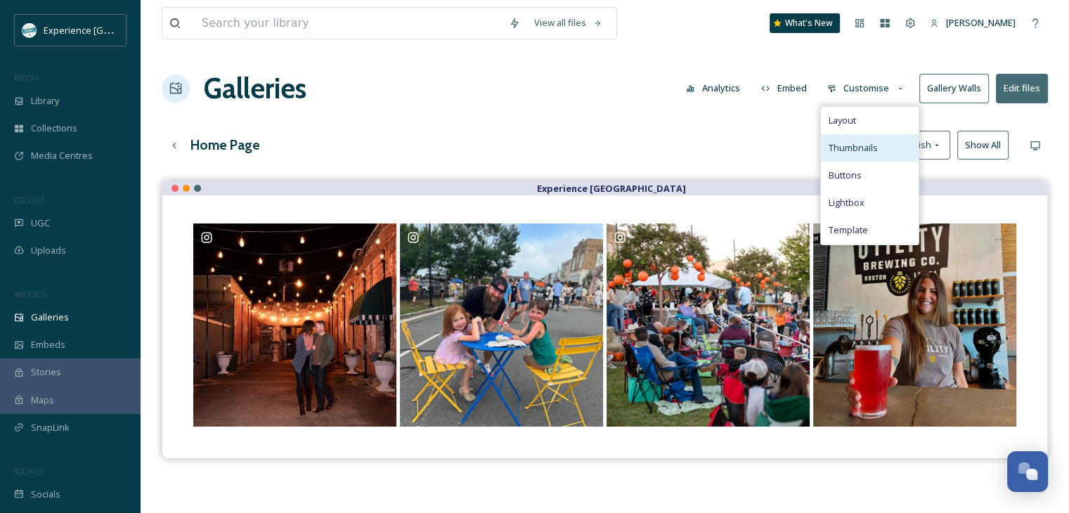
click at [866, 150] on span "Thumbnails" at bounding box center [852, 147] width 49 height 13
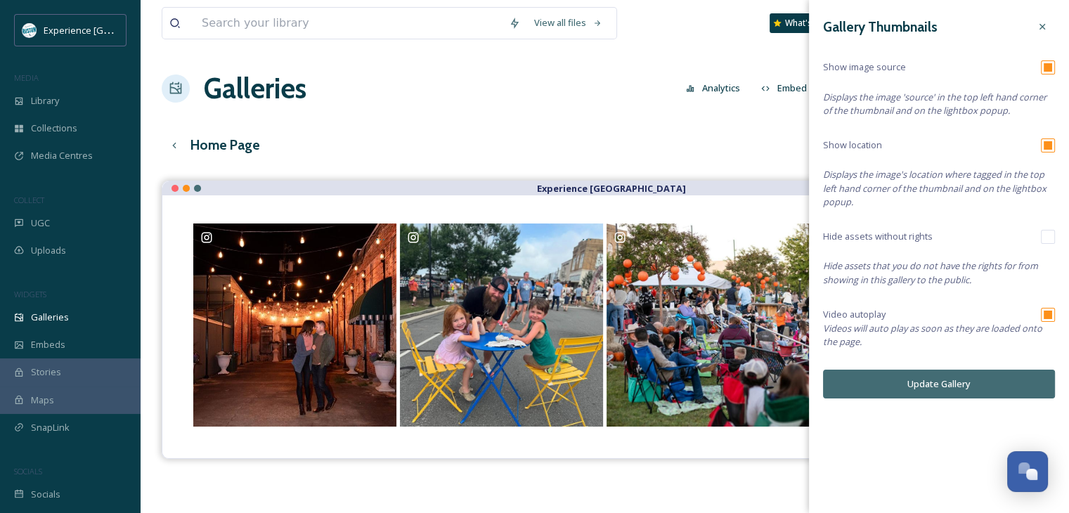
drag, startPoint x: 1052, startPoint y: 20, endPoint x: 1045, endPoint y: 21, distance: 7.1
click at [1051, 20] on div at bounding box center [1042, 26] width 25 height 25
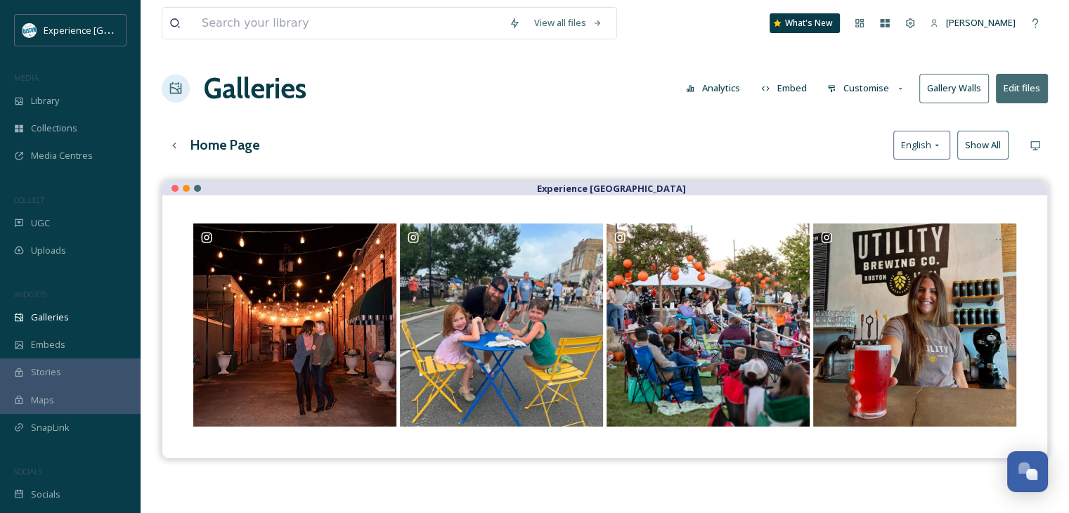
click at [858, 91] on button "Customise" at bounding box center [866, 88] width 92 height 27
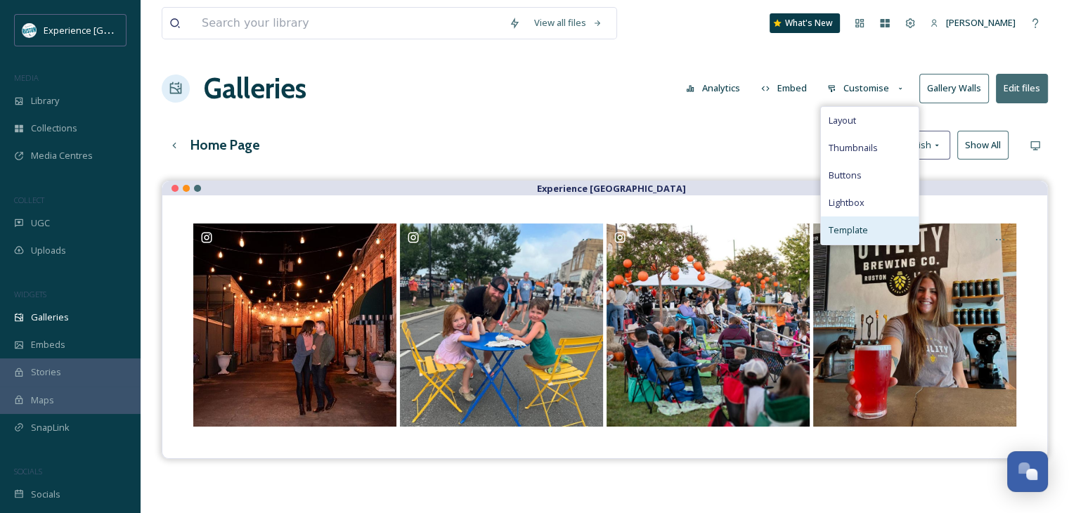
click at [854, 233] on span "Template" at bounding box center [847, 230] width 39 height 13
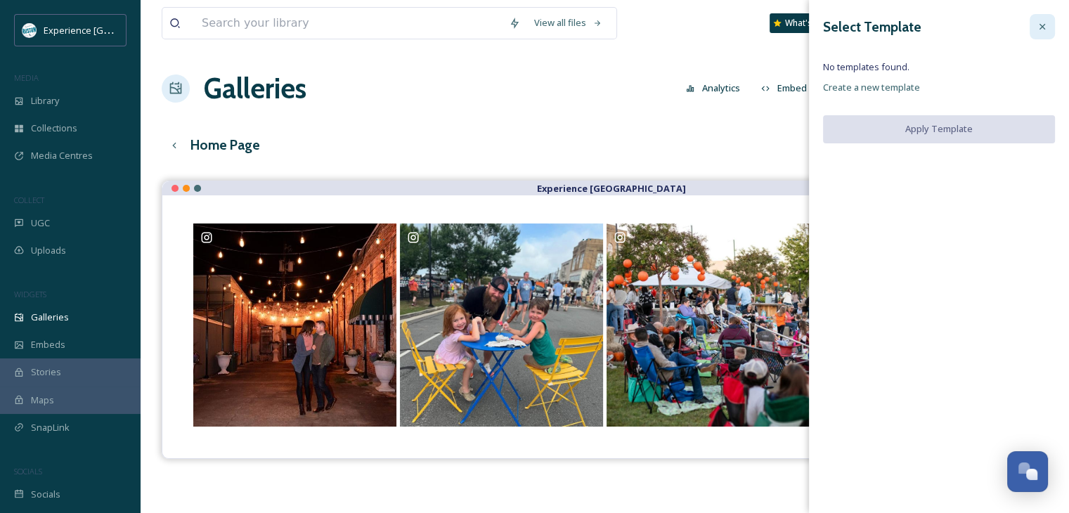
click at [1047, 21] on icon at bounding box center [1042, 26] width 11 height 11
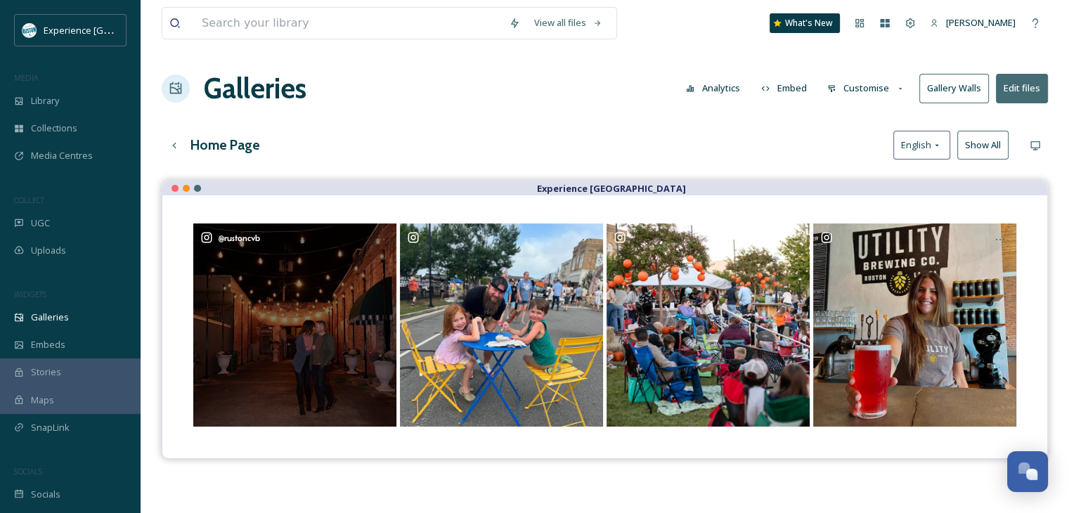
click at [253, 308] on div "@ rustoncvb" at bounding box center [294, 325] width 203 height 203
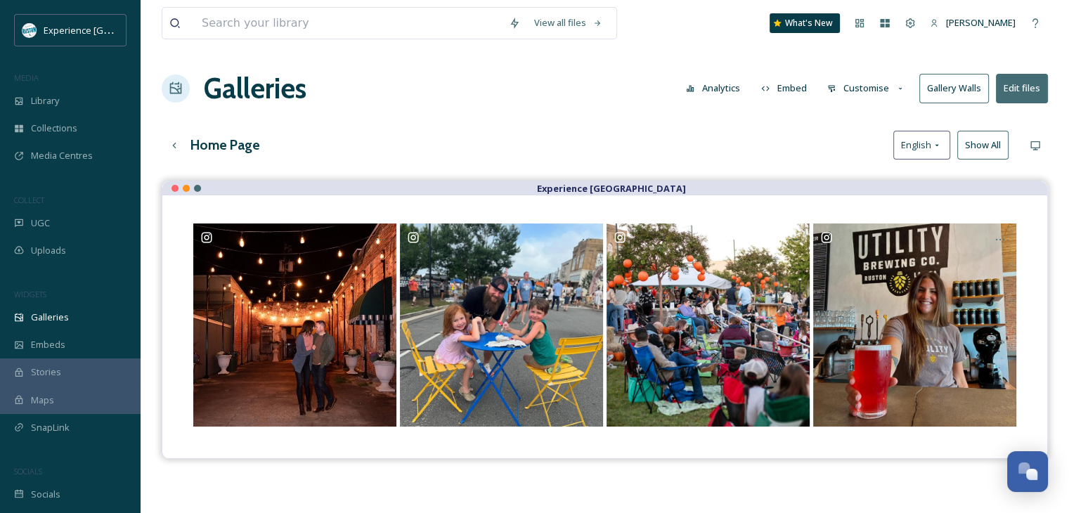
click at [1028, 89] on button "Edit files" at bounding box center [1022, 88] width 52 height 29
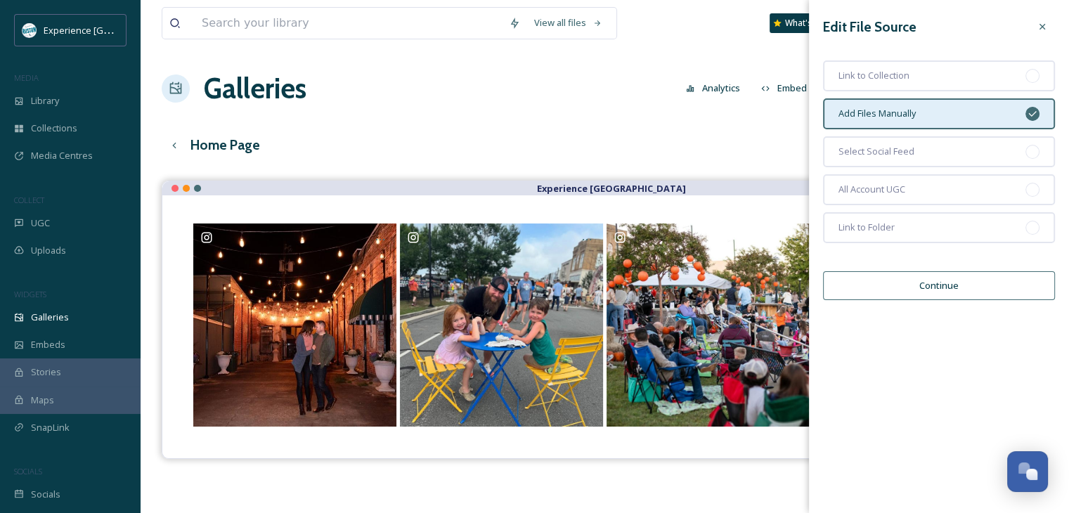
click at [980, 283] on button "Continue" at bounding box center [939, 285] width 232 height 29
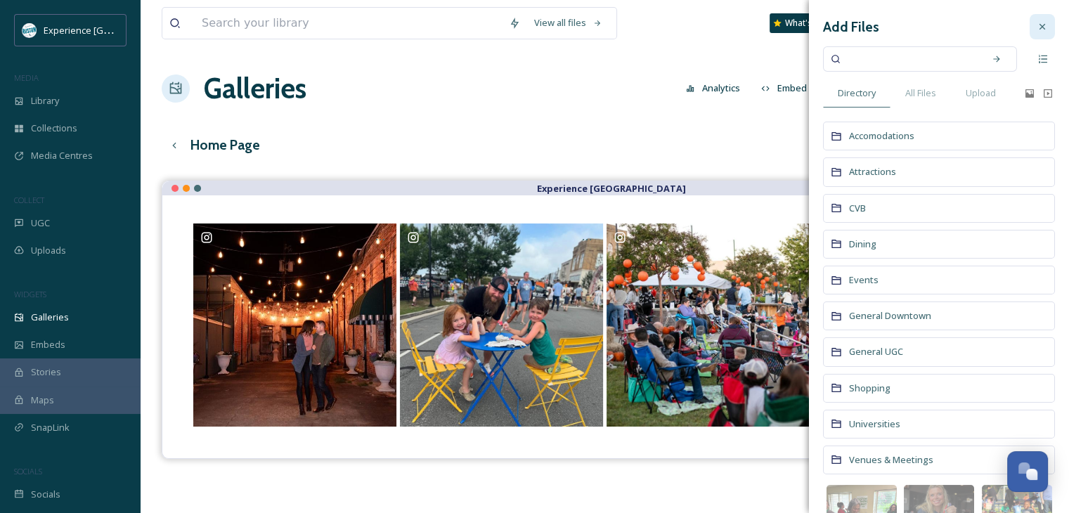
click at [1038, 25] on div at bounding box center [1042, 26] width 25 height 25
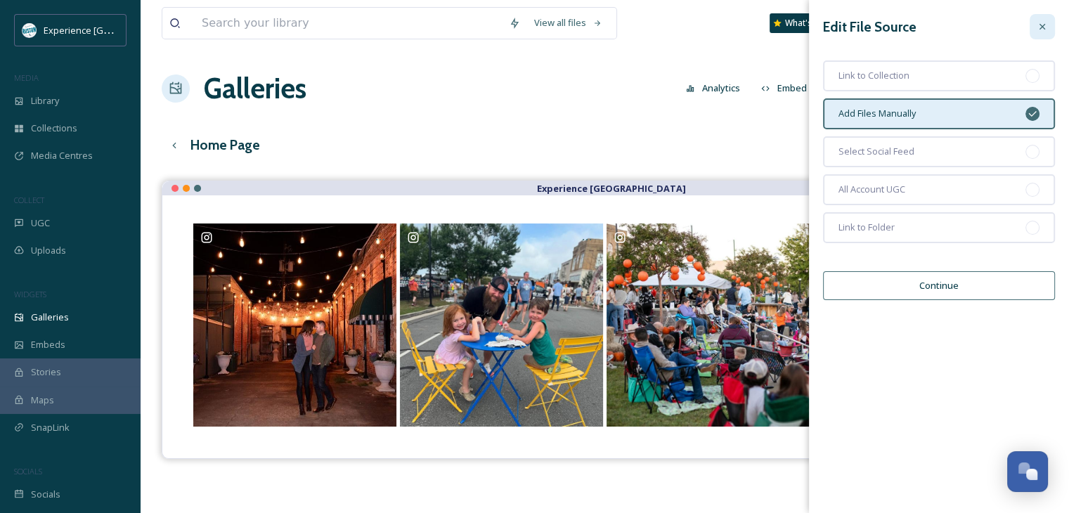
click at [1035, 29] on div at bounding box center [1042, 26] width 25 height 25
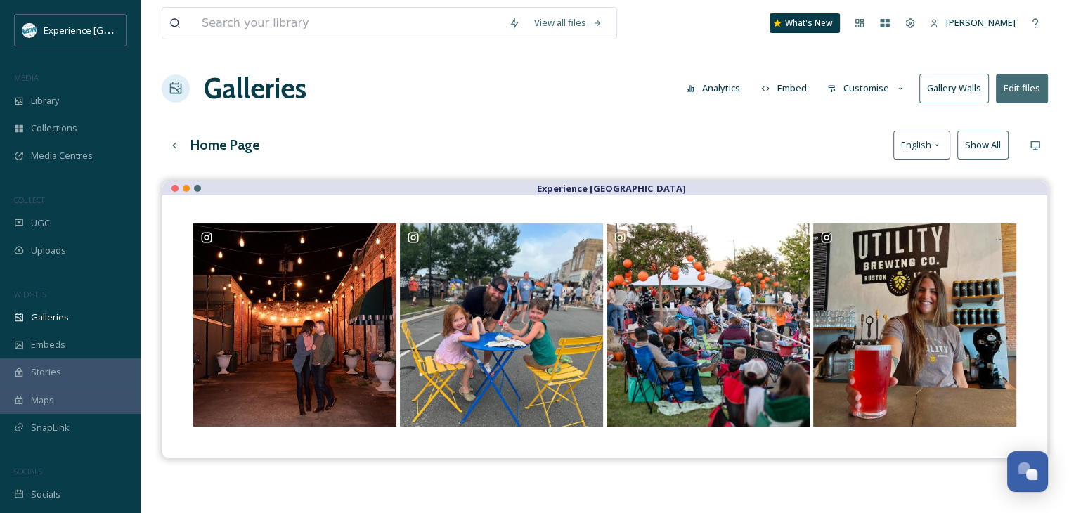
click at [895, 85] on button "Customise" at bounding box center [866, 88] width 92 height 27
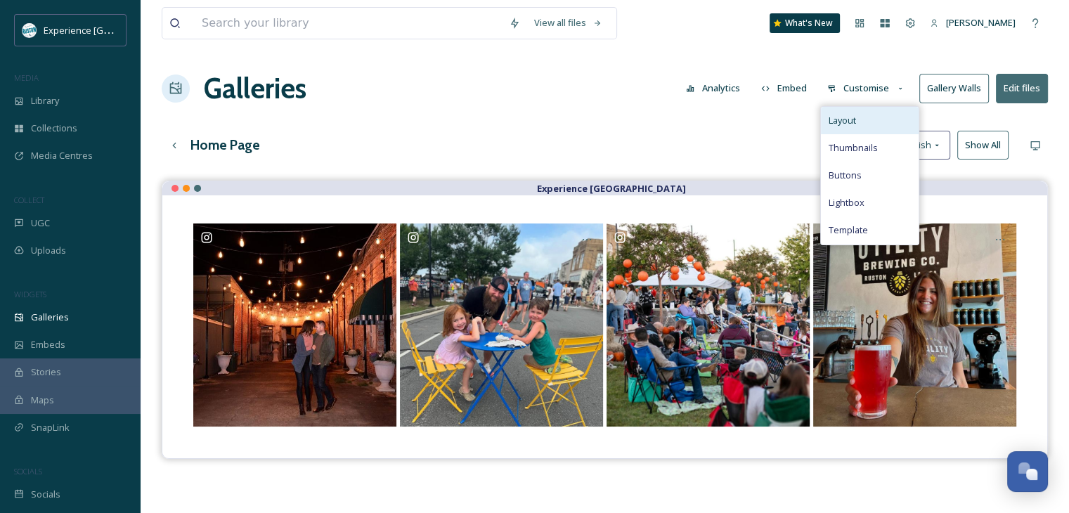
click at [871, 130] on div "Layout" at bounding box center [870, 120] width 98 height 27
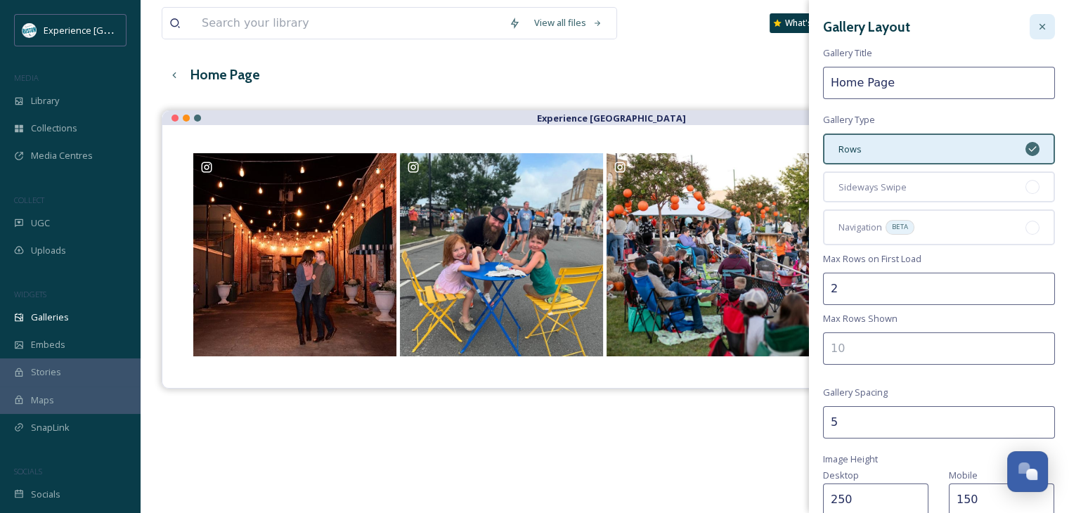
click at [1037, 32] on icon at bounding box center [1042, 26] width 11 height 11
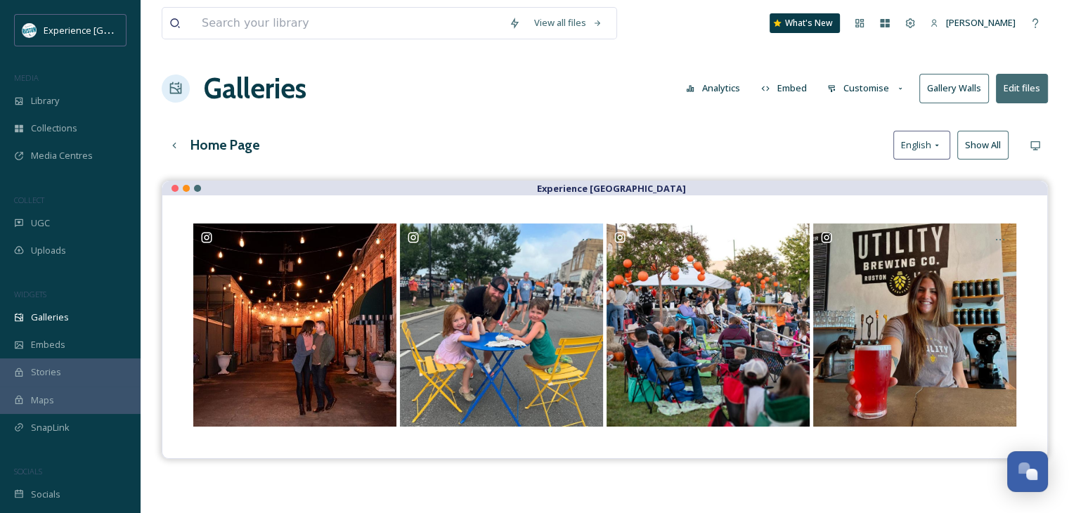
click at [988, 145] on button "Show All" at bounding box center [982, 145] width 51 height 29
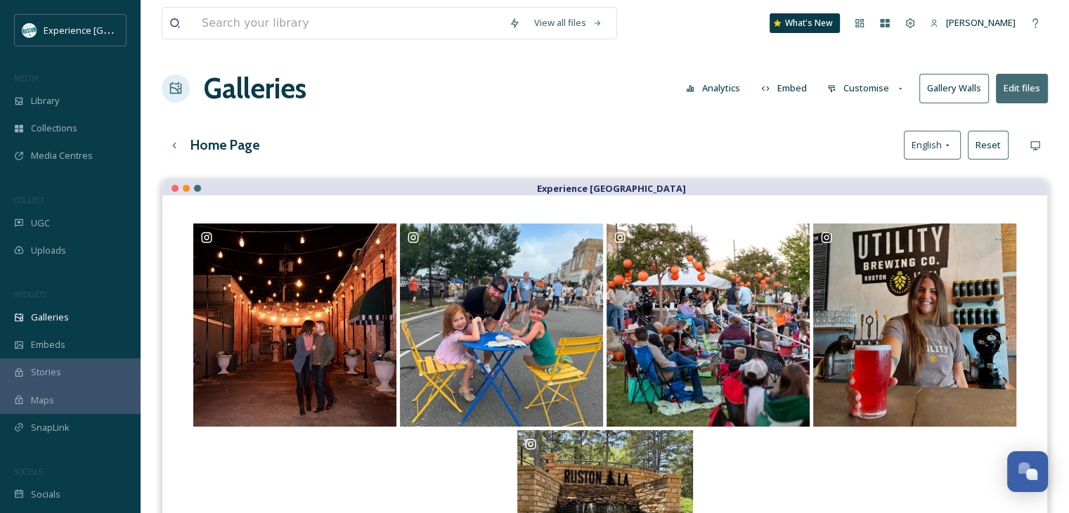
click at [988, 144] on button "Reset" at bounding box center [988, 145] width 41 height 29
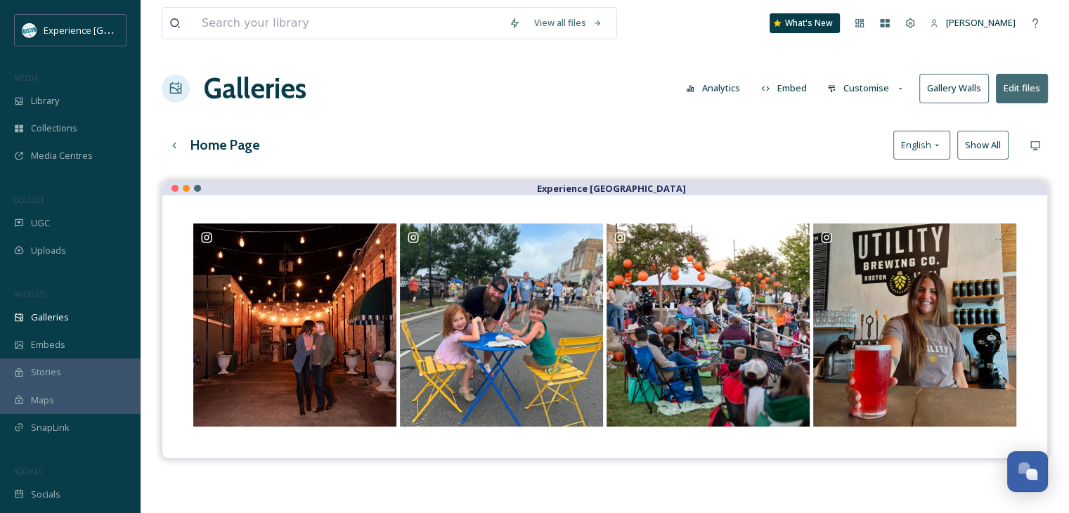
click at [886, 93] on button "Customise" at bounding box center [866, 88] width 92 height 27
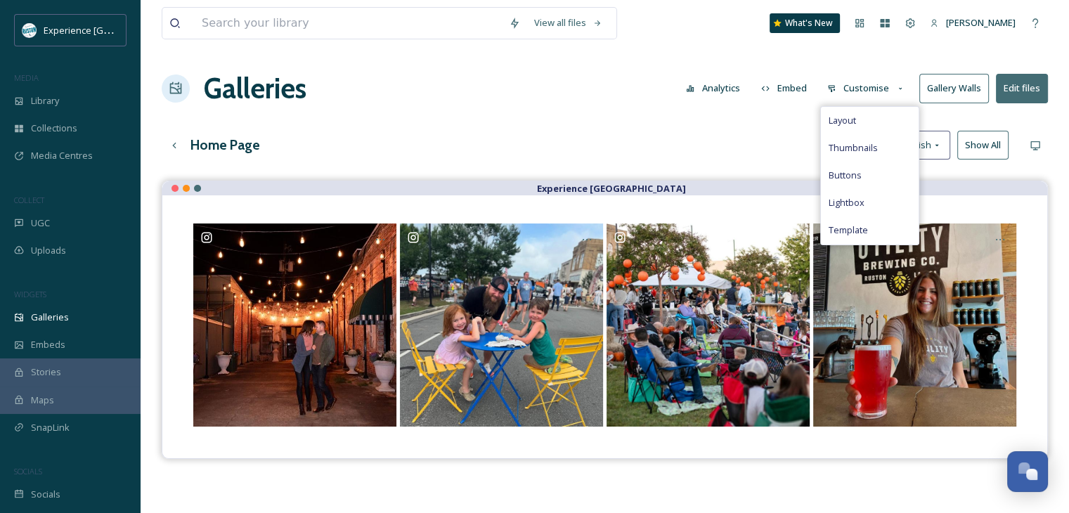
click at [738, 153] on div "Home Page English Show All" at bounding box center [605, 145] width 886 height 29
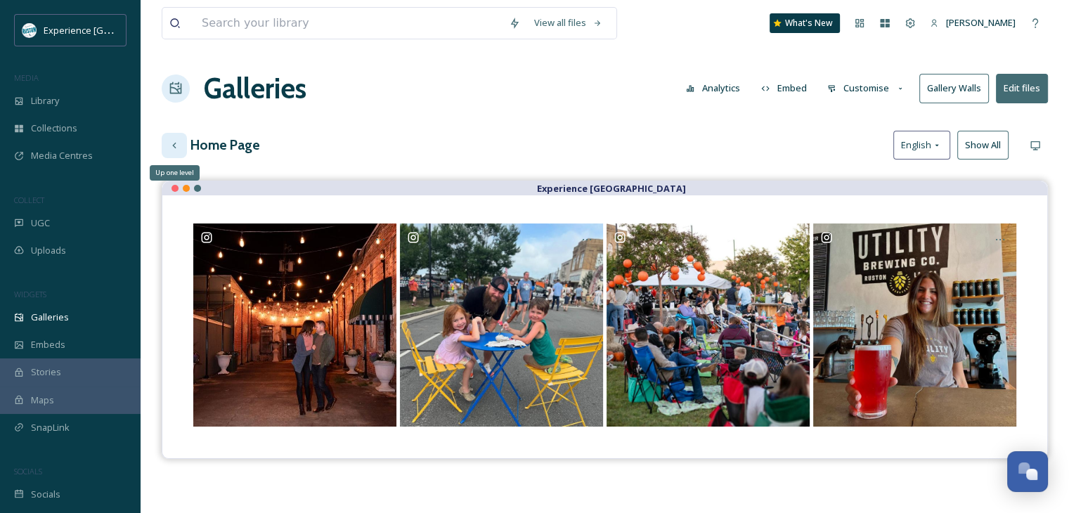
click at [167, 148] on div "Up one level" at bounding box center [174, 145] width 25 height 25
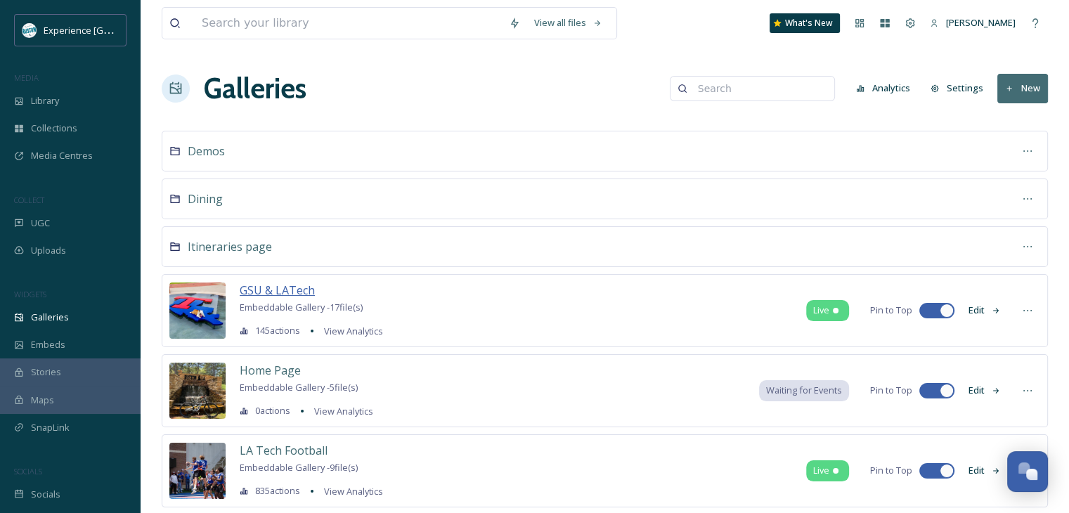
click at [276, 289] on span "GSU & LATech" at bounding box center [277, 290] width 75 height 15
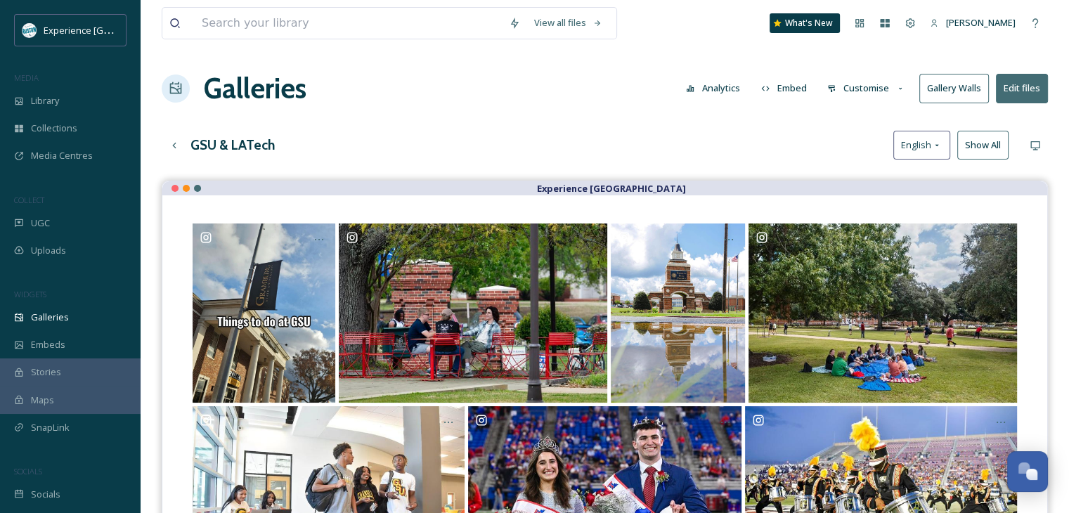
click at [1008, 82] on button "Edit files" at bounding box center [1022, 88] width 52 height 29
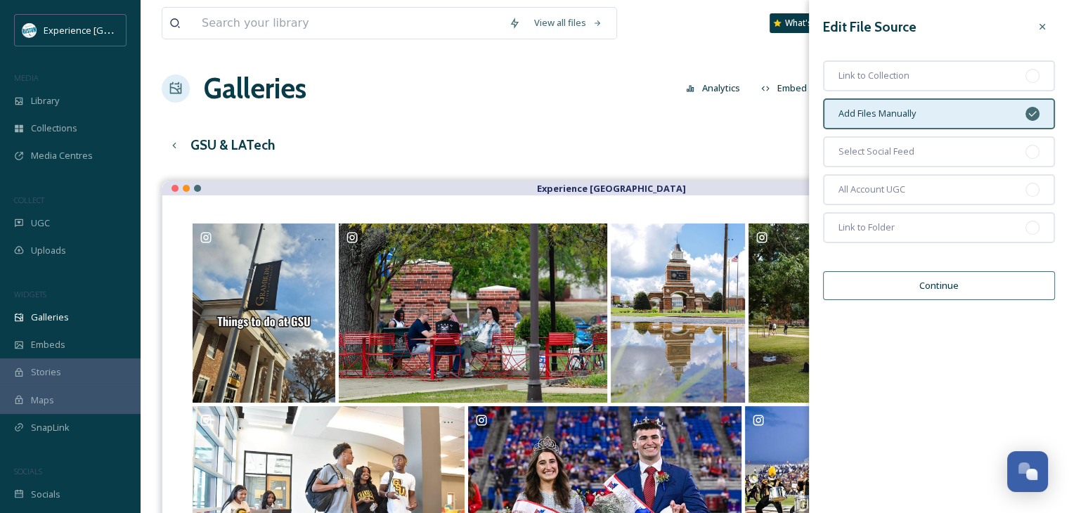
click at [708, 124] on div "View all files What's New [PERSON_NAME] Galleries Analytics Embed Customise Gal…" at bounding box center [605, 357] width 929 height 715
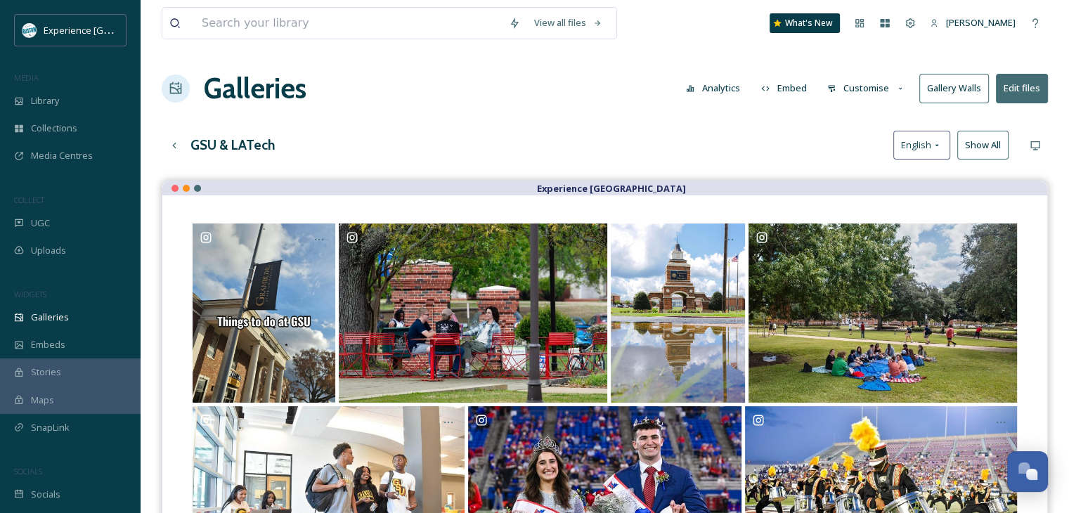
click at [1014, 82] on button "Edit files" at bounding box center [1022, 88] width 52 height 29
drag, startPoint x: 694, startPoint y: 158, endPoint x: 706, endPoint y: 148, distance: 15.9
click at [695, 157] on div "GSU & LATech English Show All" at bounding box center [605, 145] width 886 height 29
click at [865, 84] on button "Customise" at bounding box center [866, 88] width 92 height 27
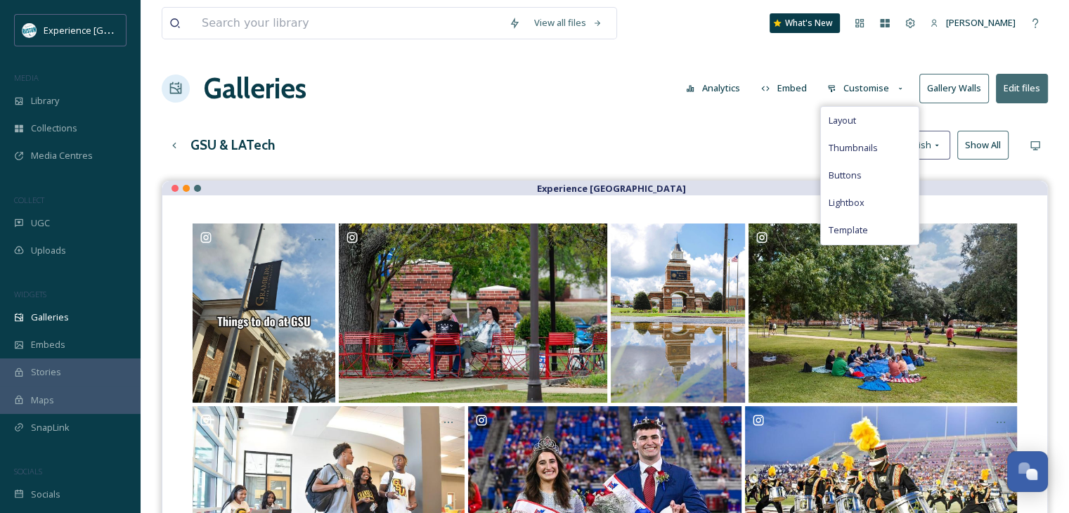
click at [692, 148] on div "GSU & LATech English Show All" at bounding box center [605, 145] width 886 height 29
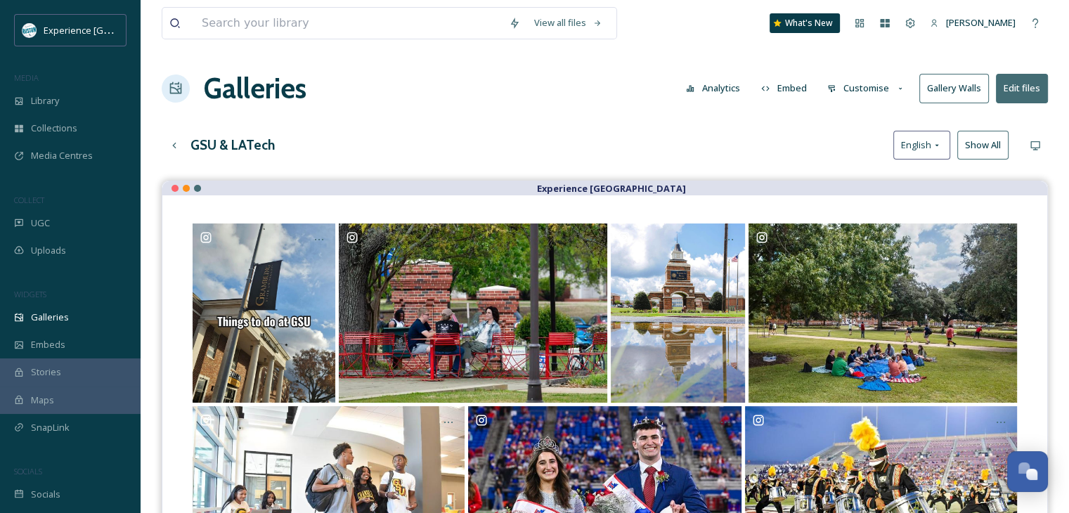
click at [201, 144] on h3 "GSU & LATech" at bounding box center [232, 145] width 84 height 20
click at [162, 150] on div "Up one level" at bounding box center [174, 145] width 25 height 25
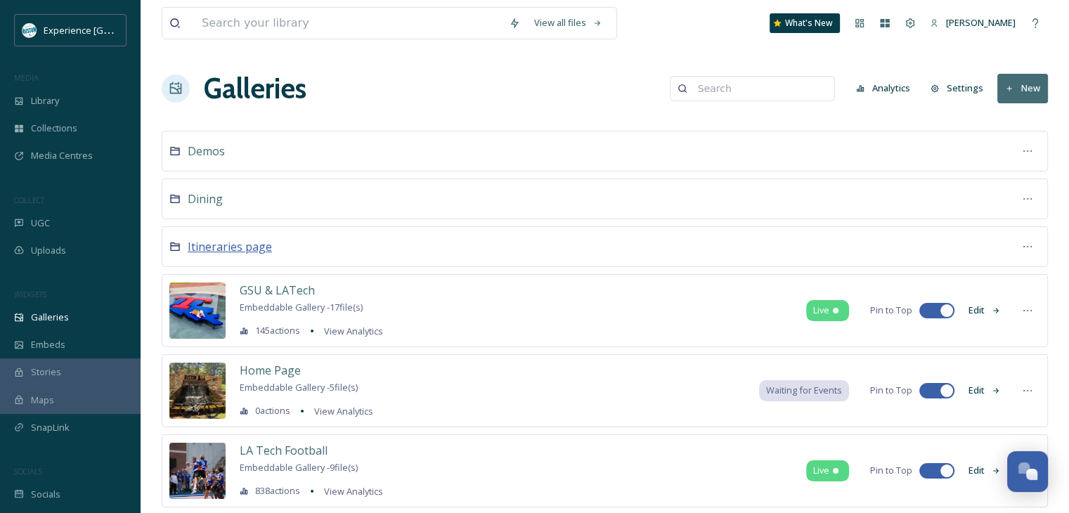
click at [255, 251] on span "Itineraries page" at bounding box center [230, 246] width 84 height 15
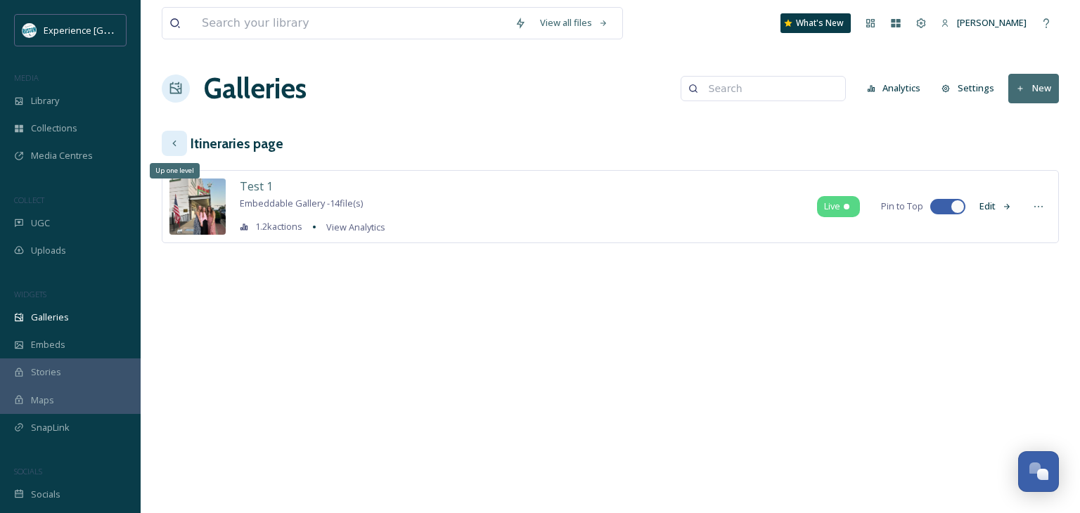
click at [177, 146] on icon at bounding box center [174, 143] width 11 height 11
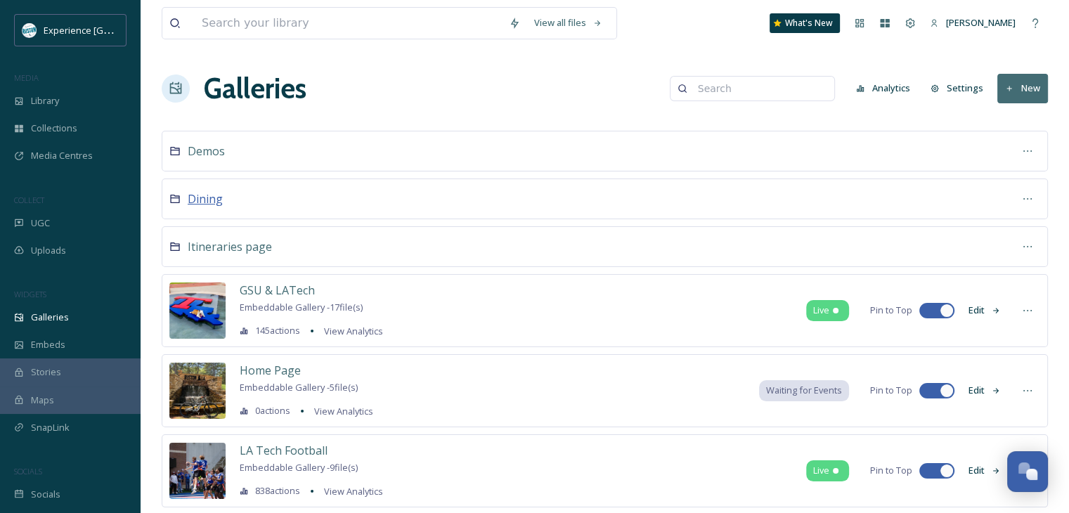
click at [205, 200] on span "Dining" at bounding box center [205, 198] width 35 height 15
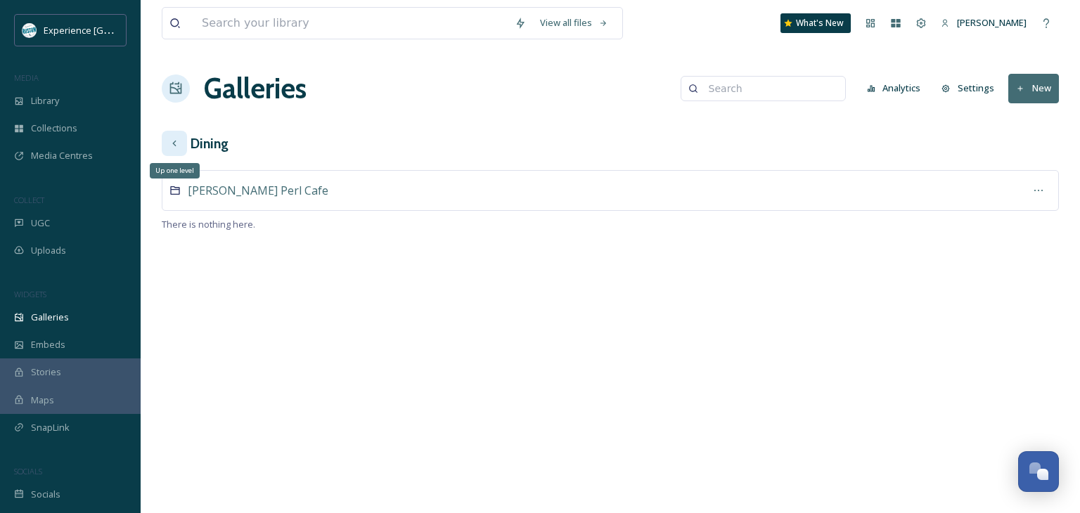
click at [174, 144] on icon at bounding box center [174, 144] width 4 height 6
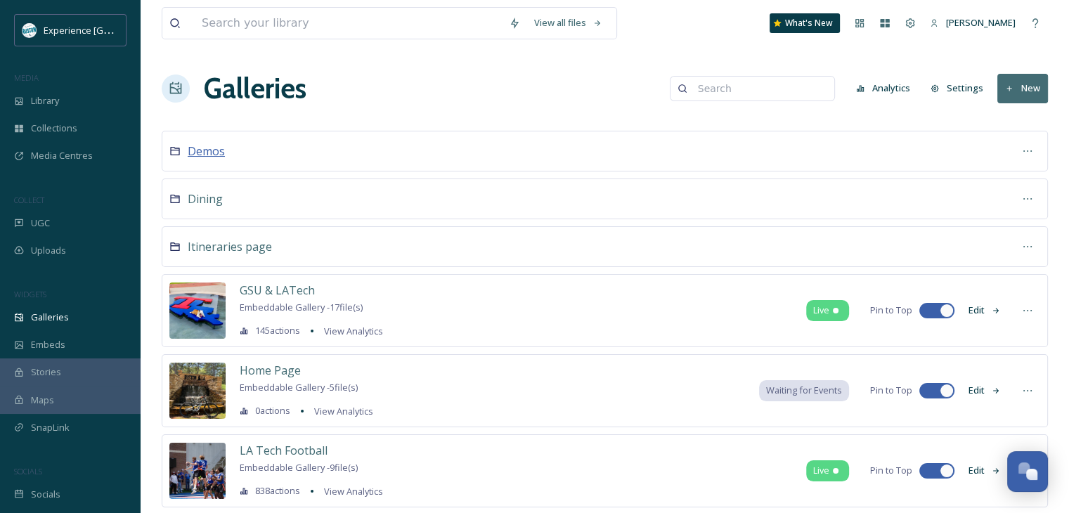
click at [220, 148] on span "Demos" at bounding box center [206, 150] width 37 height 15
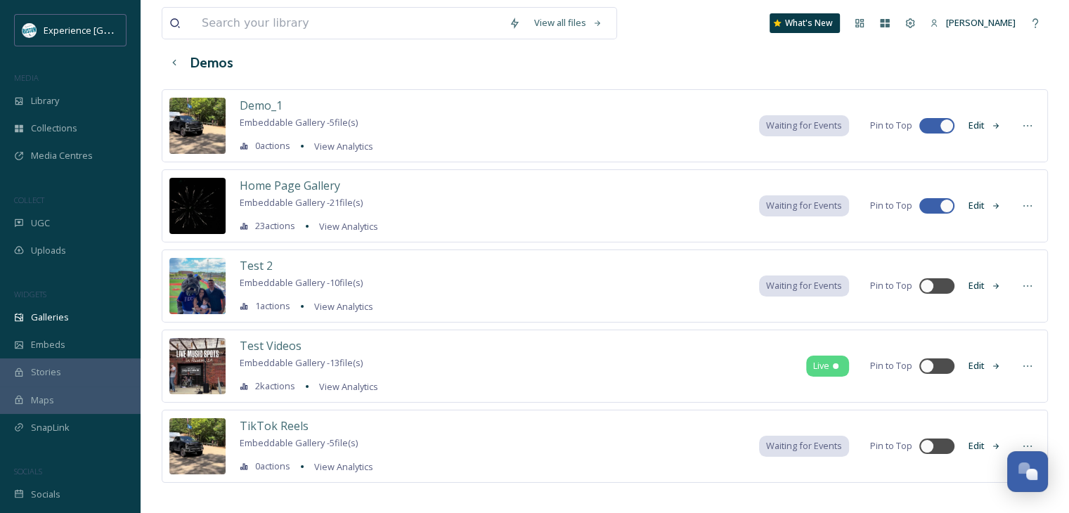
scroll to position [82, 0]
click at [366, 380] on span "View Analytics" at bounding box center [348, 386] width 59 height 13
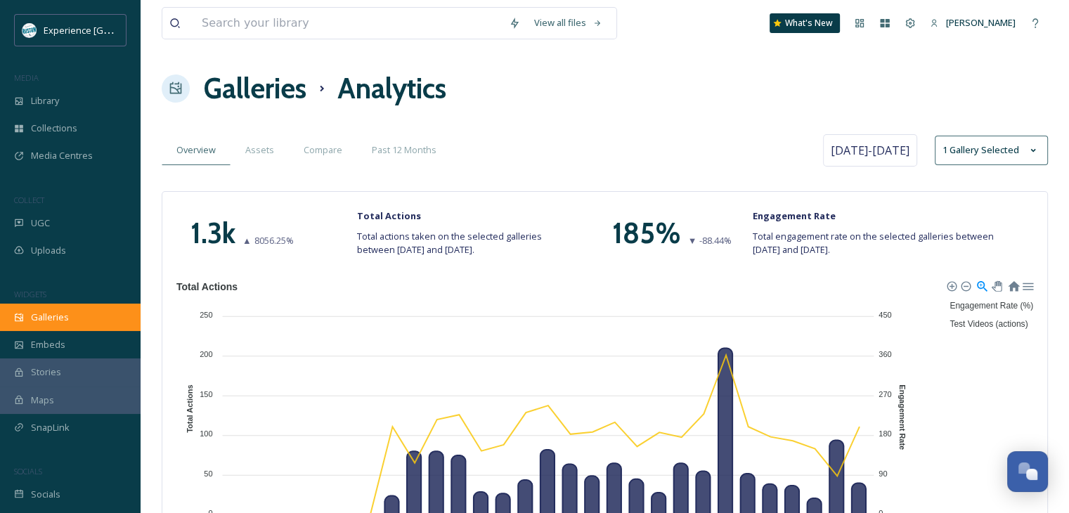
click at [112, 308] on div "Galleries" at bounding box center [70, 317] width 141 height 27
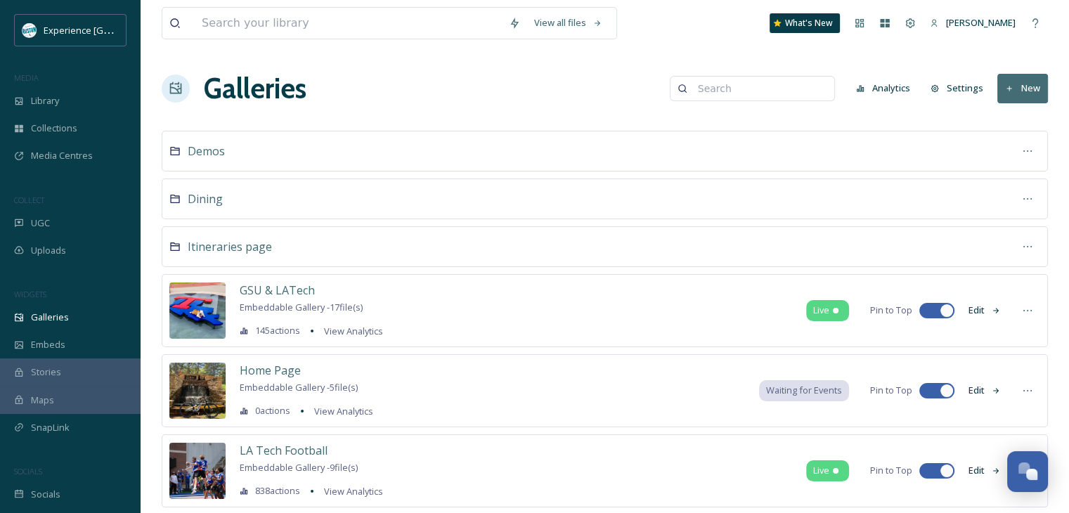
scroll to position [34, 0]
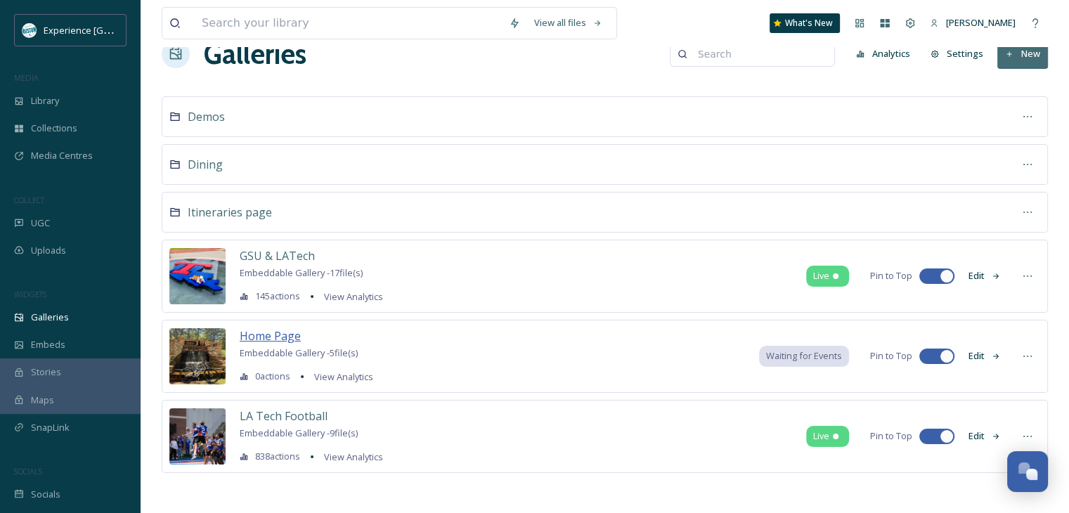
click at [275, 338] on span "Home Page" at bounding box center [270, 335] width 61 height 15
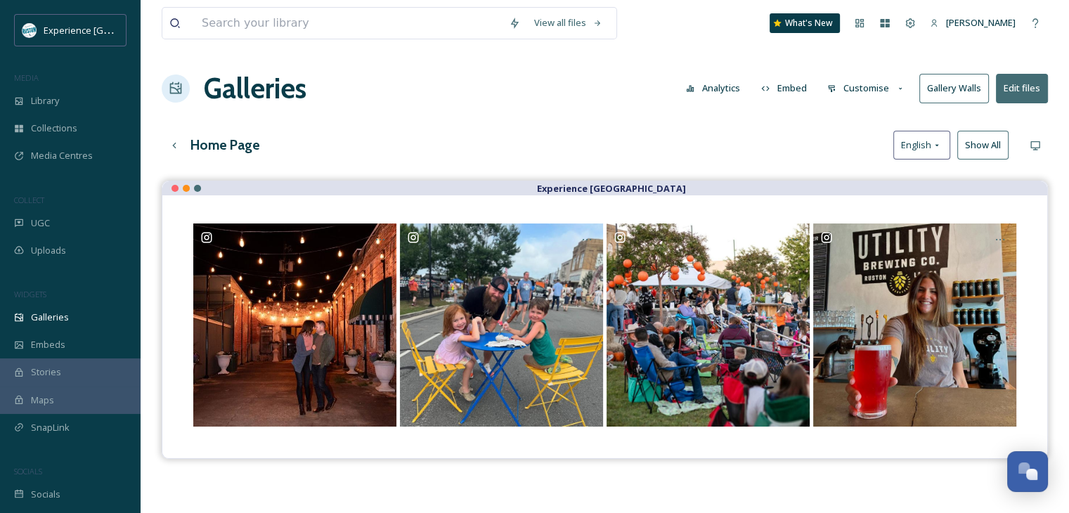
click at [886, 98] on button "Customise" at bounding box center [866, 88] width 92 height 27
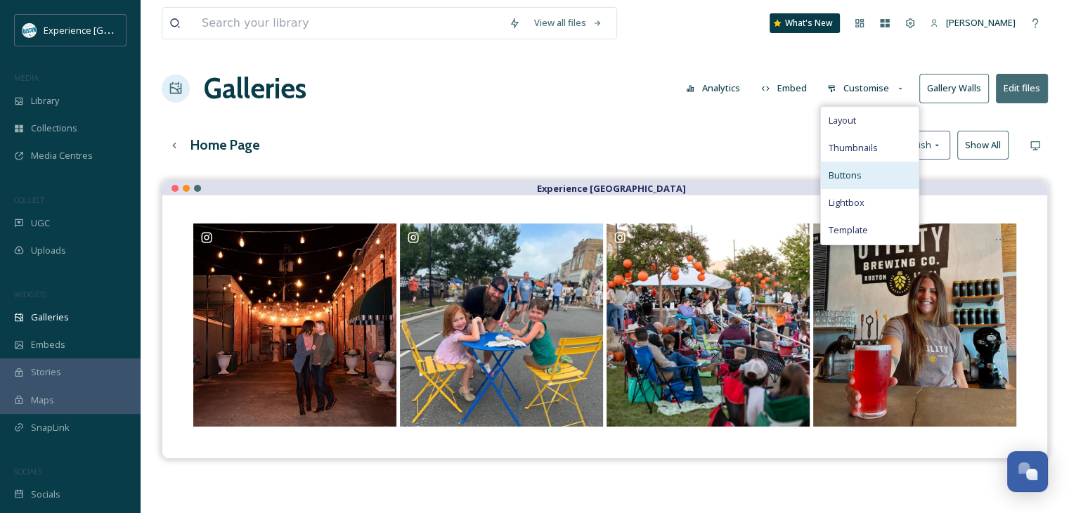
click at [877, 173] on div "Buttons" at bounding box center [870, 175] width 98 height 27
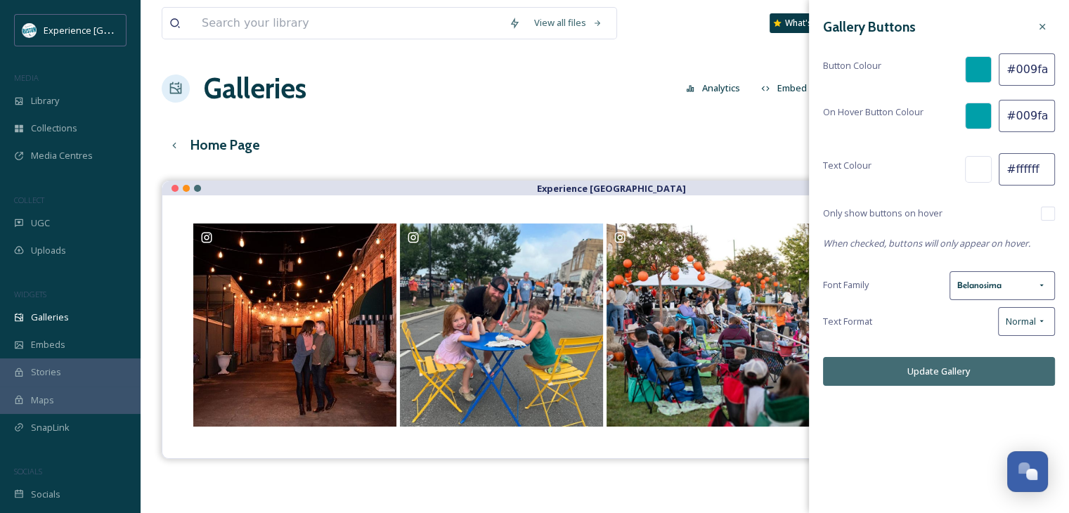
click at [1040, 216] on div "Only show buttons on hover" at bounding box center [939, 214] width 232 height 14
click at [1044, 214] on input "checkbox" at bounding box center [1048, 214] width 14 height 14
checkbox input "false"
click at [1014, 292] on div "Belanosima" at bounding box center [1002, 285] width 105 height 29
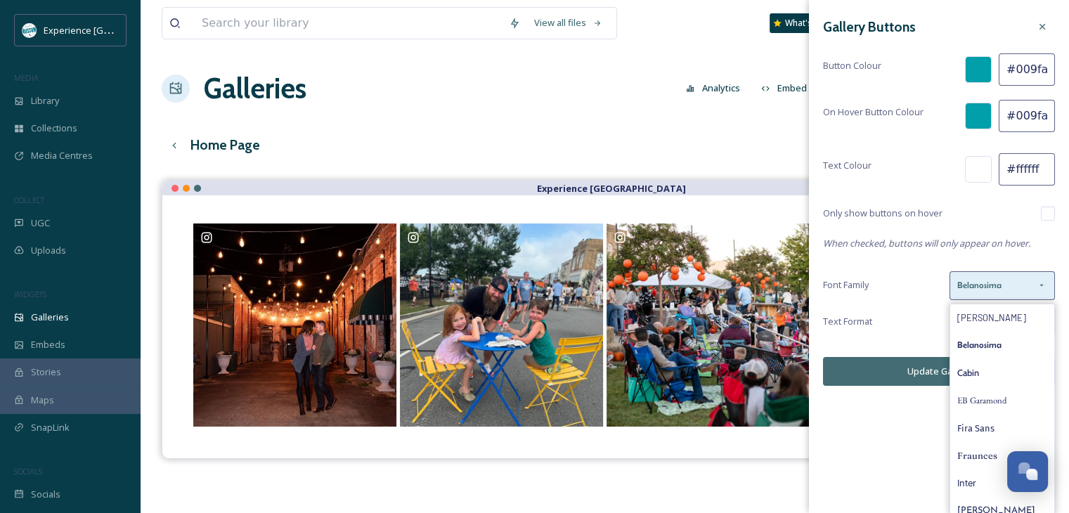
click at [1014, 292] on div "Belanosima" at bounding box center [1002, 285] width 105 height 29
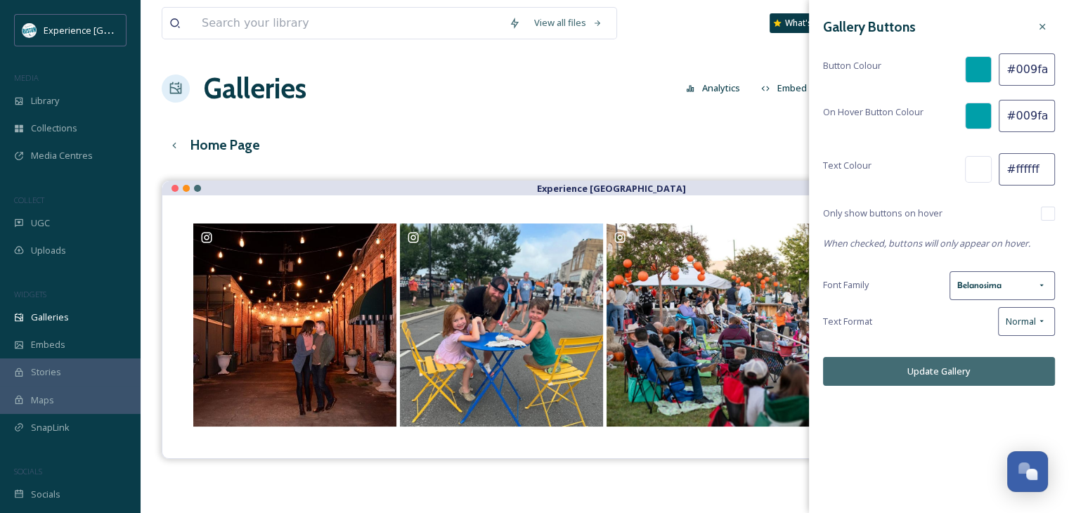
click at [908, 194] on div "Gallery Buttons Button Colour #009fa9 On Hover Button Colour #009fa9 Text Colou…" at bounding box center [939, 200] width 260 height 400
click at [1041, 25] on icon at bounding box center [1043, 27] width 6 height 6
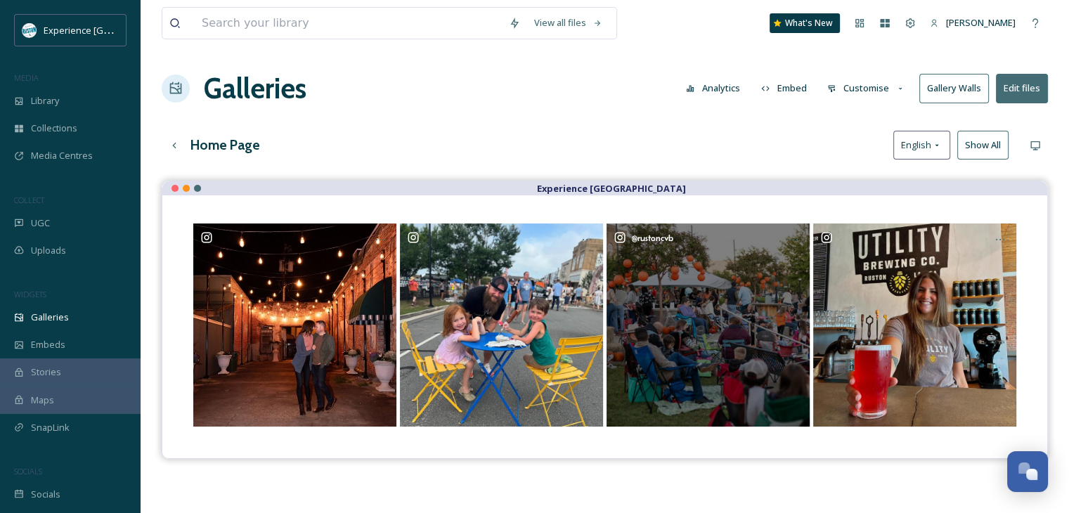
click at [697, 311] on div "@ rustoncvb" at bounding box center [708, 325] width 203 height 203
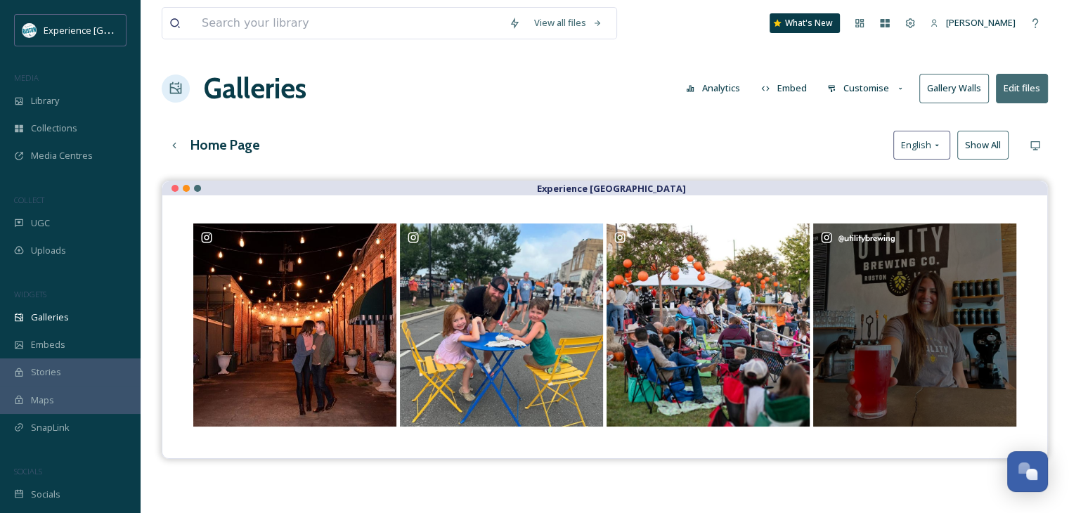
click at [920, 282] on div "@ utilitybrewing" at bounding box center [914, 325] width 203 height 203
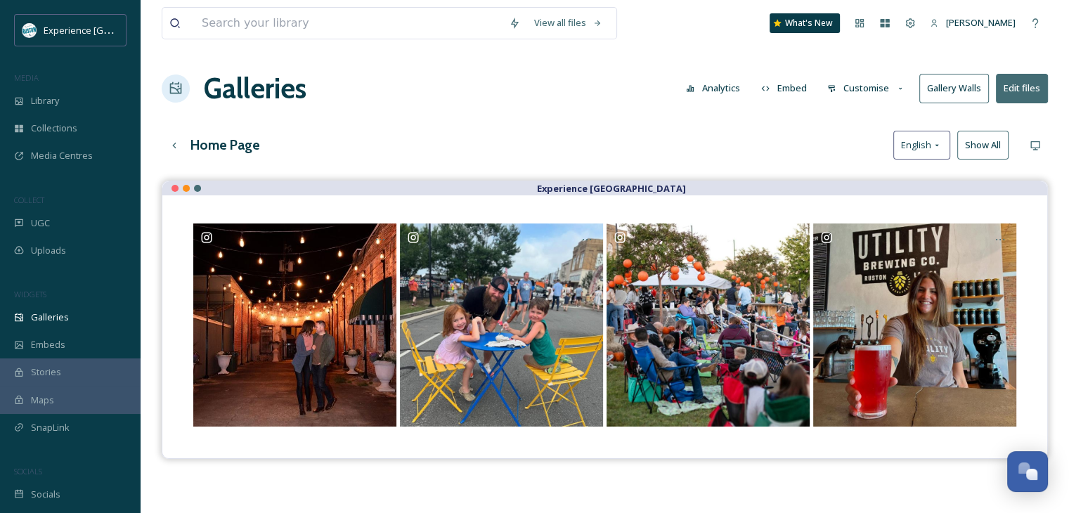
click at [873, 86] on button "Customise" at bounding box center [866, 88] width 92 height 27
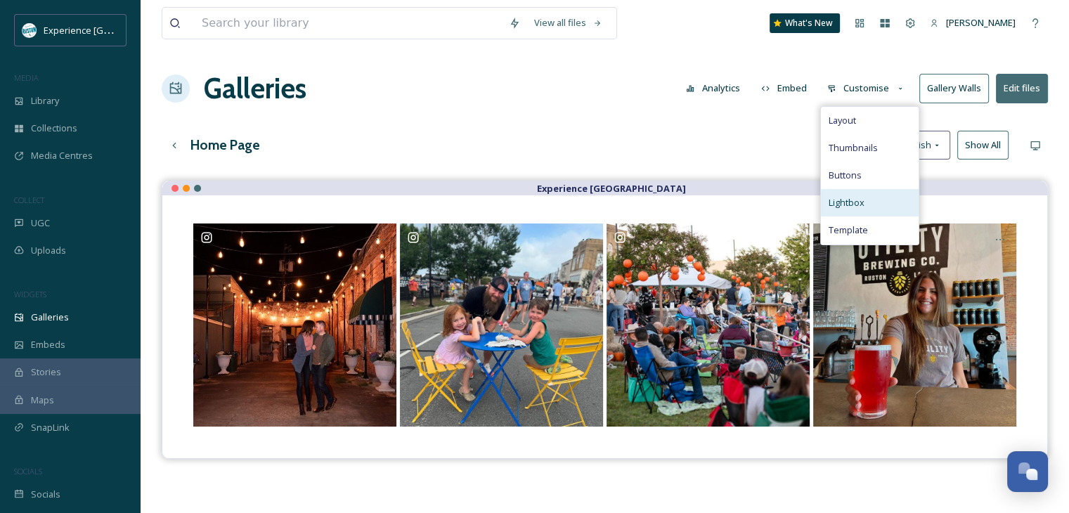
click at [874, 192] on div "Lightbox" at bounding box center [870, 202] width 98 height 27
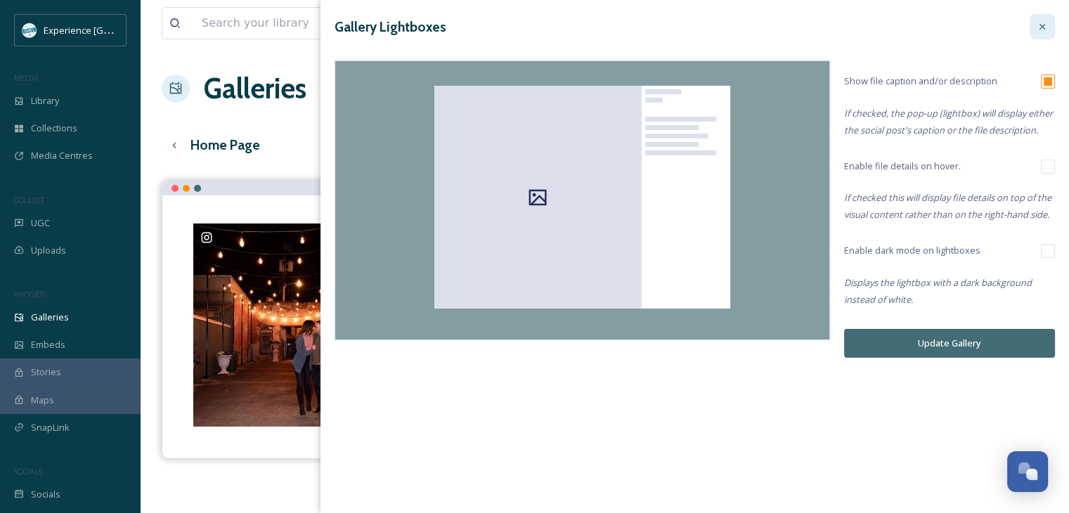
click at [1051, 30] on div at bounding box center [1042, 26] width 25 height 25
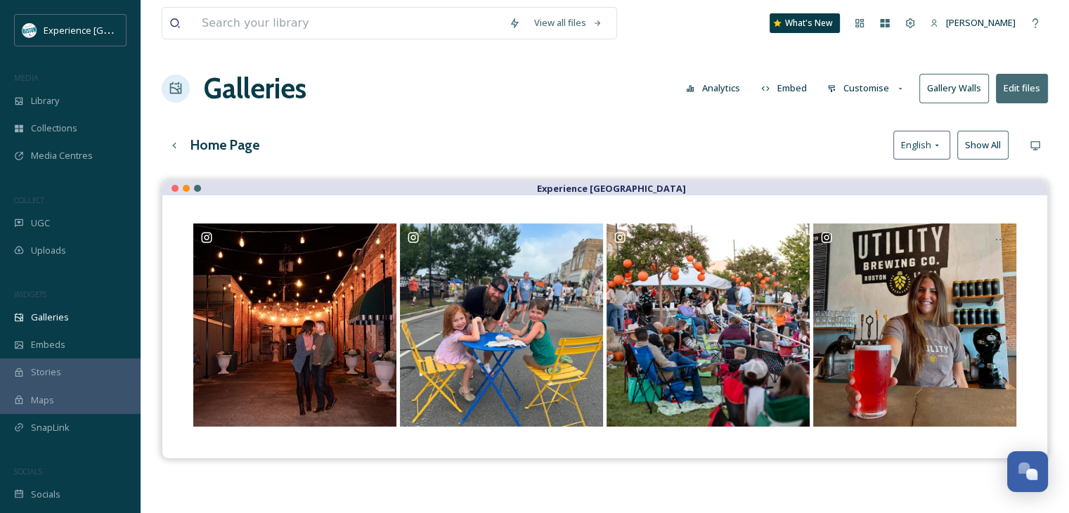
click at [865, 89] on button "Customise" at bounding box center [866, 88] width 92 height 27
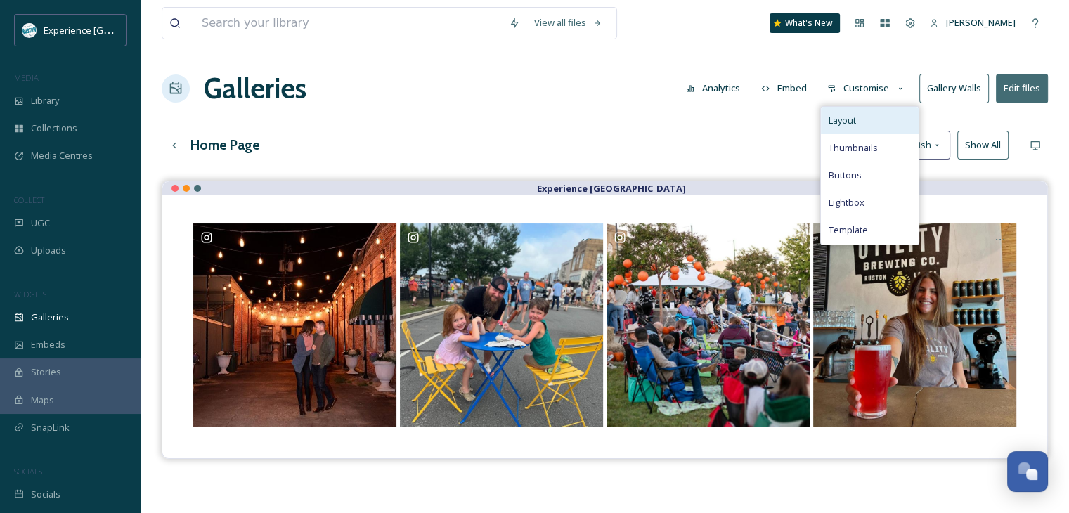
click at [870, 117] on div "Layout" at bounding box center [870, 120] width 98 height 27
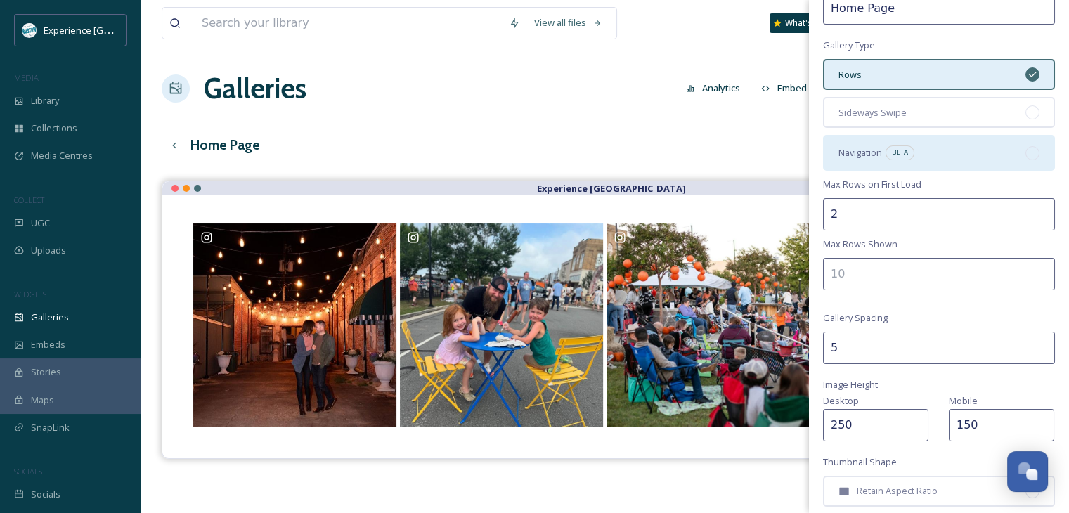
scroll to position [296, 0]
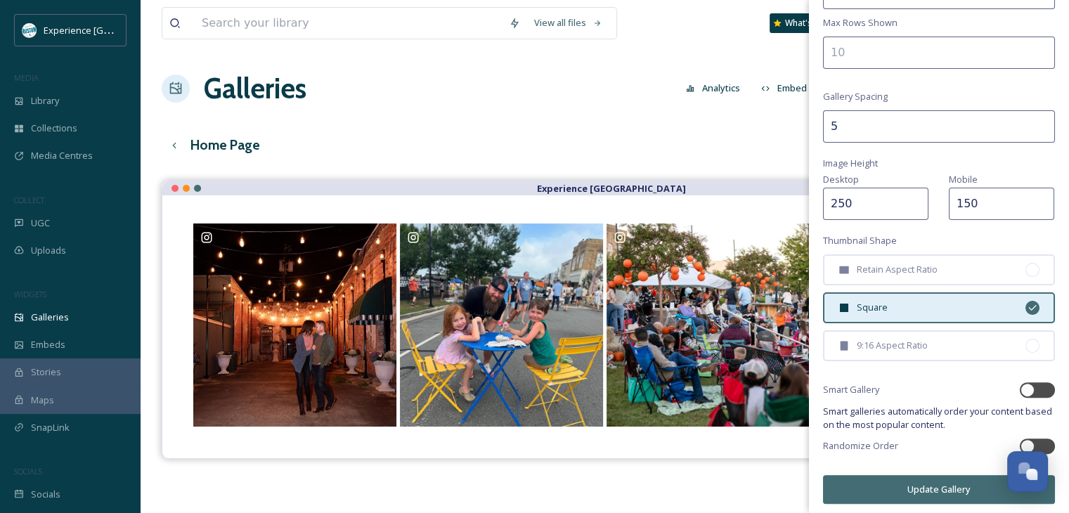
click at [889, 484] on button "Update Gallery" at bounding box center [939, 489] width 232 height 29
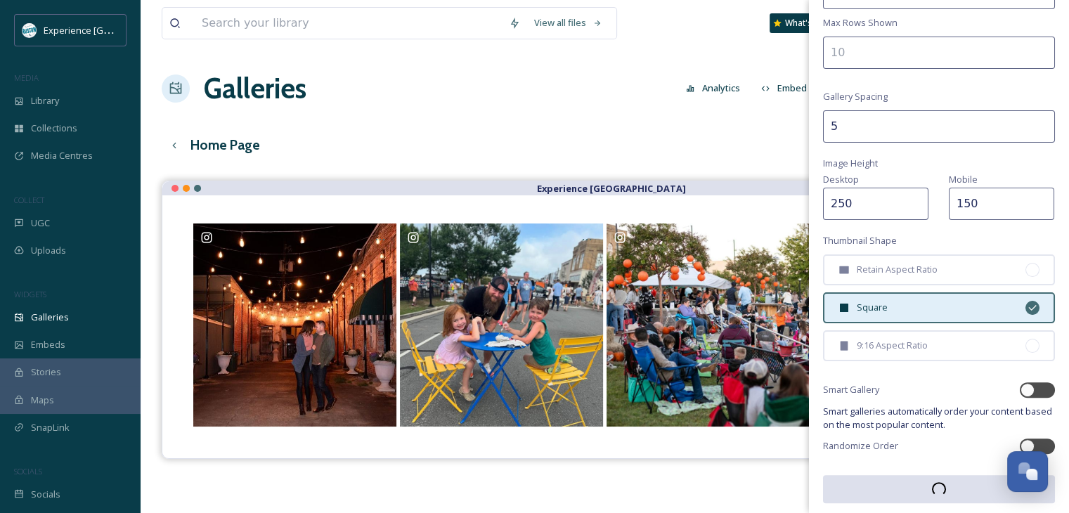
scroll to position [295, 0]
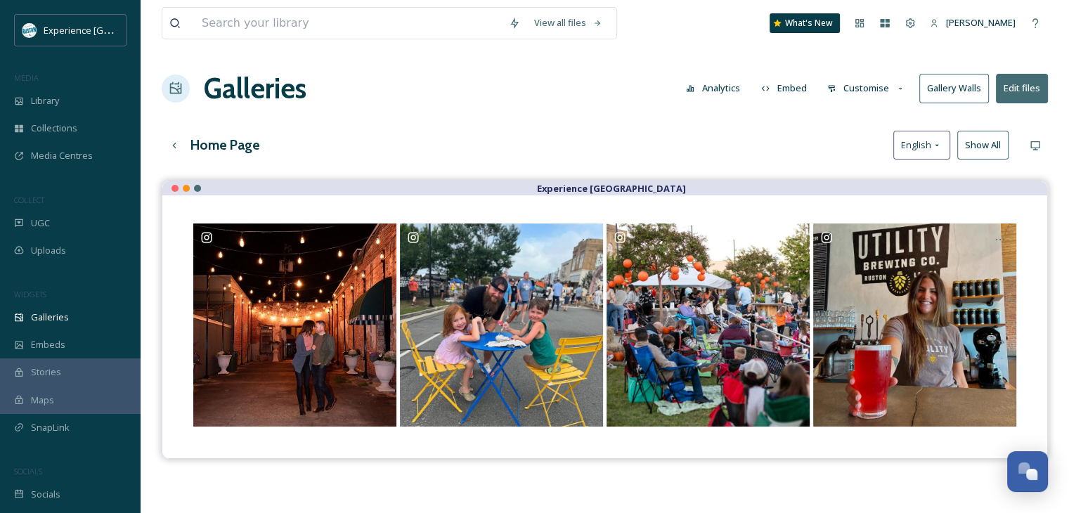
click at [1019, 99] on button "Edit files" at bounding box center [1022, 88] width 52 height 29
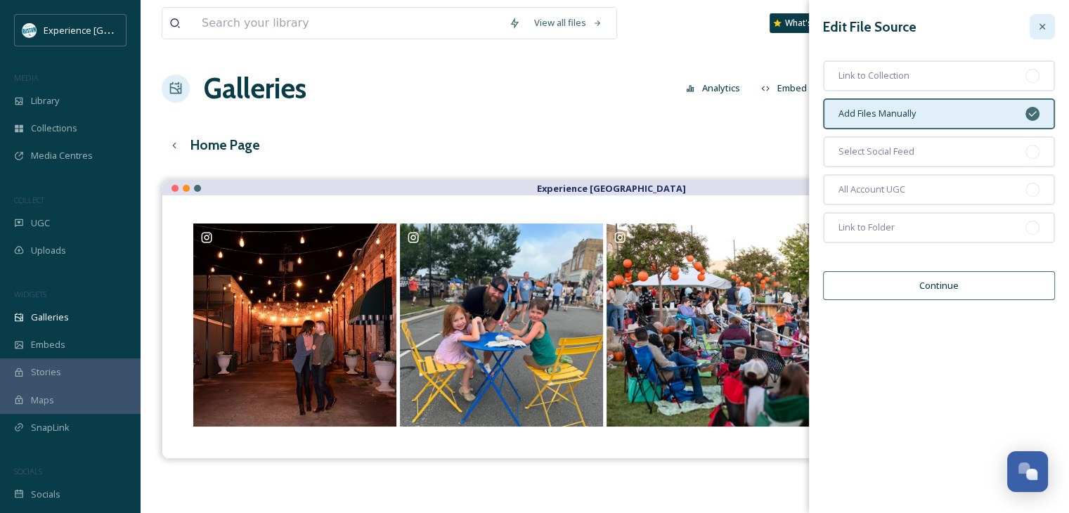
click at [1046, 19] on div at bounding box center [1042, 26] width 25 height 25
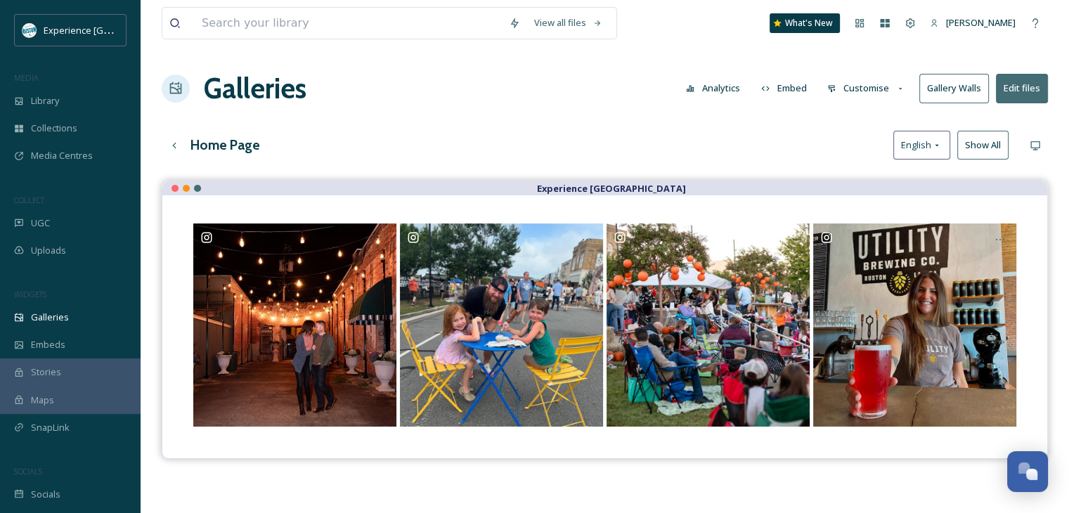
click at [726, 87] on button "Analytics" at bounding box center [713, 88] width 68 height 27
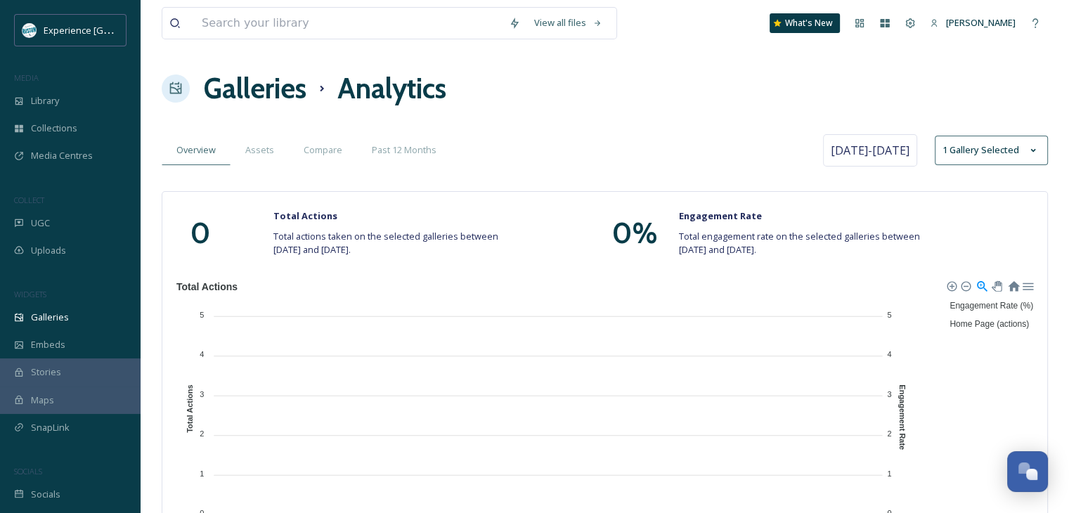
click at [253, 97] on h1 "Galleries" at bounding box center [255, 88] width 103 height 42
